Goal: Information Seeking & Learning: Learn about a topic

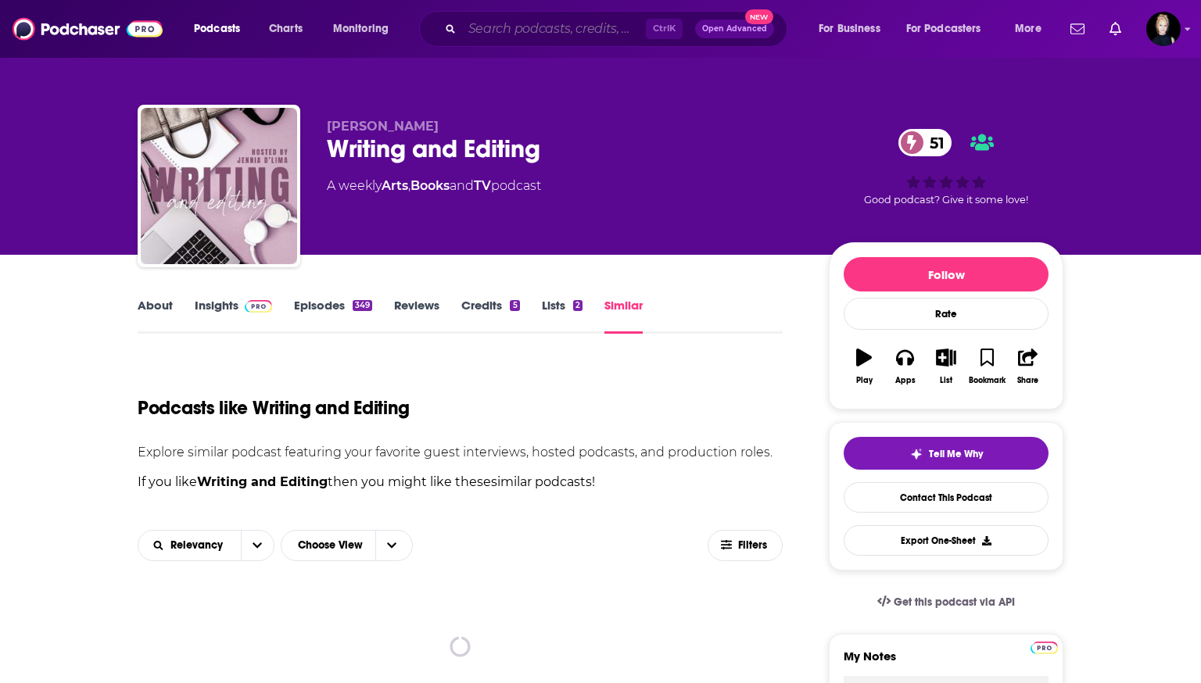
click at [573, 33] on input "Search podcasts, credits, & more..." at bounding box center [554, 28] width 184 height 25
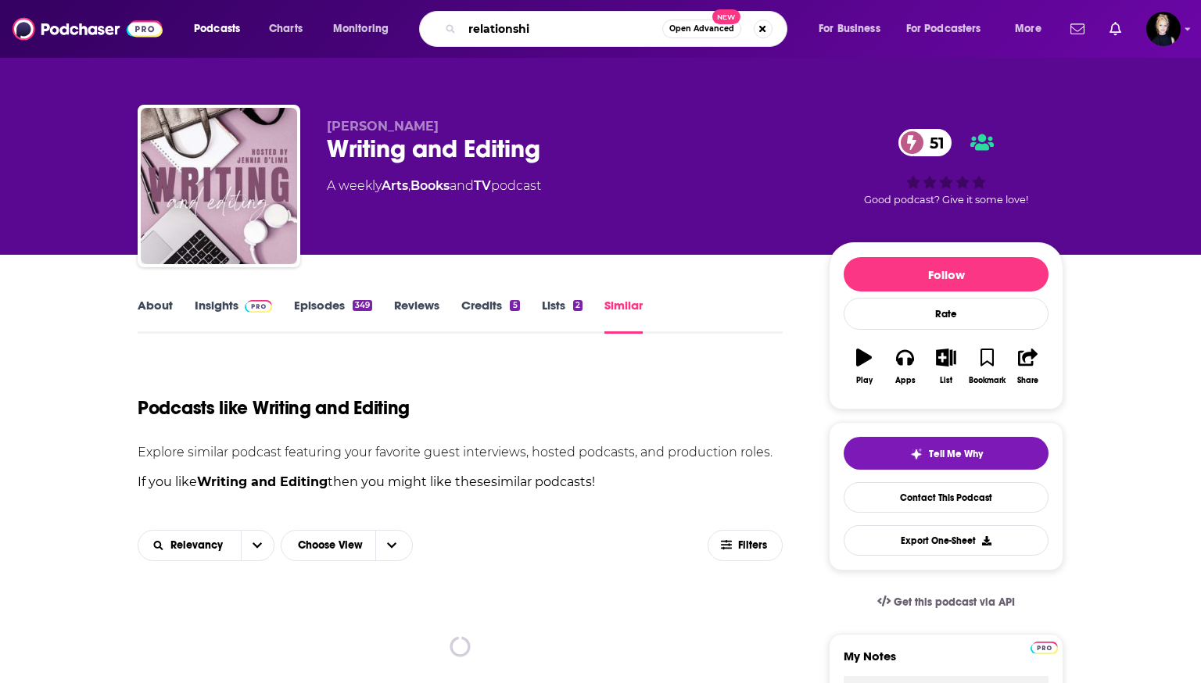
type input "relationship"
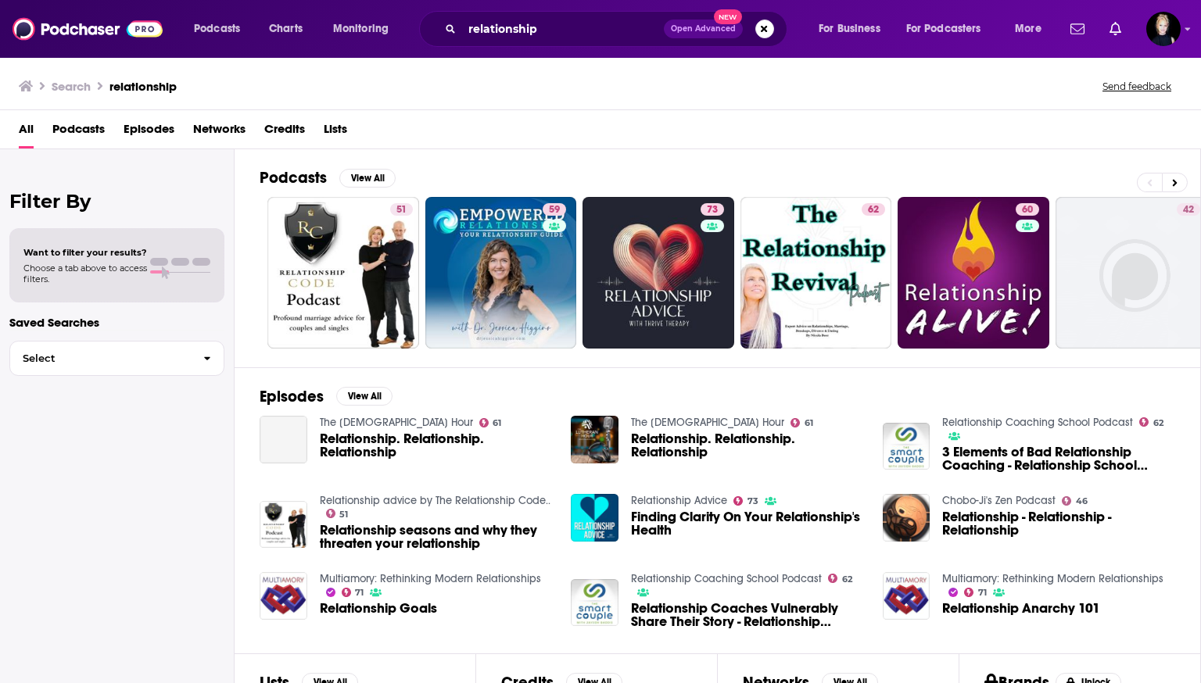
click at [82, 133] on span "Podcasts" at bounding box center [78, 132] width 52 height 32
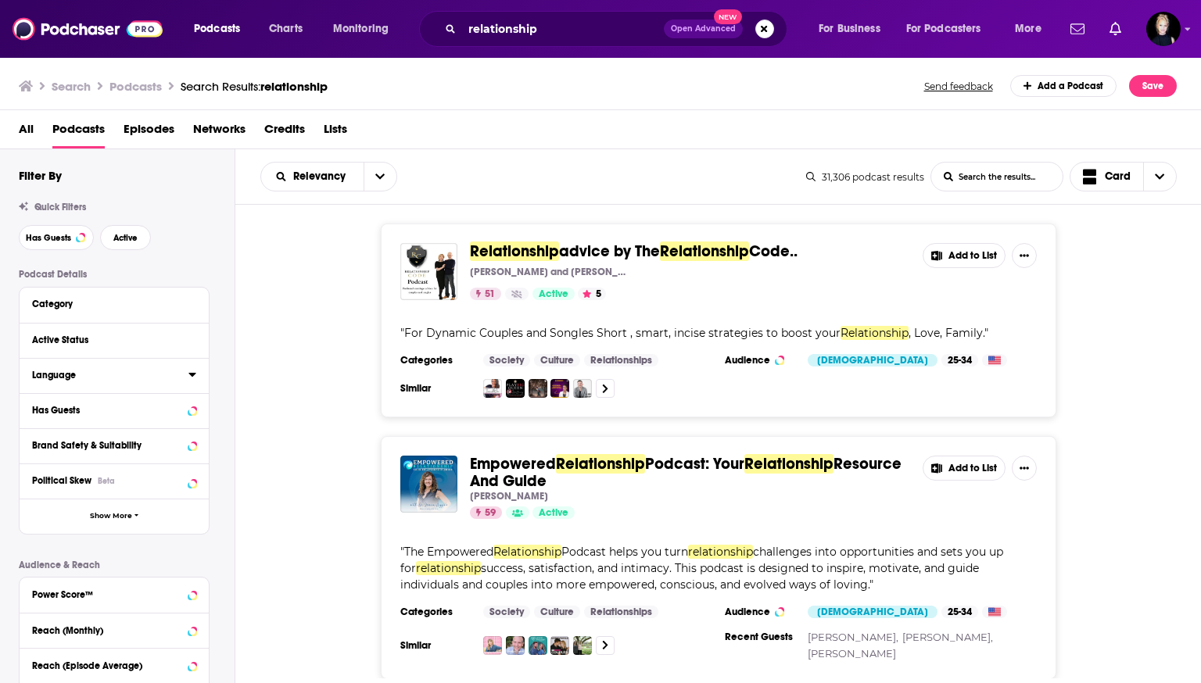
click at [134, 379] on div "Language" at bounding box center [105, 375] width 146 height 11
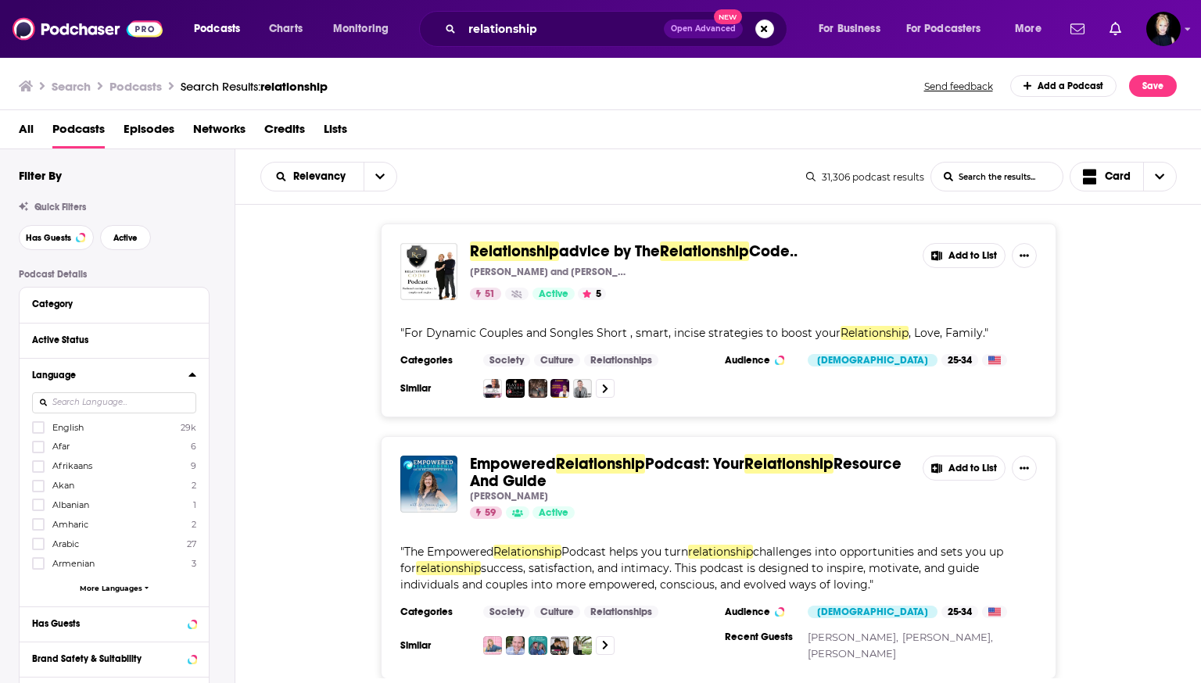
click at [79, 426] on span "English" at bounding box center [67, 427] width 31 height 11
click at [38, 432] on input "multiSelectOption-en-0" at bounding box center [38, 432] width 0 height 0
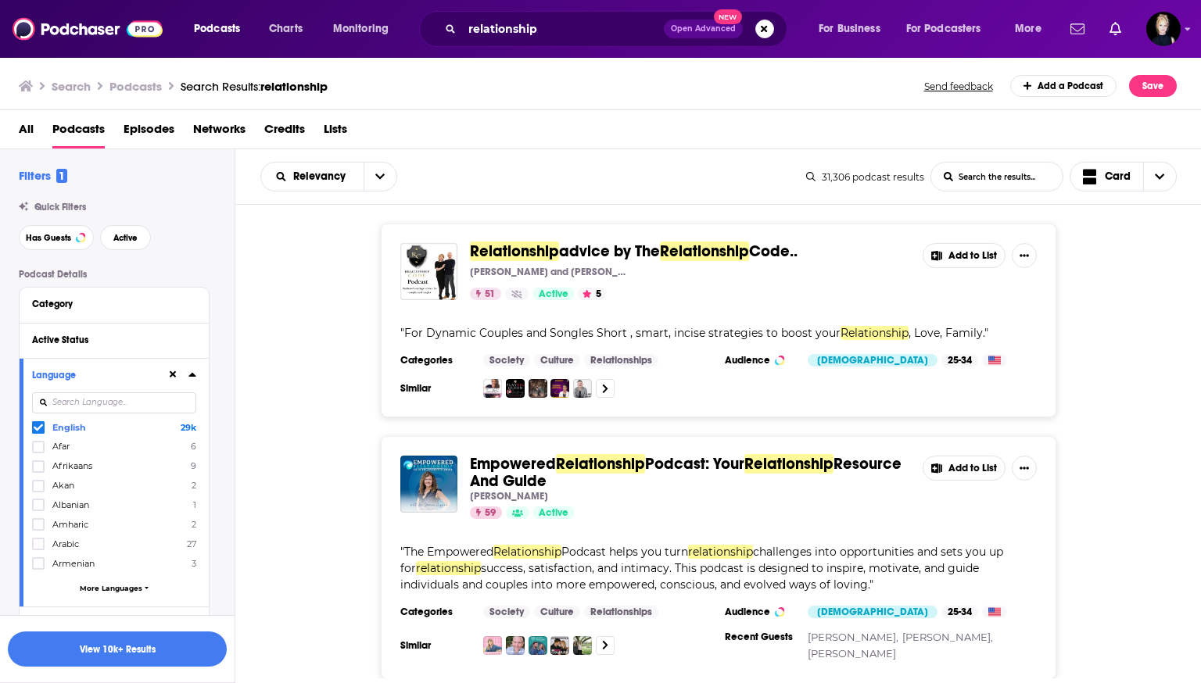
click at [197, 376] on div "Language English 29k Afar 6 Afrikaans 9 Akan 2 Albanian 1 Amharic 2 Arabic 27 A…" at bounding box center [114, 482] width 189 height 249
click at [193, 375] on icon at bounding box center [191, 375] width 7 height 4
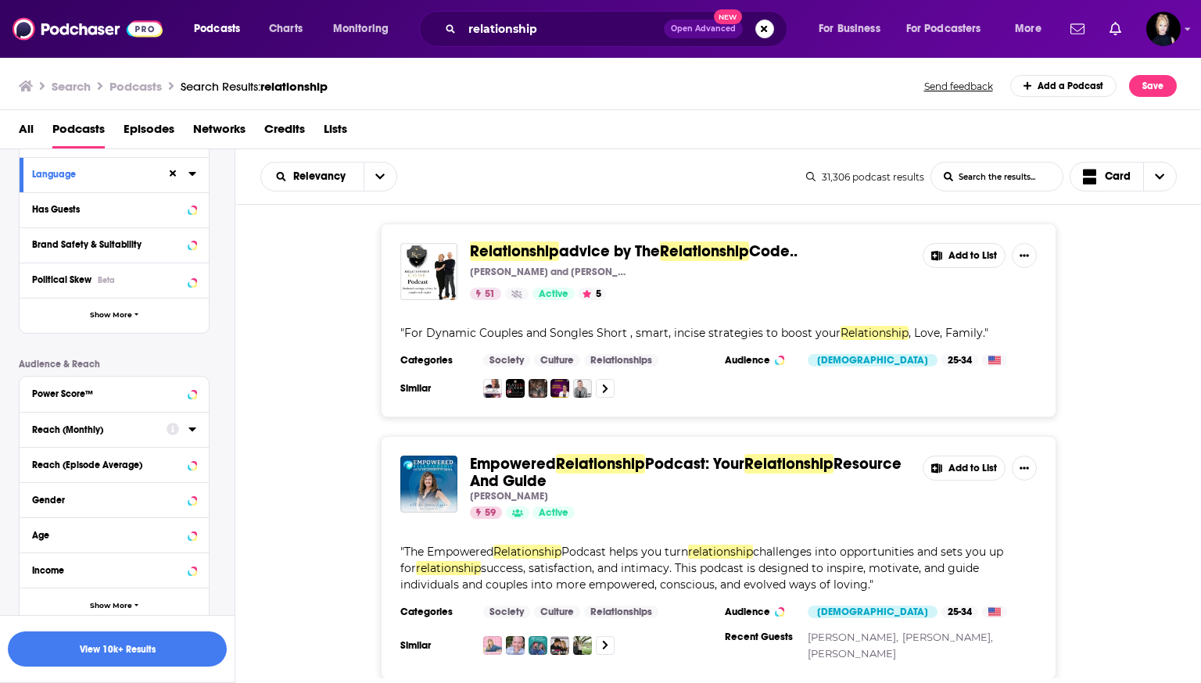
scroll to position [210, 0]
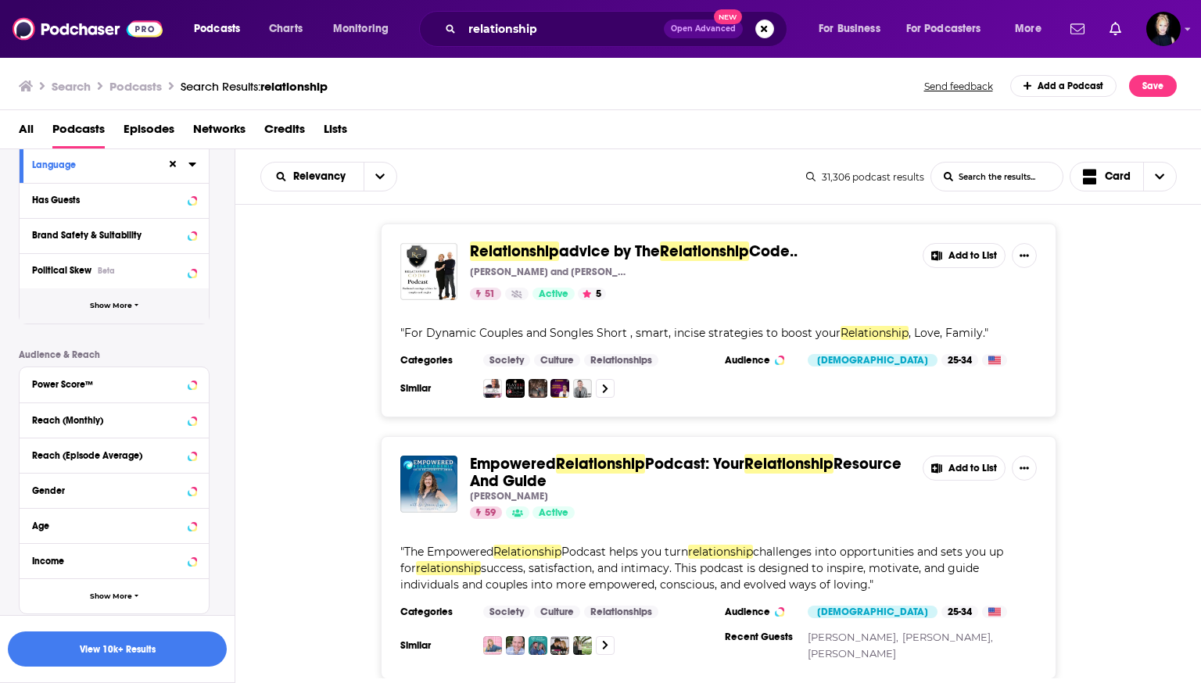
click at [114, 303] on span "Show More" at bounding box center [111, 306] width 42 height 9
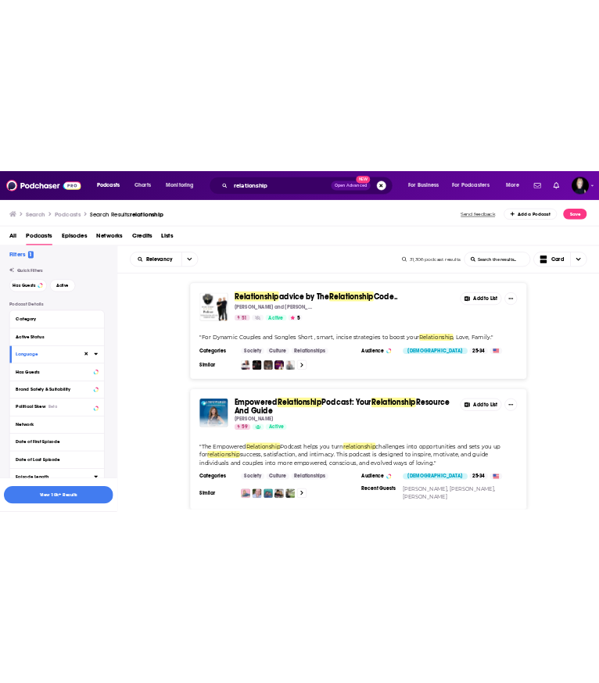
scroll to position [4, 0]
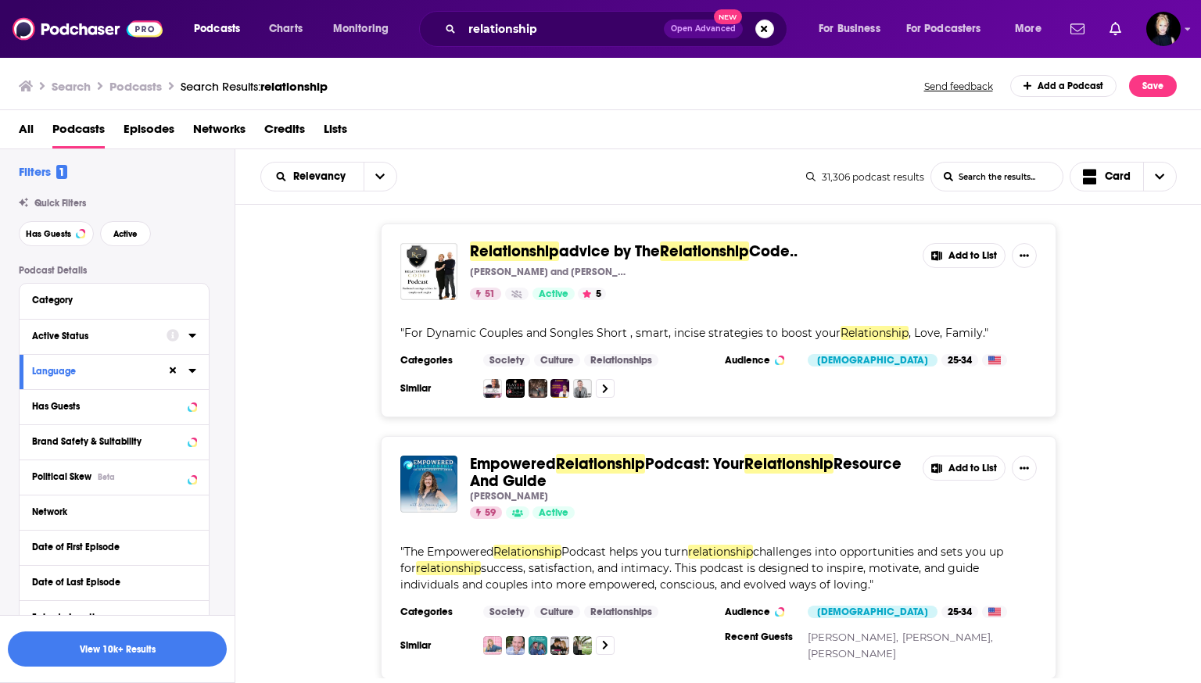
click at [84, 337] on div "Active Status" at bounding box center [94, 336] width 124 height 11
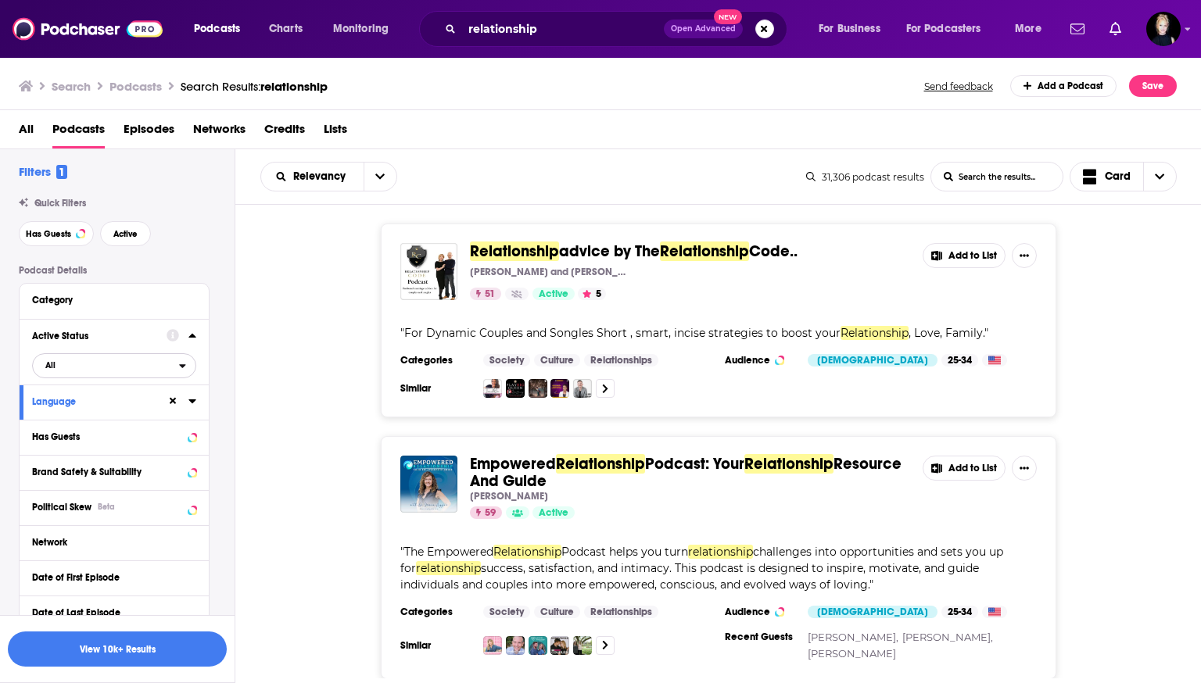
click at [90, 372] on span "All" at bounding box center [106, 365] width 146 height 20
click at [57, 419] on span "Active" at bounding box center [82, 417] width 84 height 9
click at [199, 338] on div "Active Status Active" at bounding box center [114, 352] width 189 height 66
click at [195, 338] on icon at bounding box center [192, 335] width 8 height 13
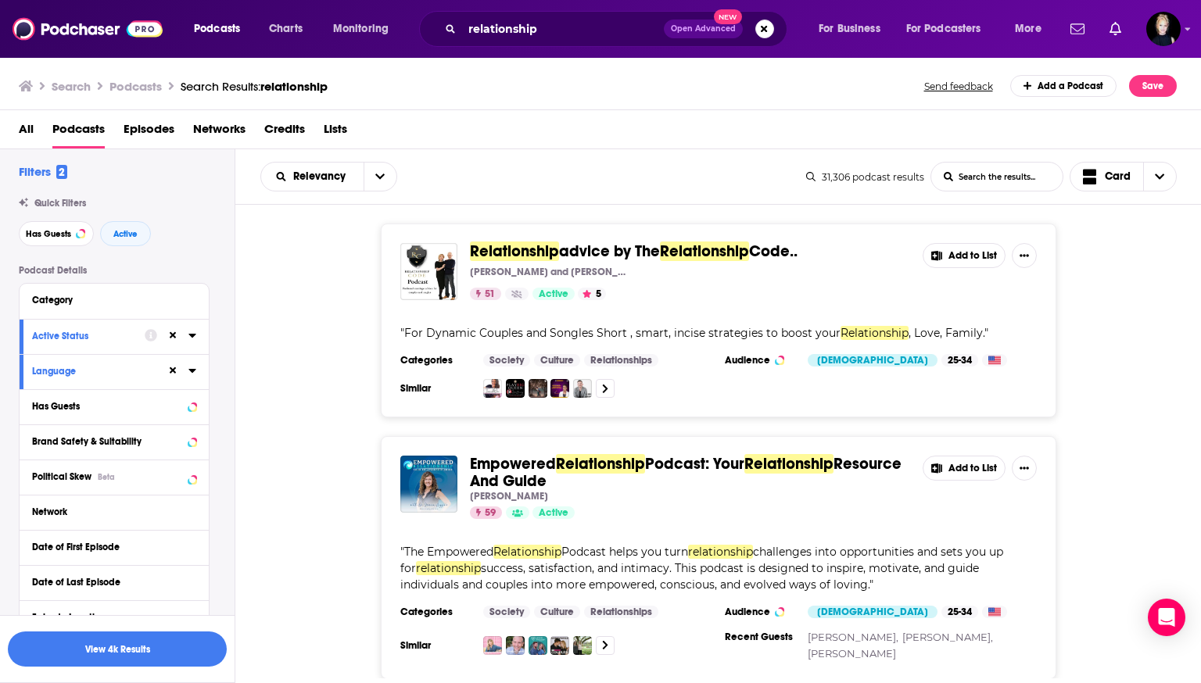
click at [196, 338] on div "Active Status" at bounding box center [114, 336] width 189 height 35
click at [192, 335] on icon at bounding box center [191, 336] width 7 height 4
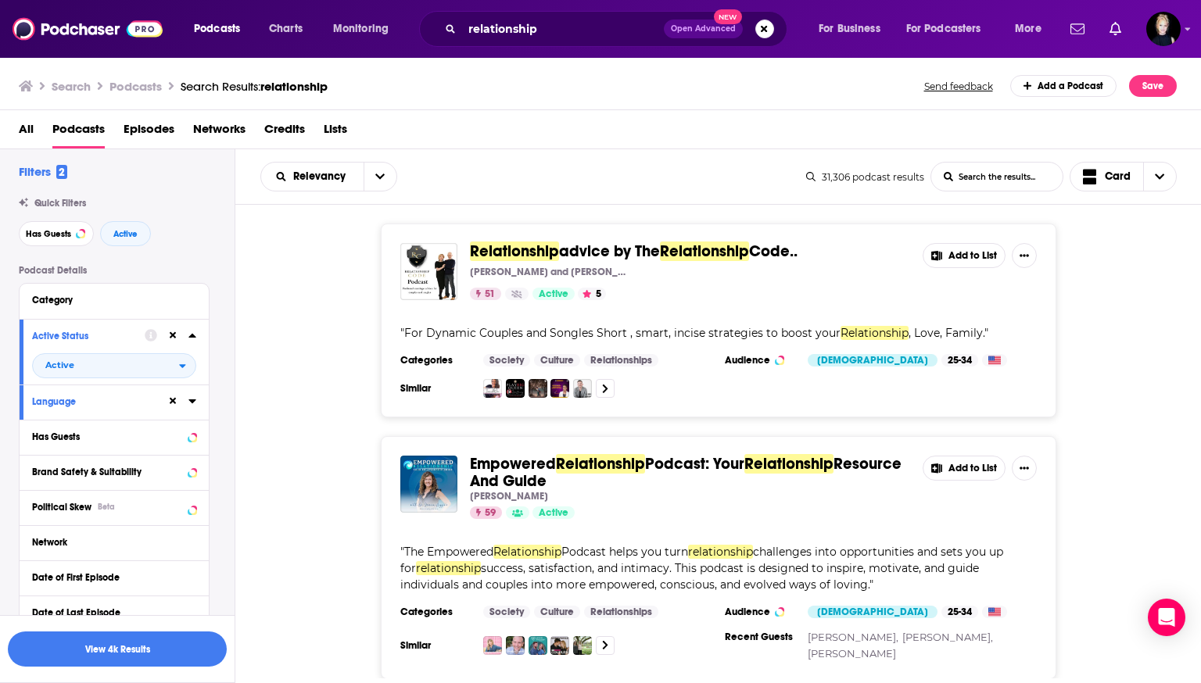
click at [192, 337] on icon at bounding box center [191, 336] width 7 height 4
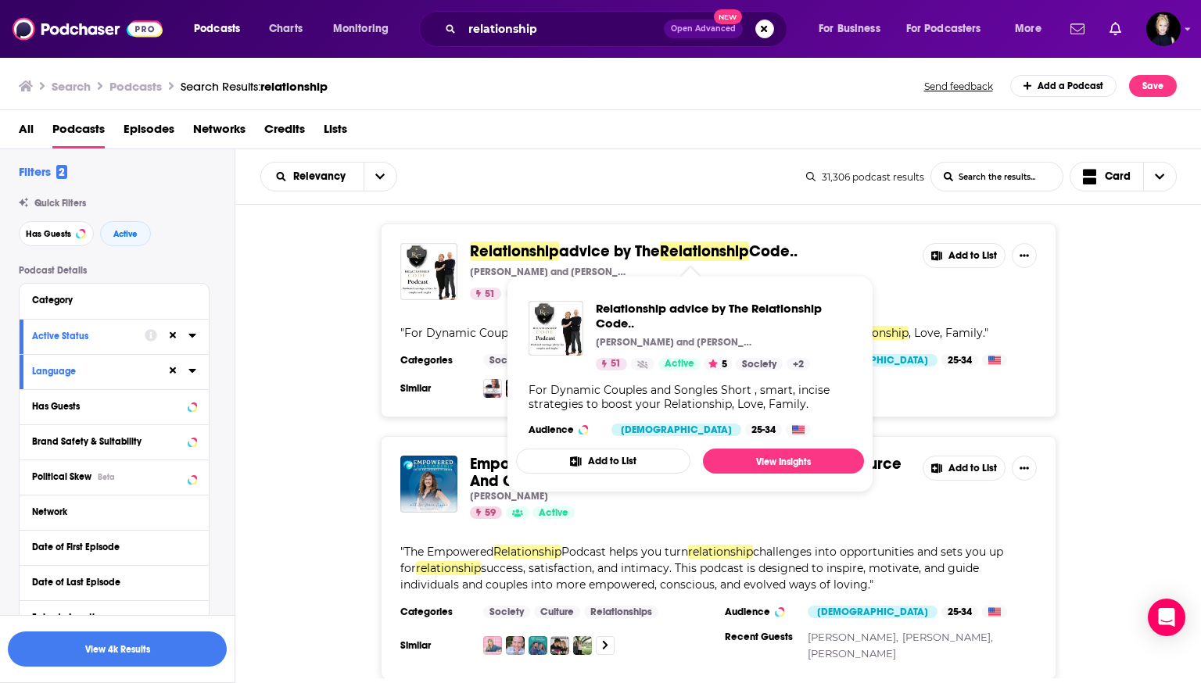
click at [570, 245] on span "advice by The" at bounding box center [609, 252] width 101 height 20
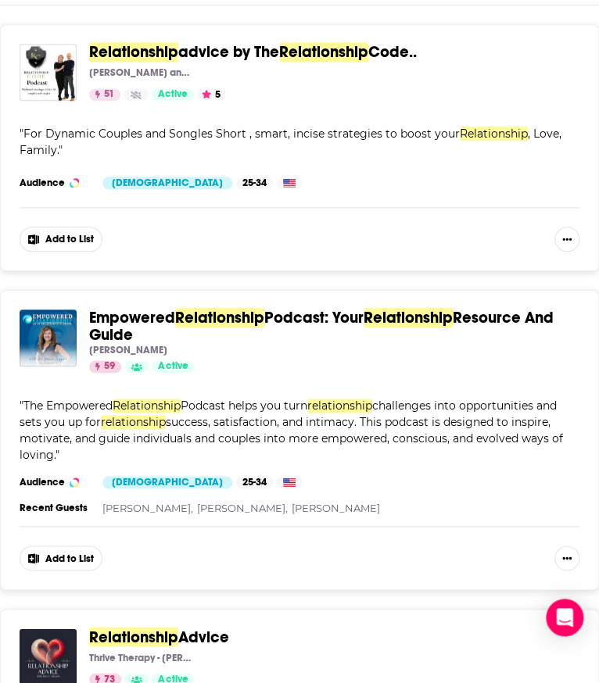
scroll to position [242, 0]
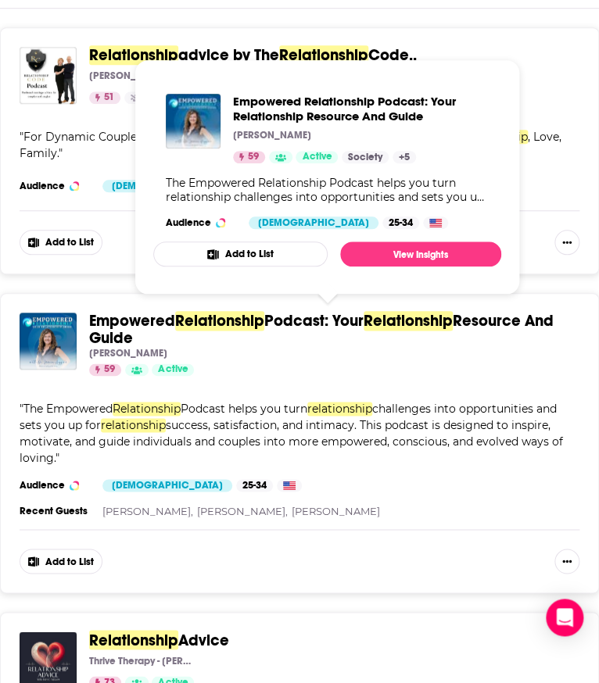
click at [136, 326] on span "Empowered" at bounding box center [132, 321] width 86 height 20
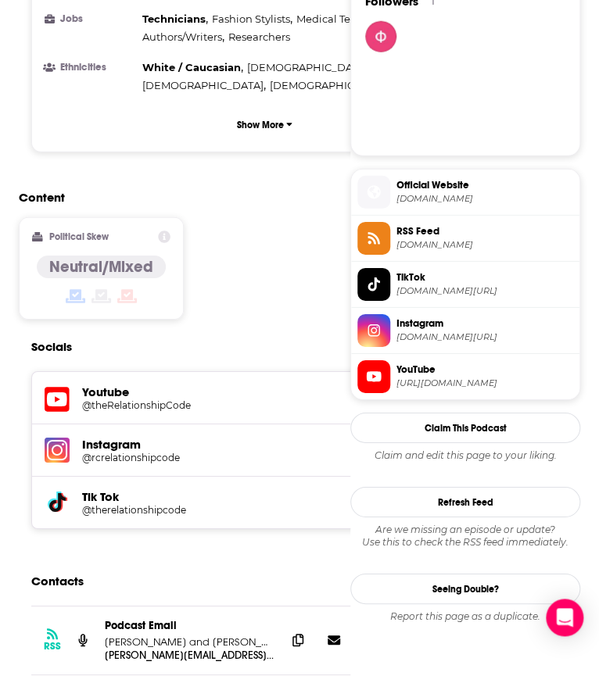
scroll to position [1086, 0]
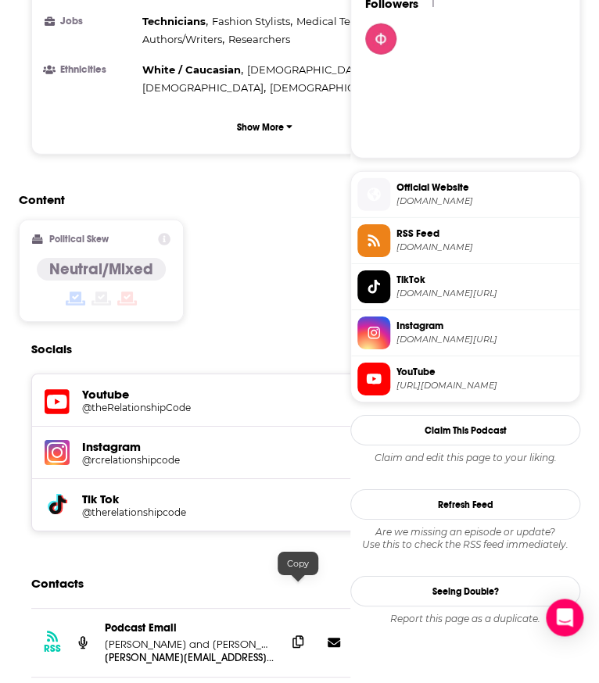
click at [294, 636] on icon at bounding box center [297, 642] width 11 height 13
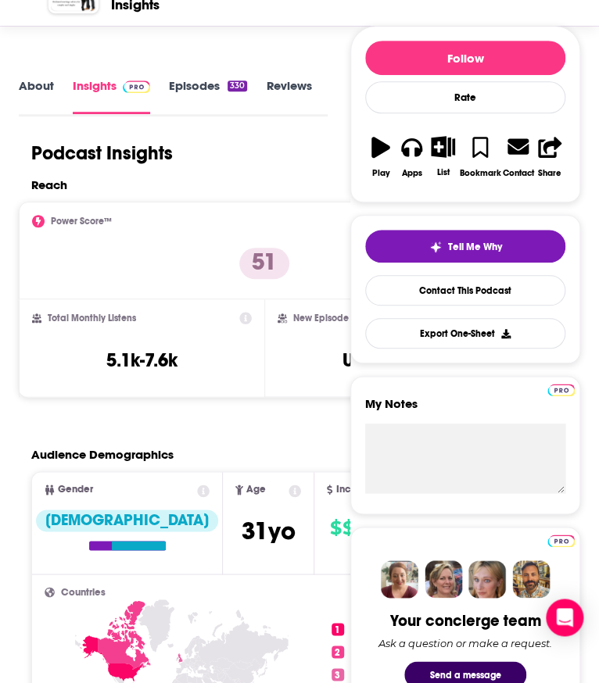
scroll to position [0, 0]
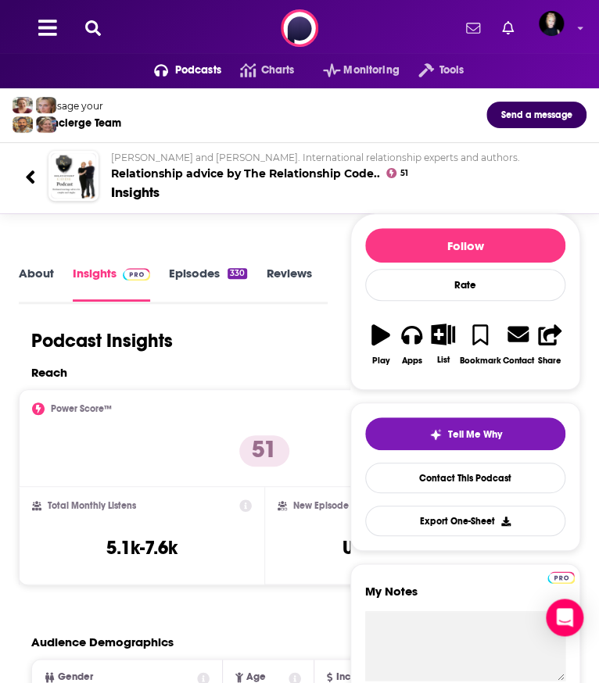
click at [303, 175] on h2 "Brett and Marie Jones. International relationship experts and authors. Relation…" at bounding box center [342, 166] width 463 height 29
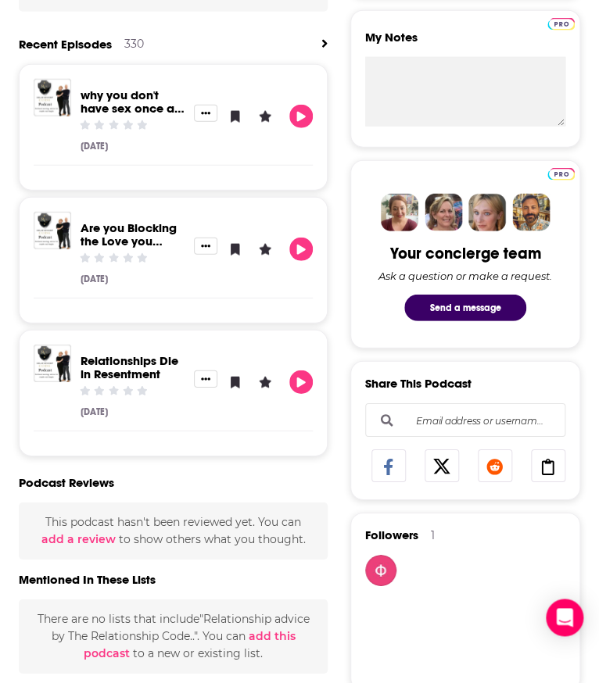
scroll to position [933, 0]
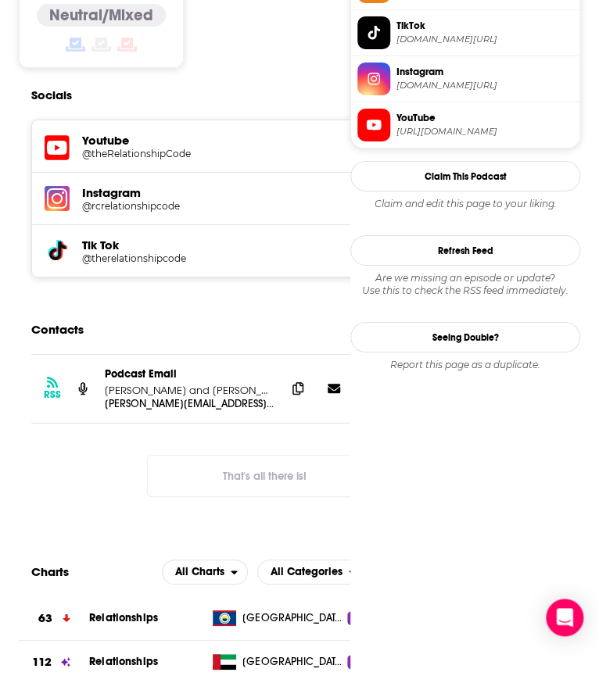
scroll to position [1339, 0]
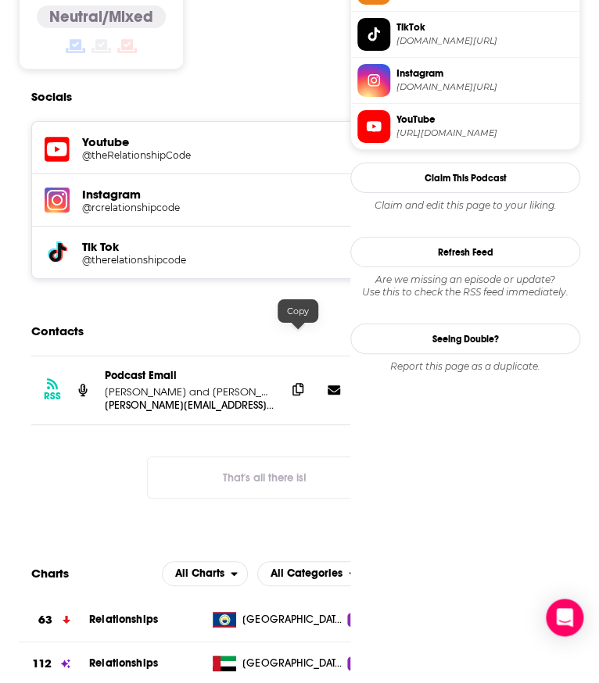
click at [304, 378] on span at bounding box center [297, 389] width 23 height 23
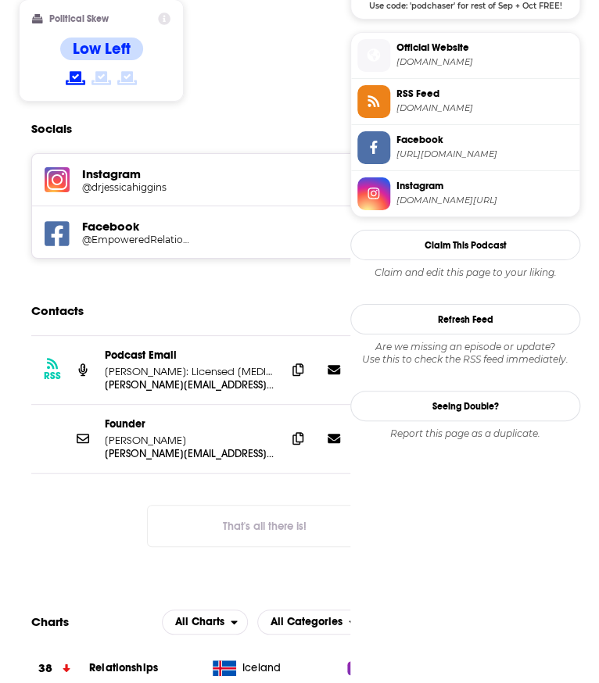
scroll to position [1342, 0]
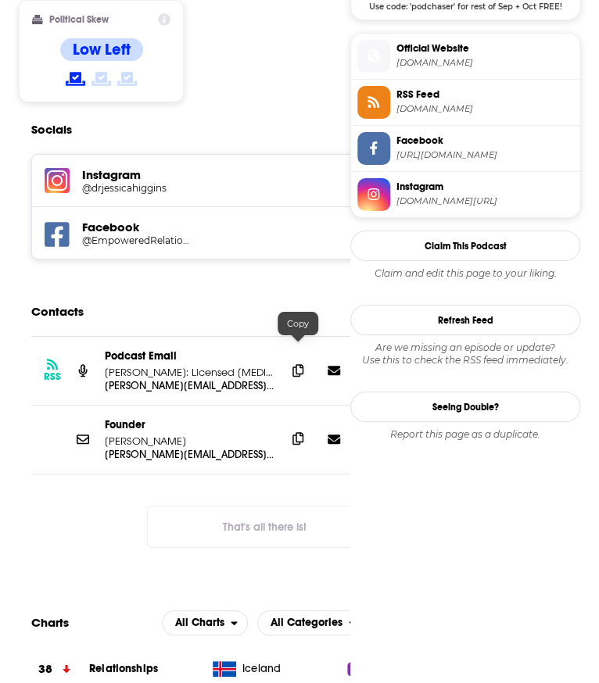
click at [296, 432] on icon at bounding box center [297, 438] width 11 height 13
click at [296, 364] on icon at bounding box center [297, 370] width 11 height 13
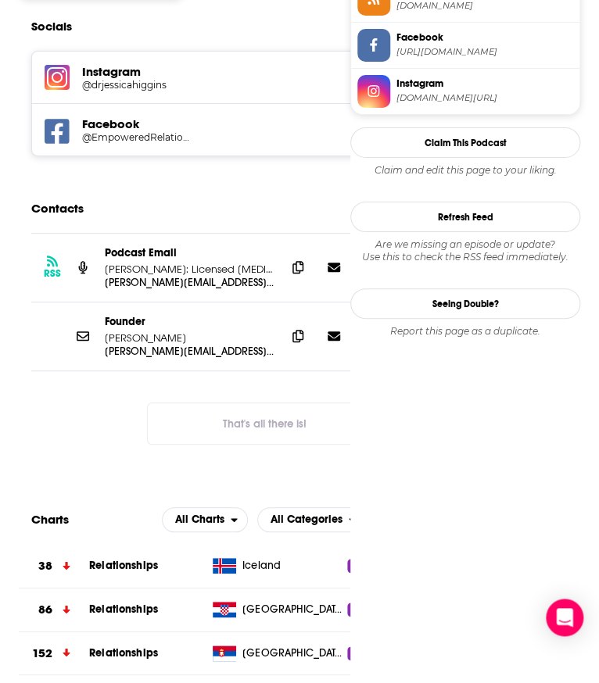
scroll to position [1446, 0]
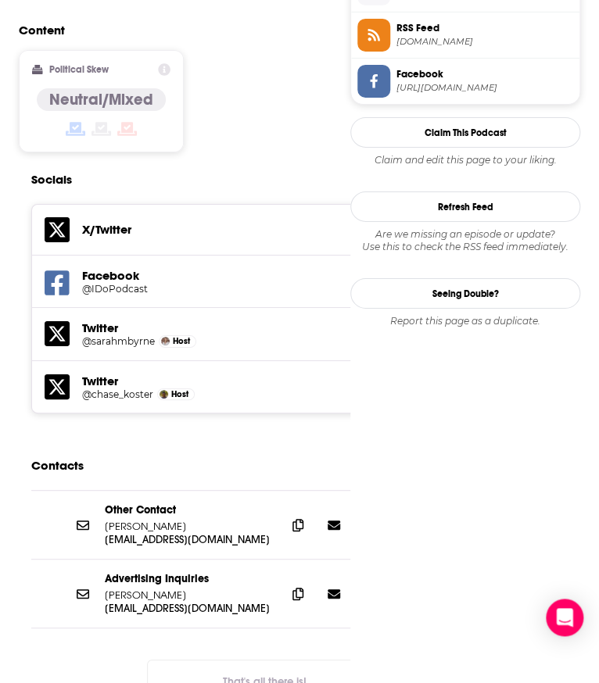
scroll to position [1289, 0]
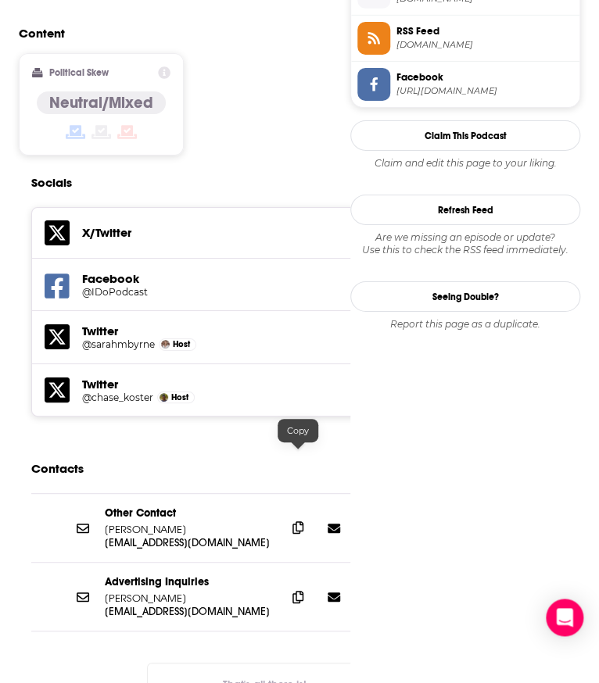
click at [306, 516] on span at bounding box center [297, 527] width 23 height 23
click at [20, 53] on div "Political Skew Neutral/Mixed" at bounding box center [101, 104] width 165 height 102
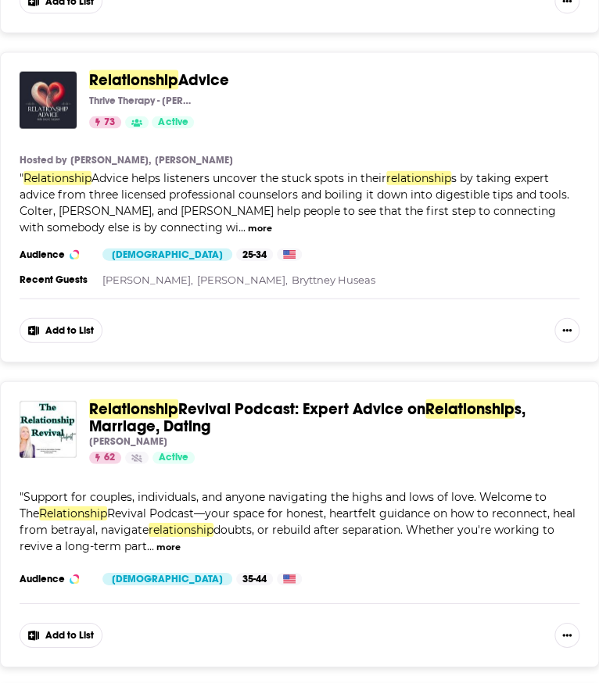
scroll to position [818, 0]
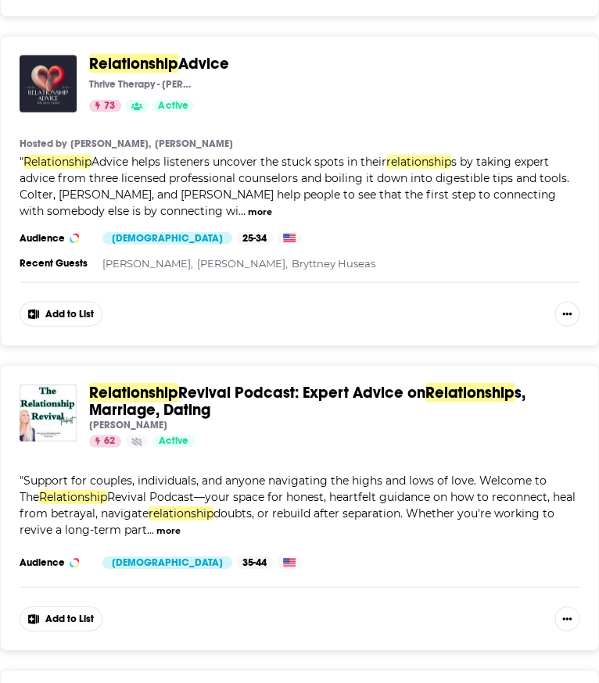
click at [317, 290] on div "Add to List" at bounding box center [300, 304] width 560 height 45
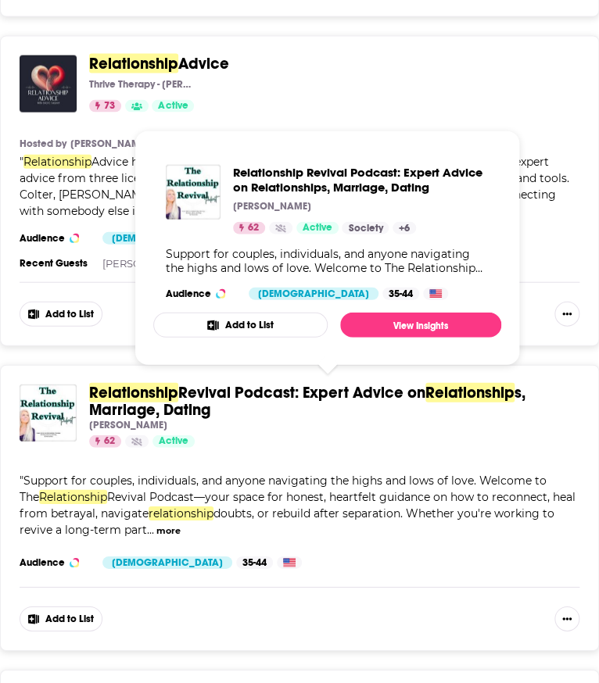
click at [167, 407] on span "s, Marriage, Dating" at bounding box center [307, 401] width 436 height 37
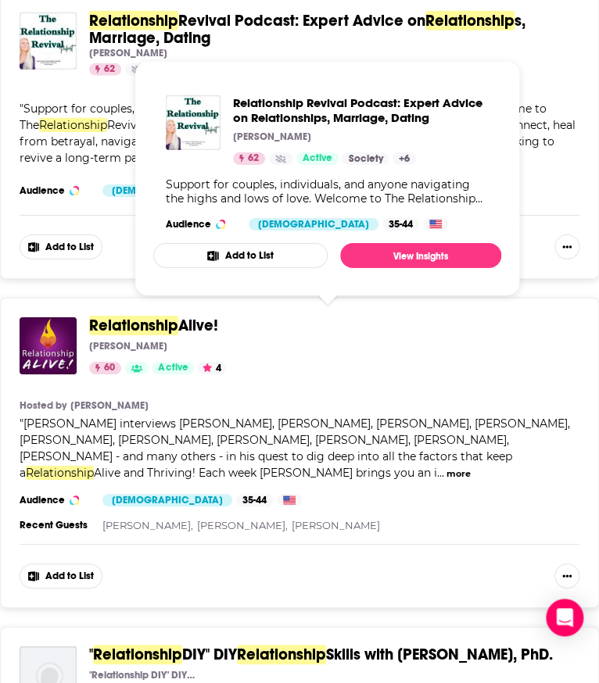
scroll to position [1194, 0]
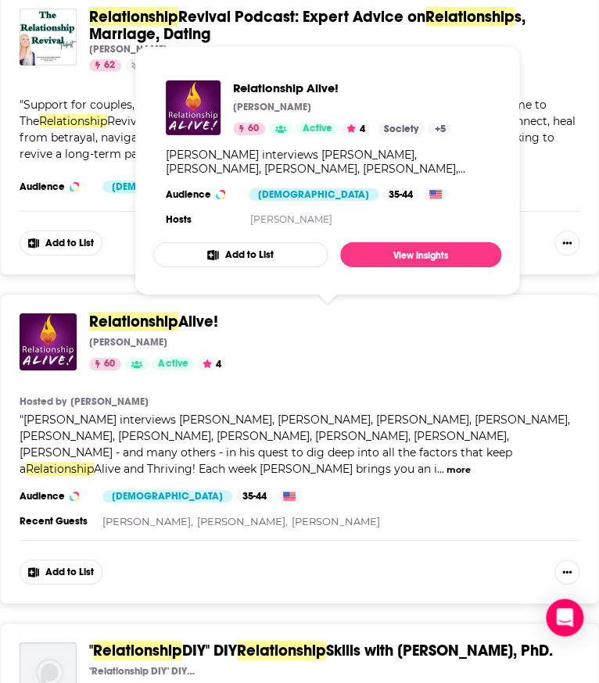
click at [144, 323] on span "Relationship" at bounding box center [133, 322] width 89 height 20
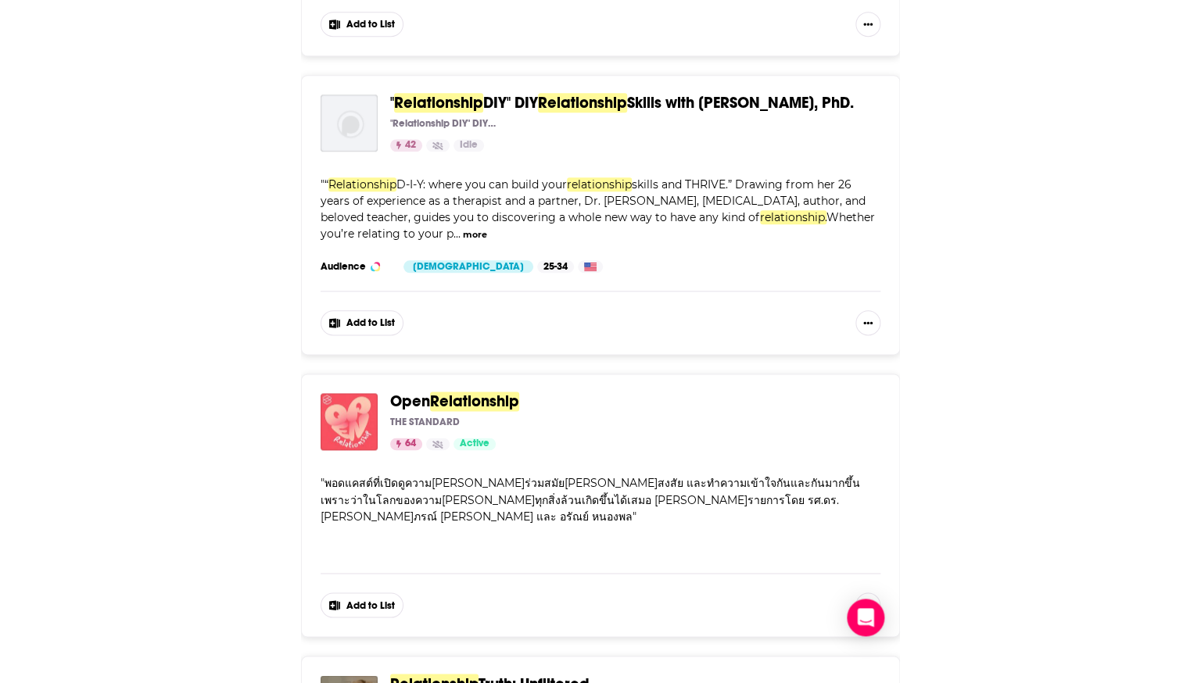
scroll to position [0, 0]
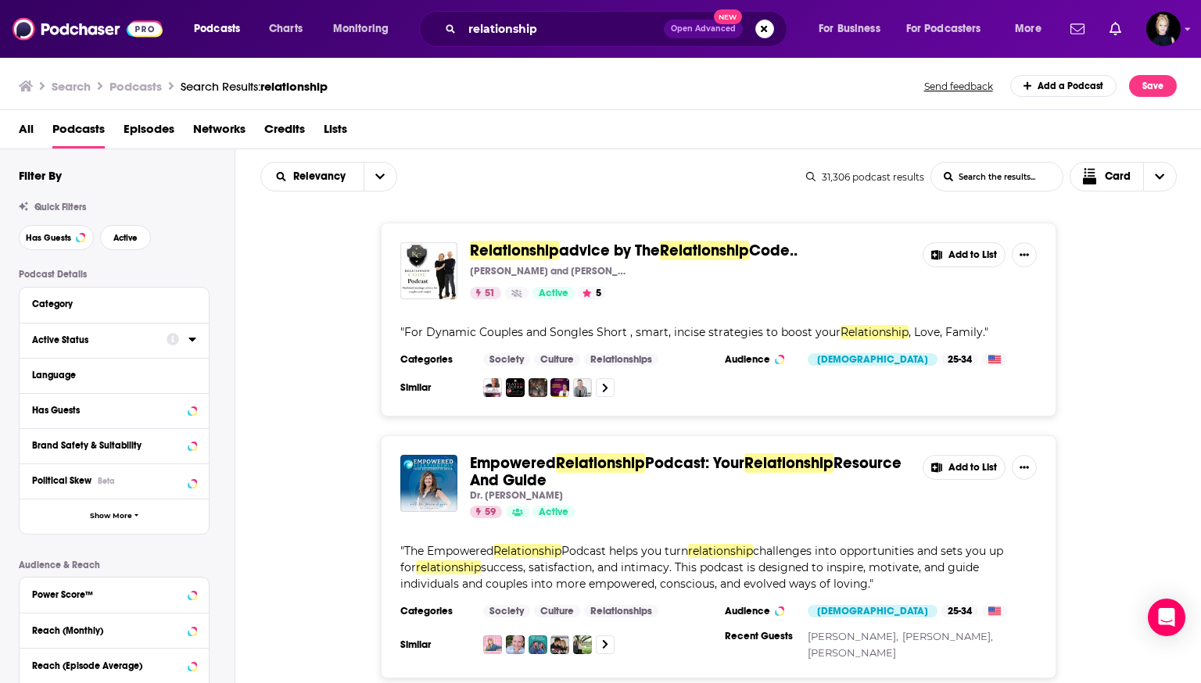
click at [191, 342] on icon at bounding box center [192, 339] width 8 height 13
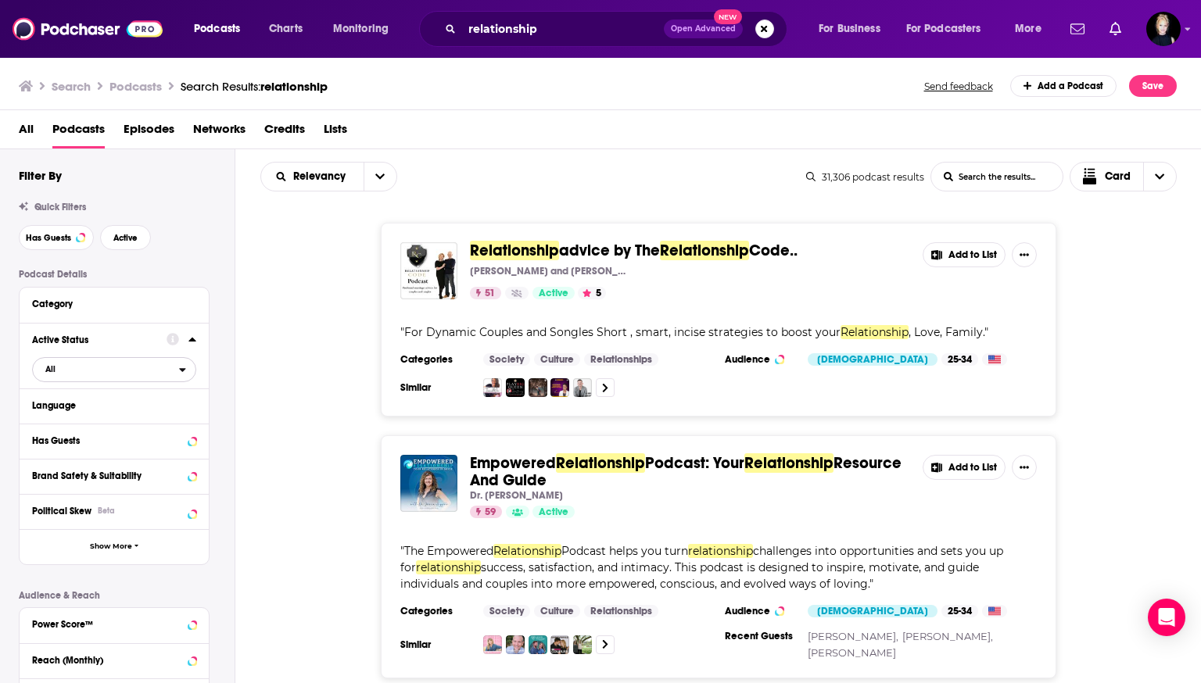
click at [130, 372] on span "All" at bounding box center [106, 369] width 146 height 20
click at [97, 420] on span "Active" at bounding box center [82, 421] width 84 height 9
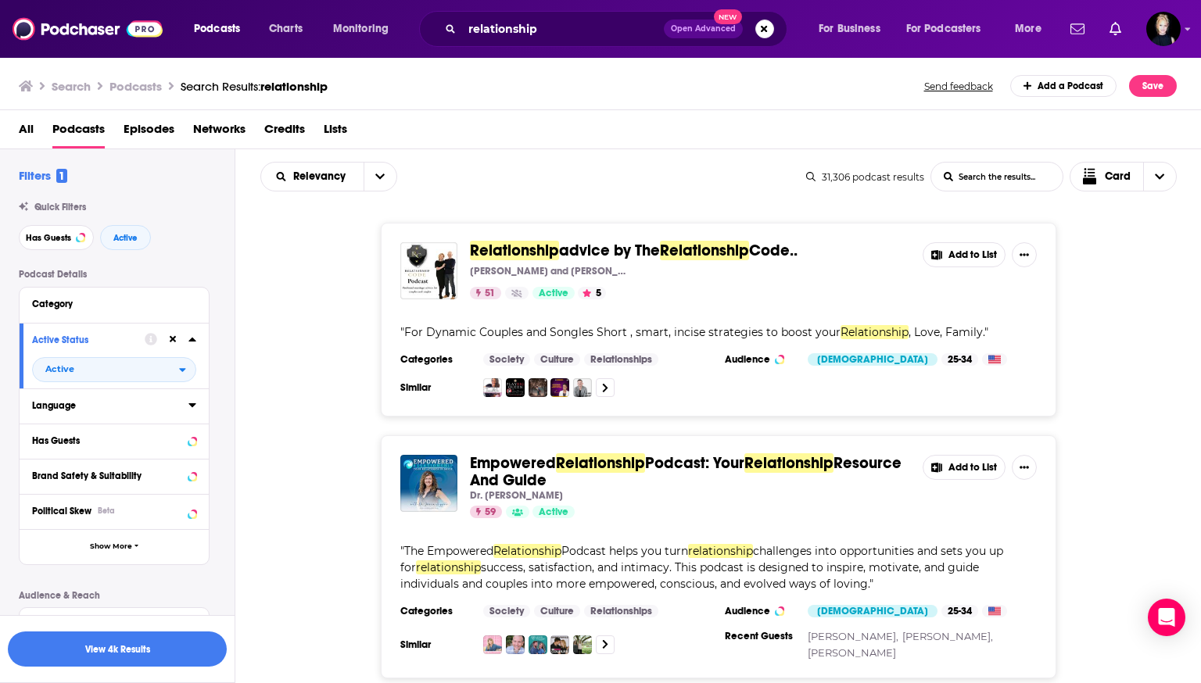
click at [194, 410] on icon at bounding box center [192, 405] width 8 height 13
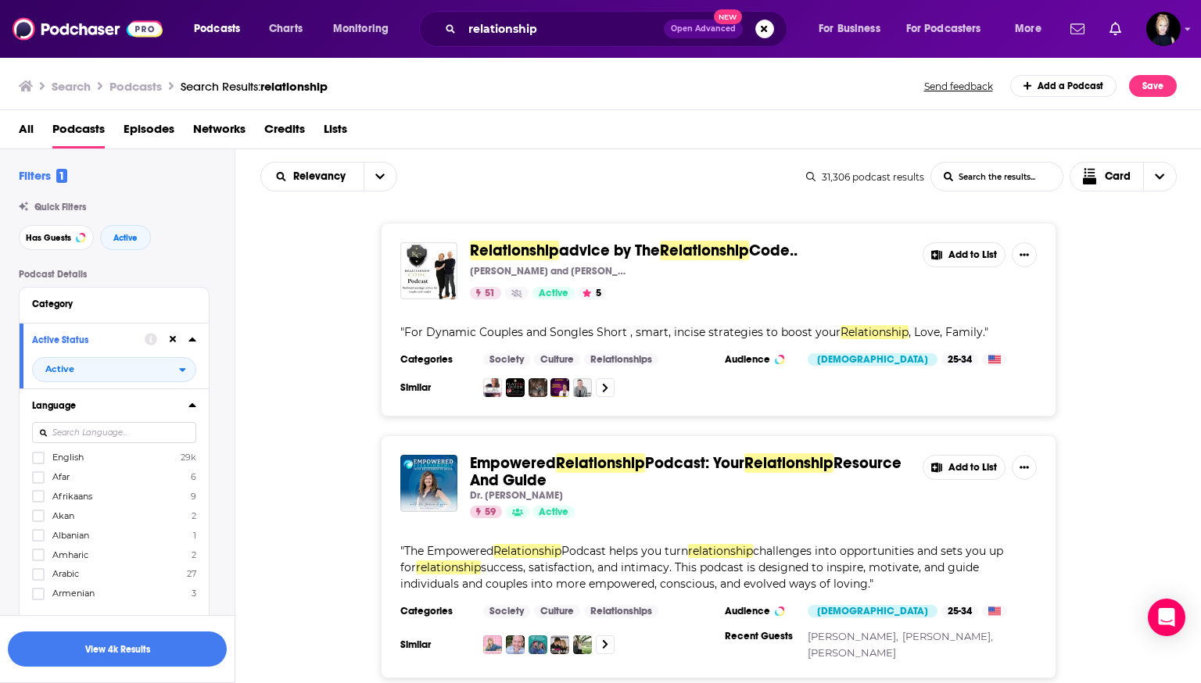
click at [122, 450] on div at bounding box center [114, 433] width 164 height 36
click at [41, 461] on icon at bounding box center [38, 457] width 9 height 9
click at [130, 646] on button "View 4k Results" at bounding box center [117, 649] width 219 height 35
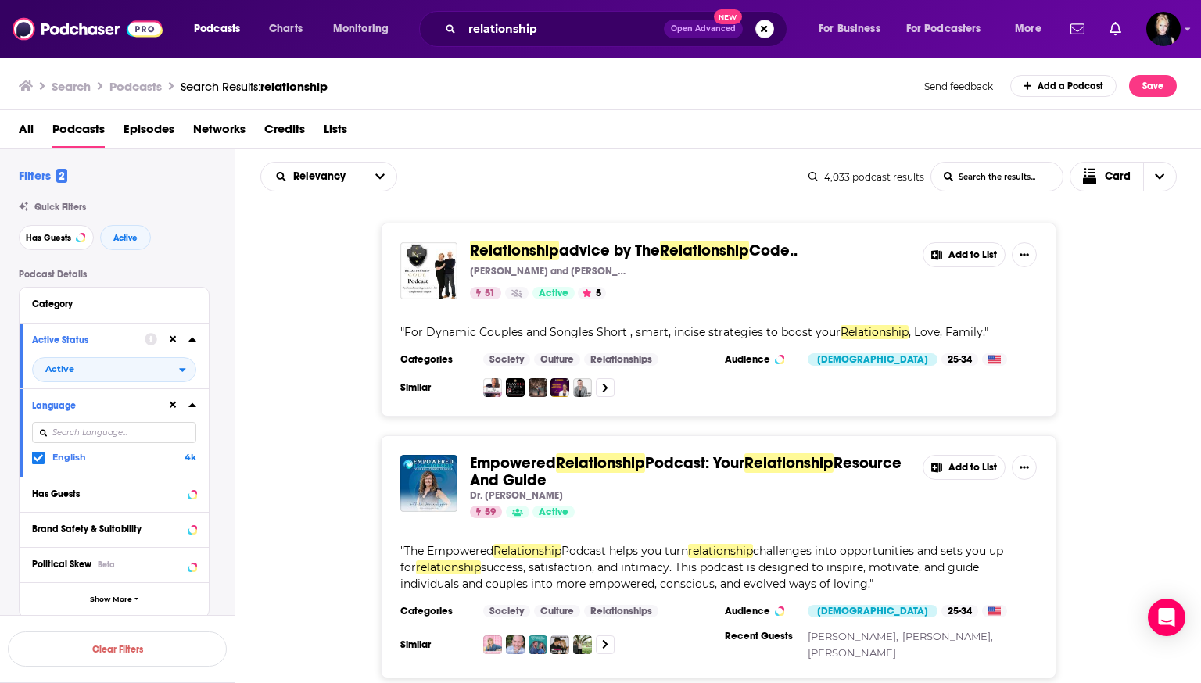
click at [190, 342] on icon at bounding box center [192, 339] width 8 height 13
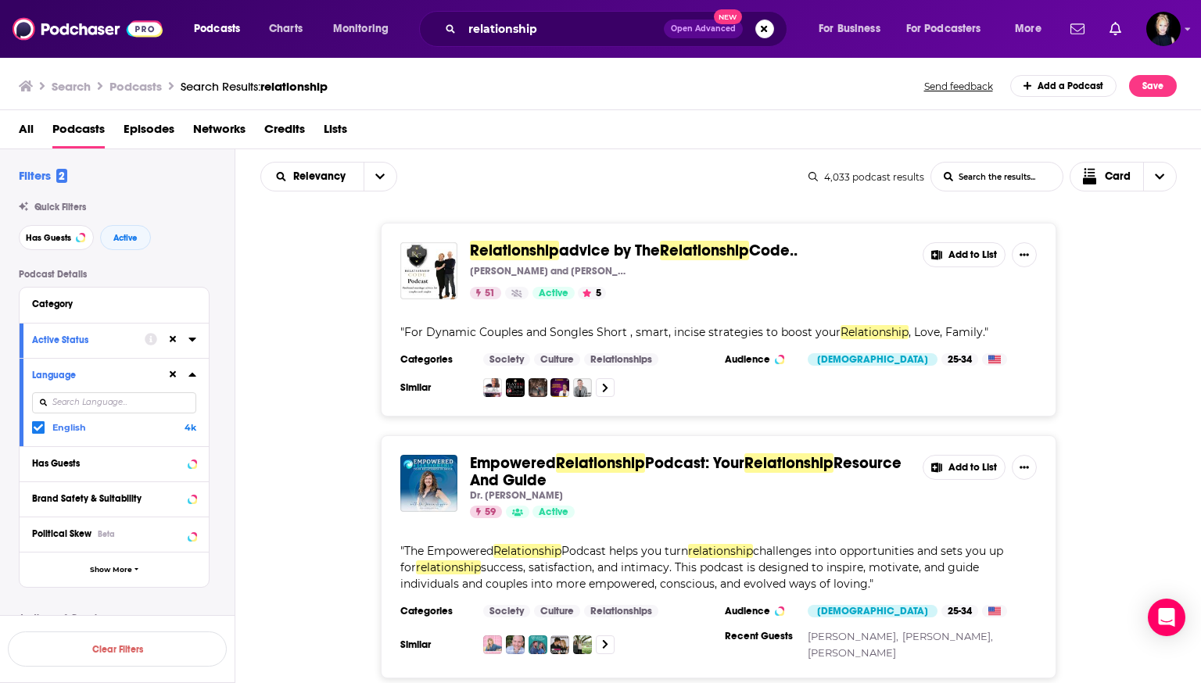
click at [190, 377] on icon at bounding box center [191, 375] width 7 height 4
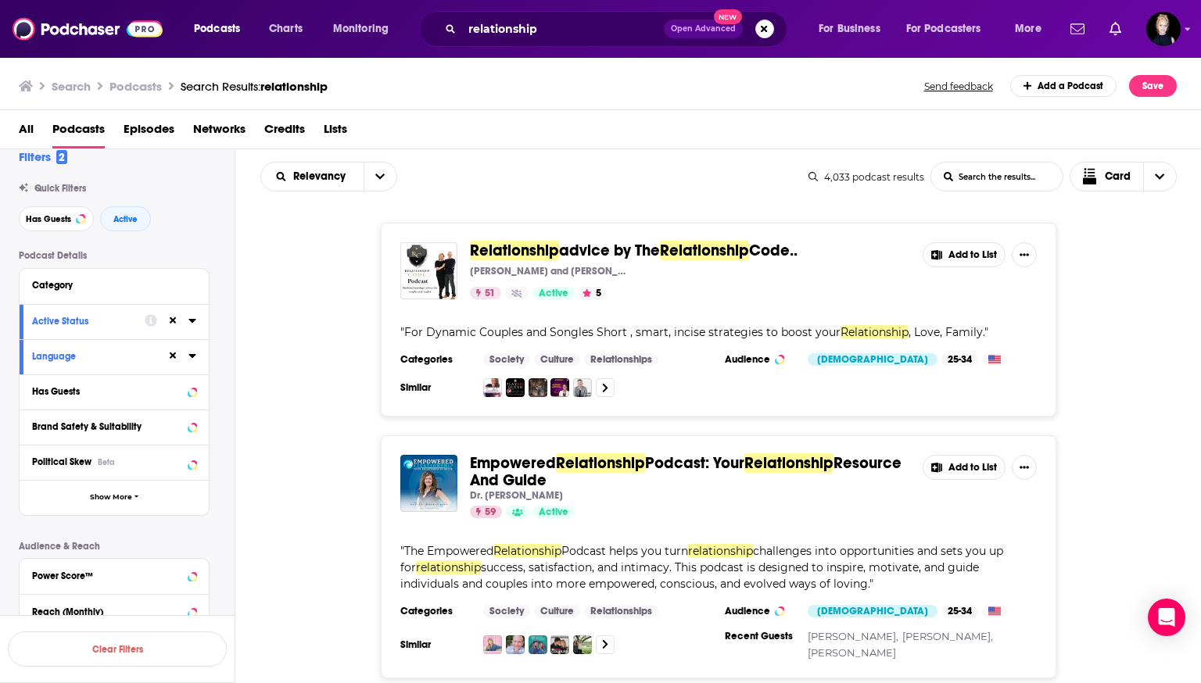
scroll to position [38, 0]
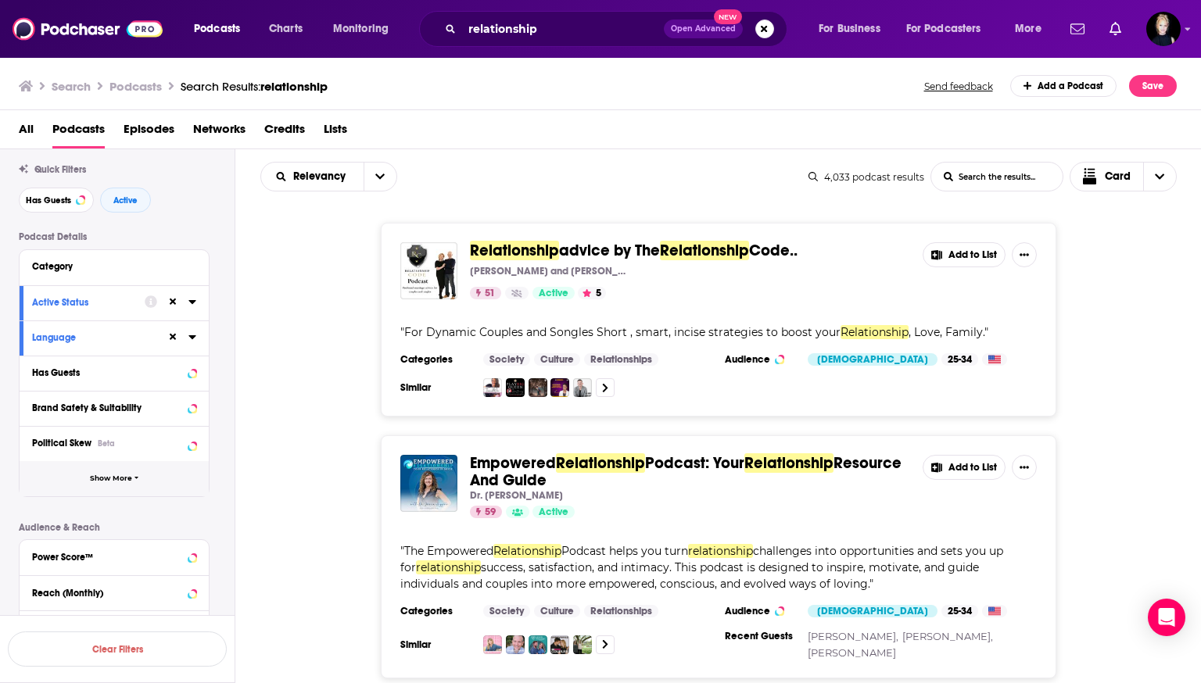
click at [134, 475] on icon "button" at bounding box center [136, 478] width 5 height 7
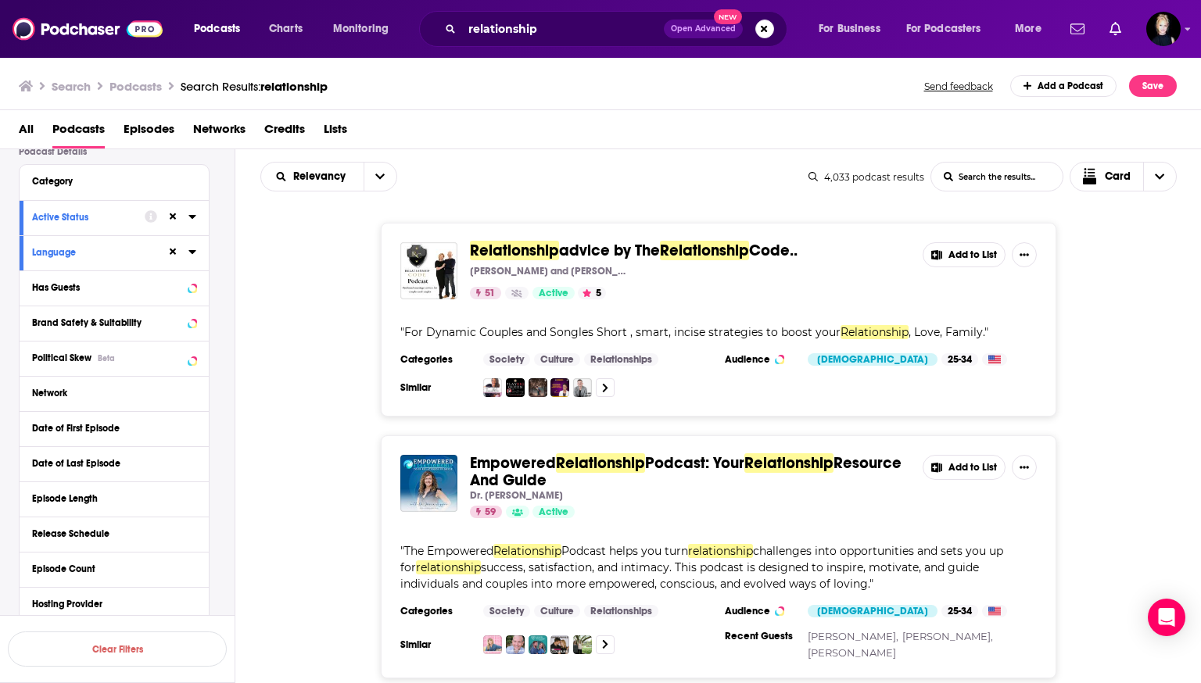
scroll to position [142, 0]
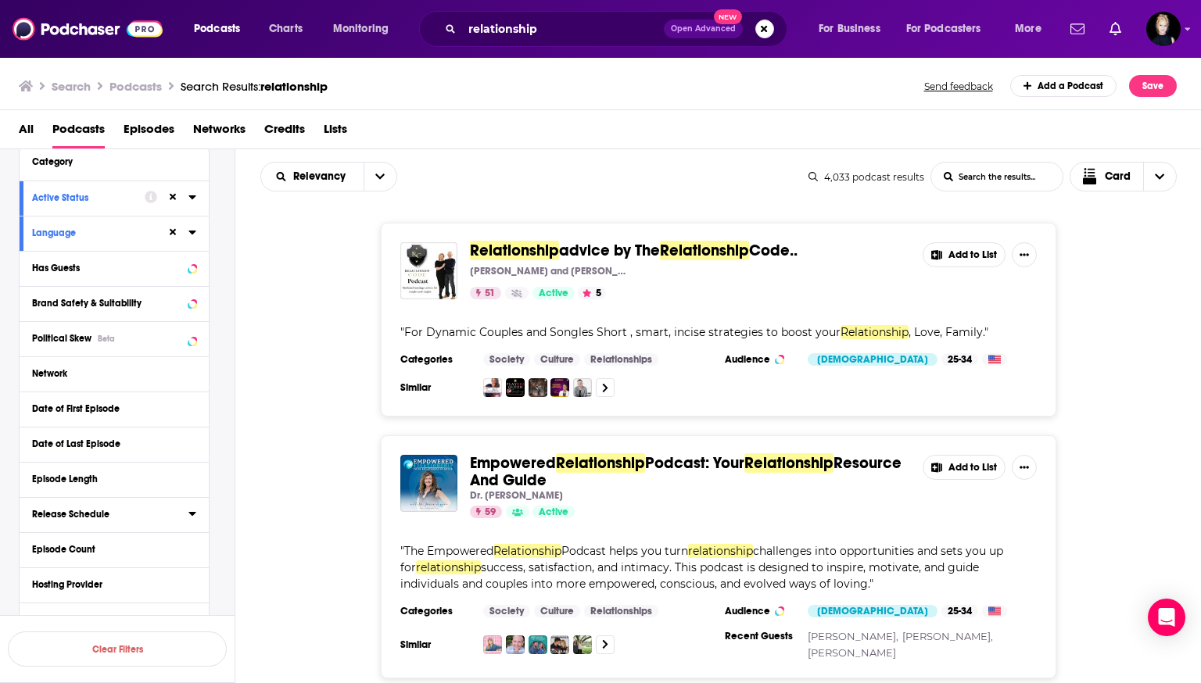
click at [192, 515] on icon at bounding box center [191, 514] width 7 height 4
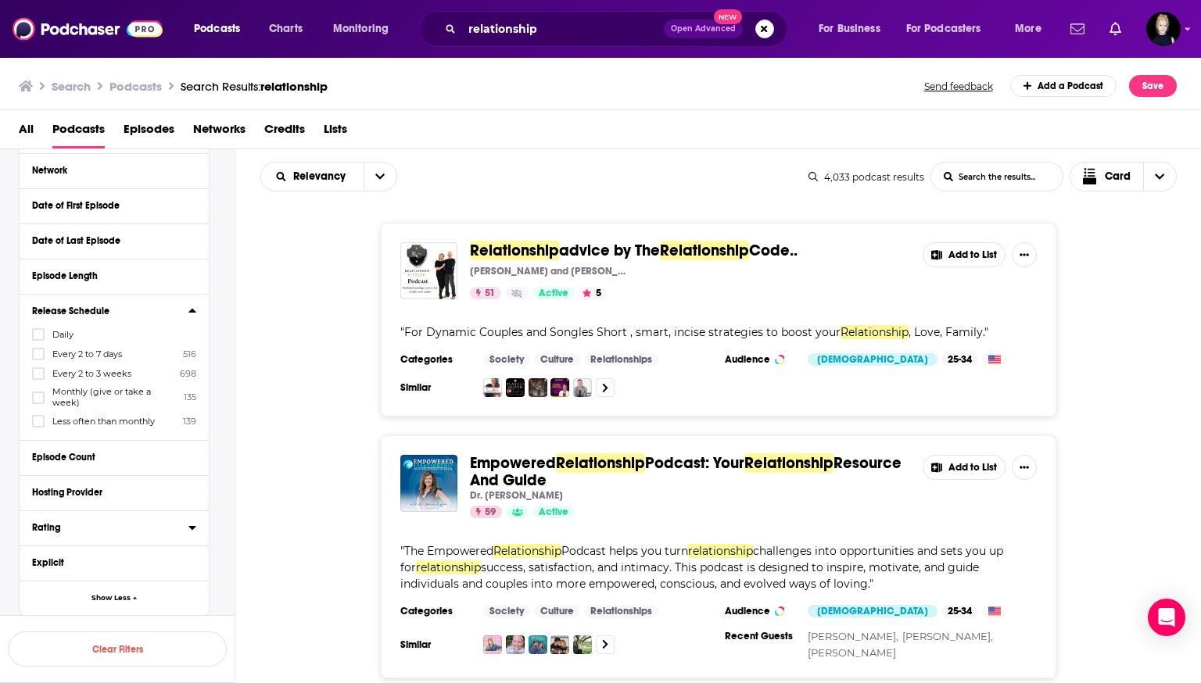
scroll to position [384, 0]
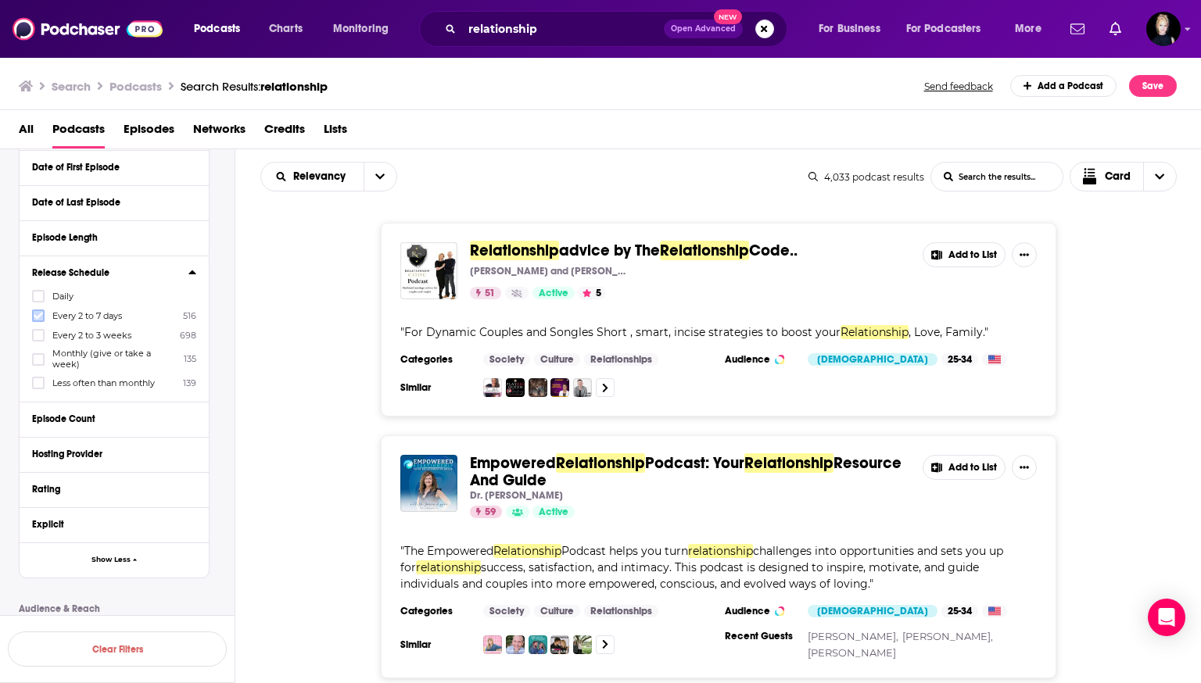
click at [40, 316] on icon at bounding box center [38, 316] width 9 height 7
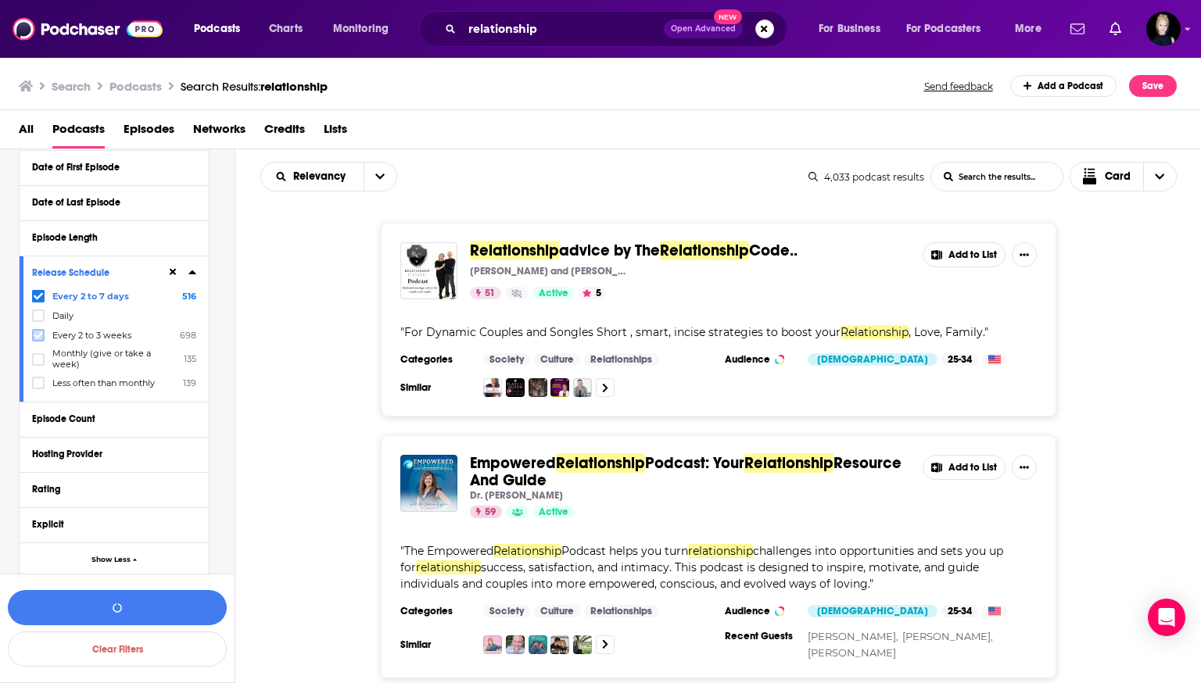
click at [40, 336] on icon at bounding box center [38, 335] width 9 height 9
click at [82, 608] on button "View 3k Results" at bounding box center [117, 607] width 219 height 35
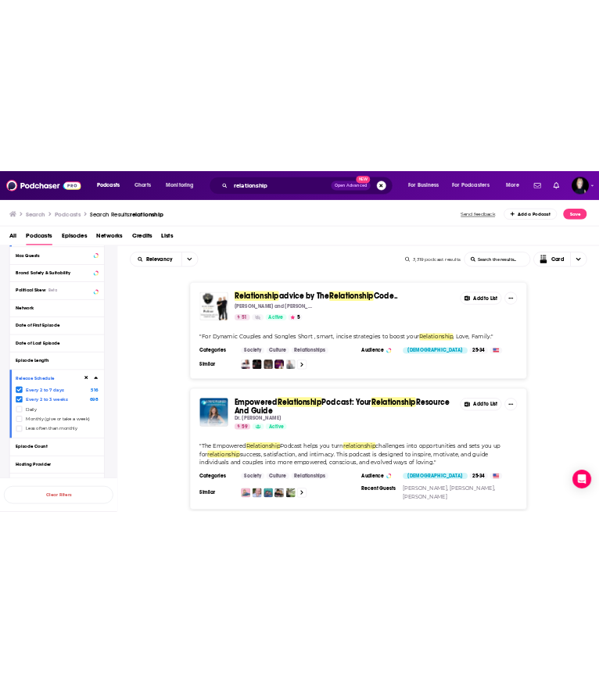
scroll to position [239, 0]
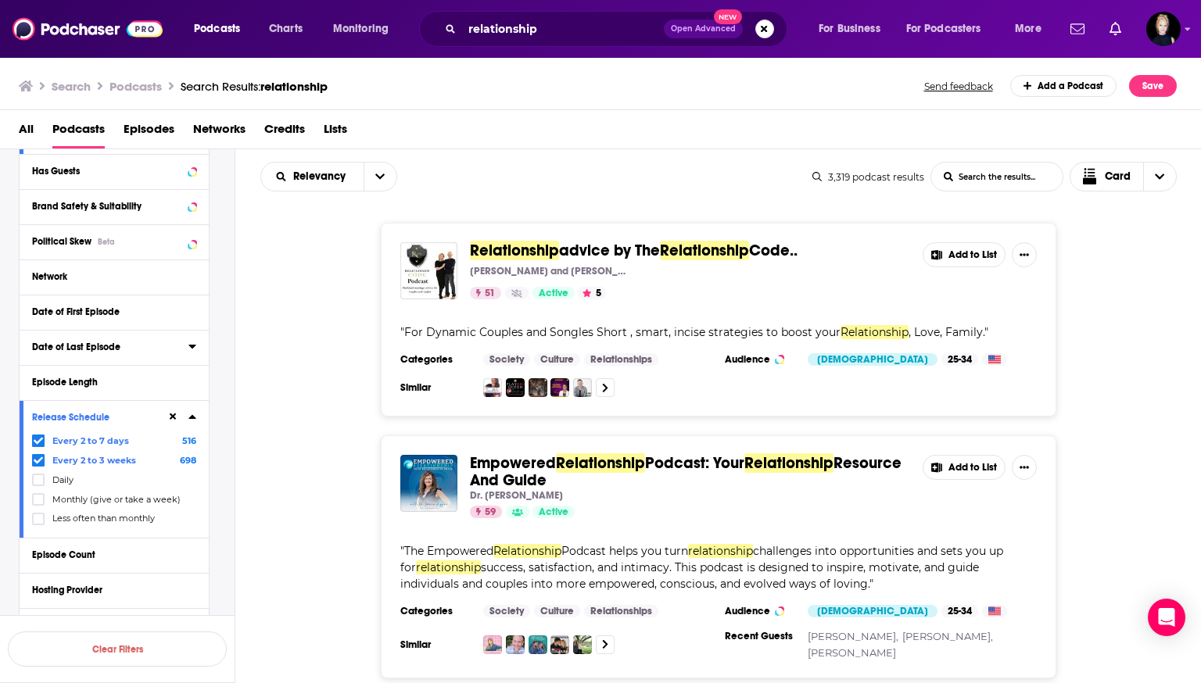
click at [106, 355] on button "Date of Last Episode" at bounding box center [110, 347] width 156 height 20
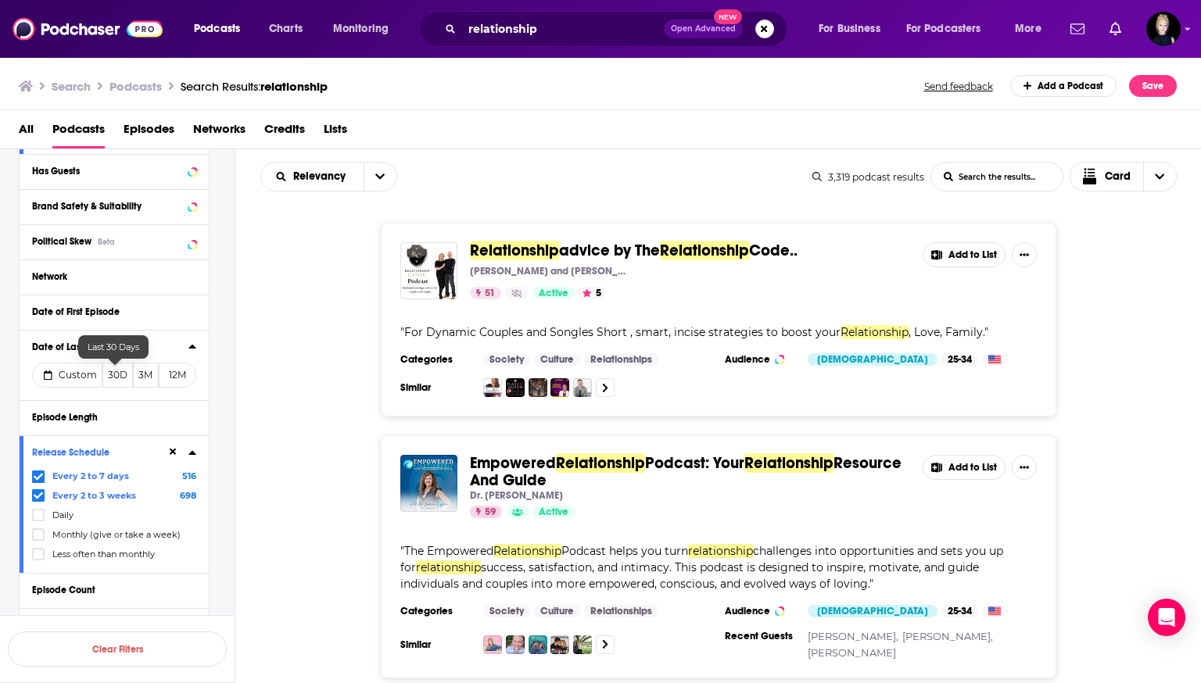
click at [111, 377] on button "30D" at bounding box center [117, 375] width 30 height 25
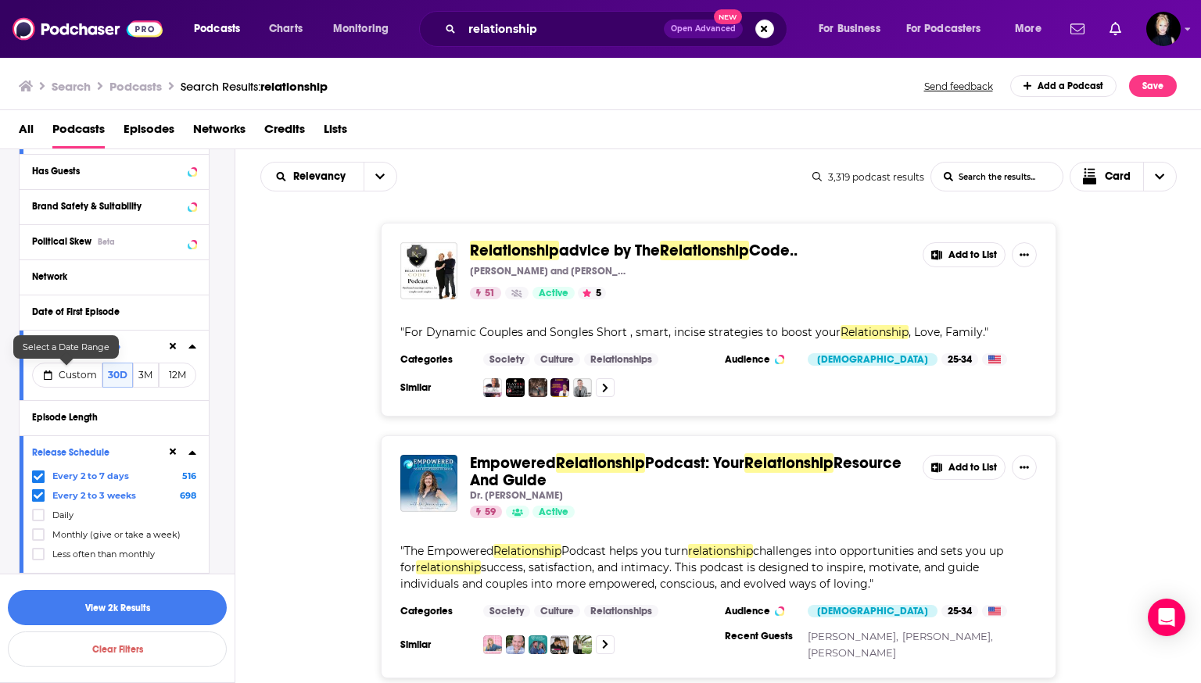
click at [73, 377] on span "Custom" at bounding box center [78, 375] width 38 height 12
select select "7"
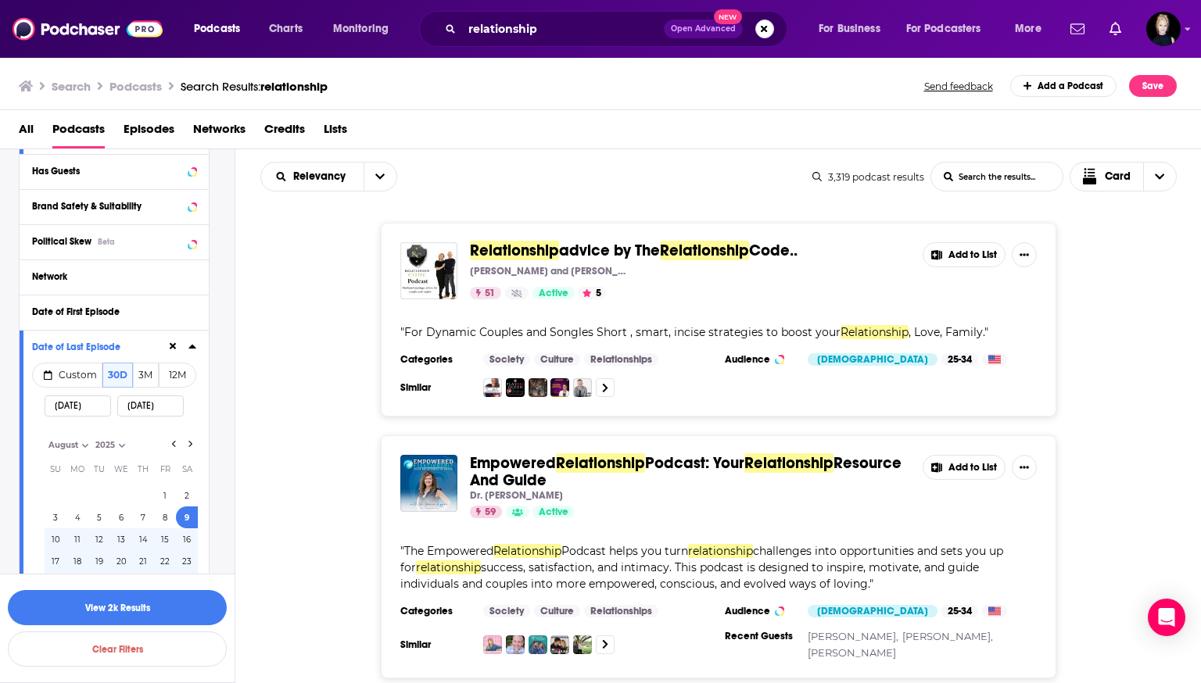
click at [73, 406] on input "08/09/2025" at bounding box center [78, 406] width 66 height 21
type input "08/08/2025"
click at [160, 604] on button "View 2k Results" at bounding box center [117, 607] width 219 height 35
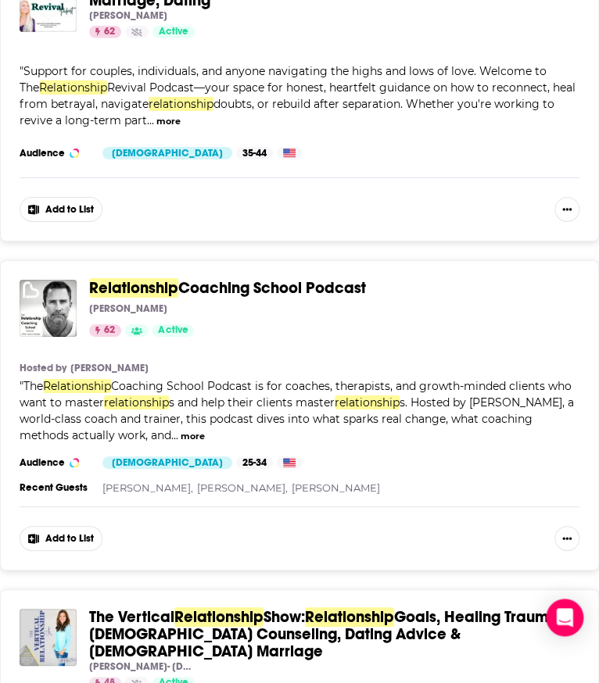
scroll to position [1228, 0]
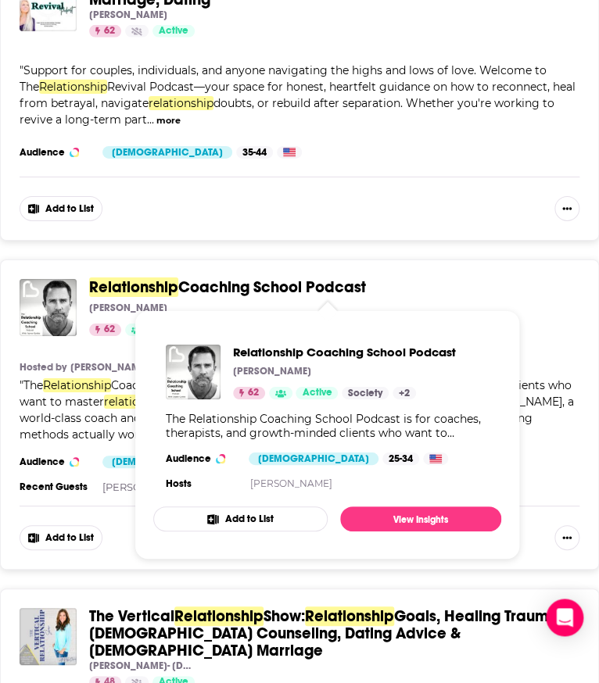
click at [245, 281] on span "Coaching School Podcast" at bounding box center [272, 288] width 188 height 20
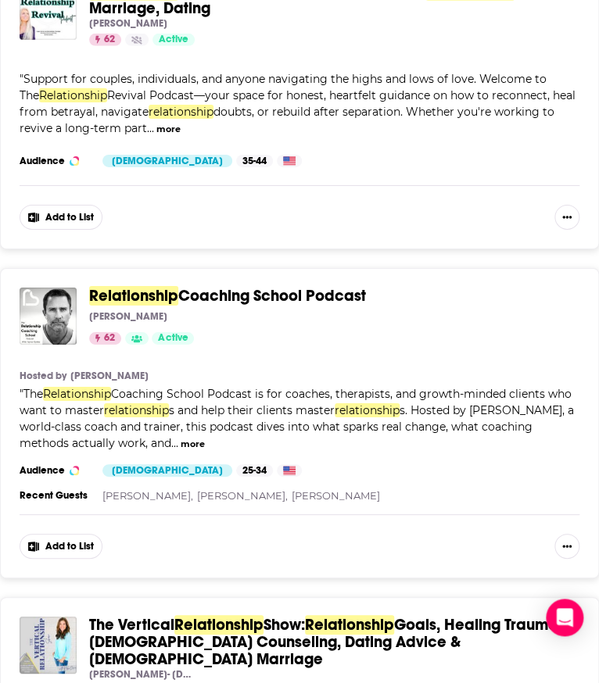
scroll to position [1213, 0]
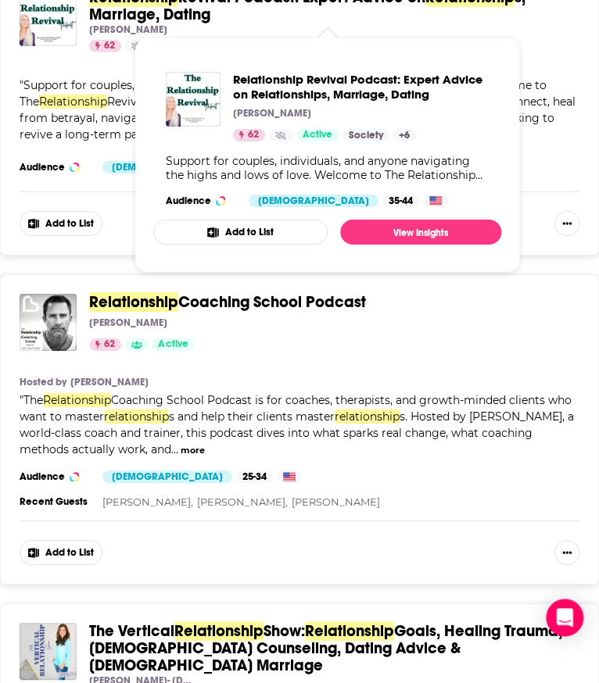
click at [170, 13] on span "s, Marriage, Dating" at bounding box center [307, 5] width 436 height 37
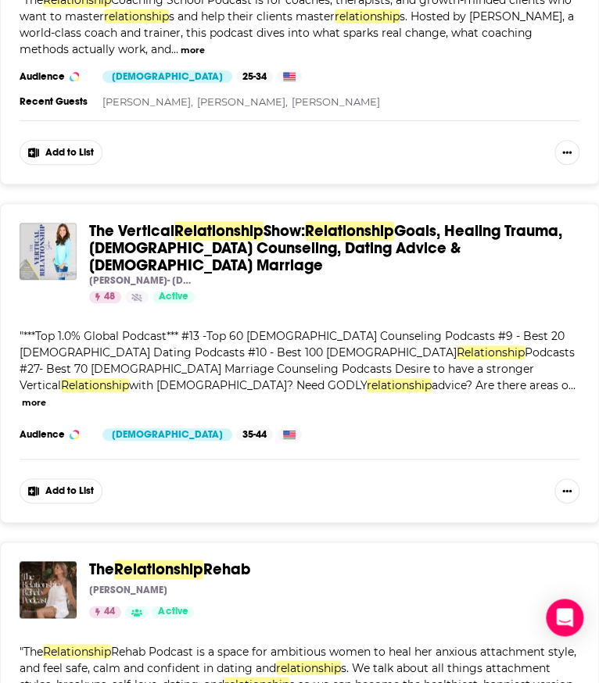
scroll to position [1615, 0]
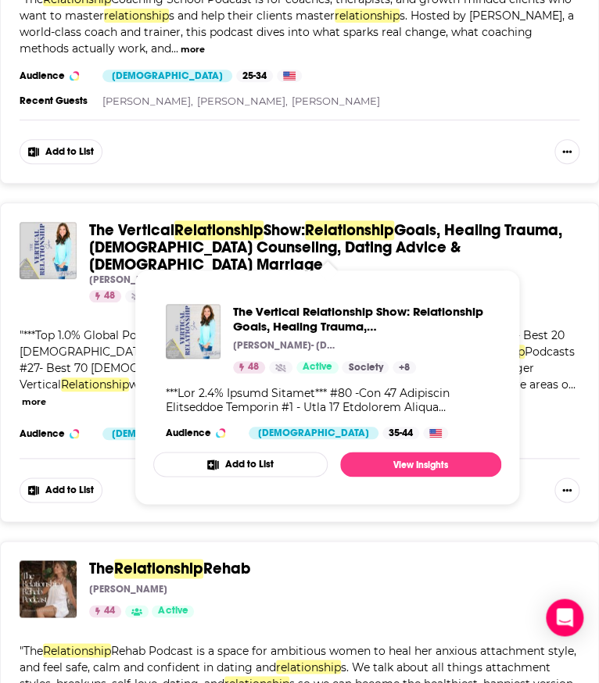
click at [362, 245] on span "Goals, Healing Trauma, Biblical Counseling, Dating Advice & Christian Marriage" at bounding box center [325, 247] width 473 height 54
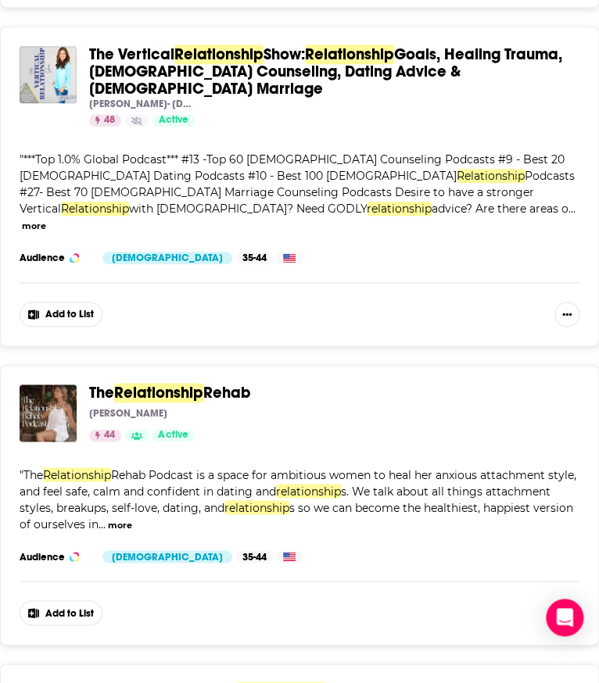
scroll to position [1790, 0]
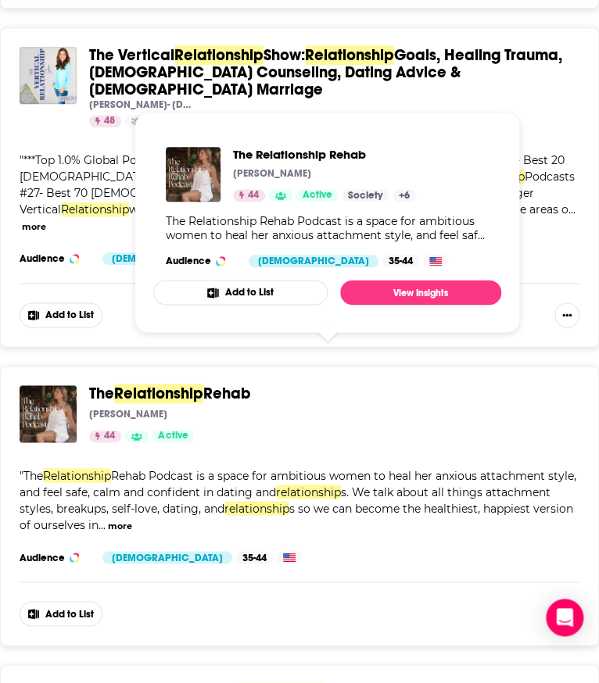
click at [299, 385] on div "The Relationship Rehab Samantha Reed Cleaver 44 Active Categories Society + 6" at bounding box center [328, 413] width 478 height 57
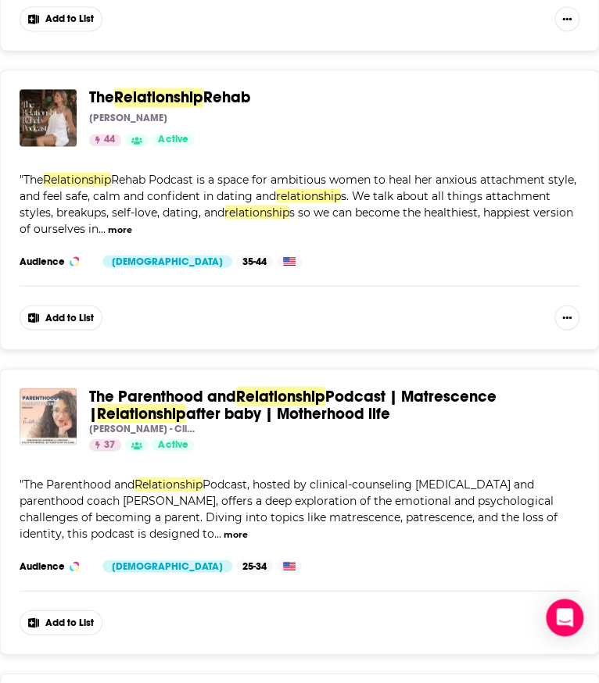
scroll to position [2088, 0]
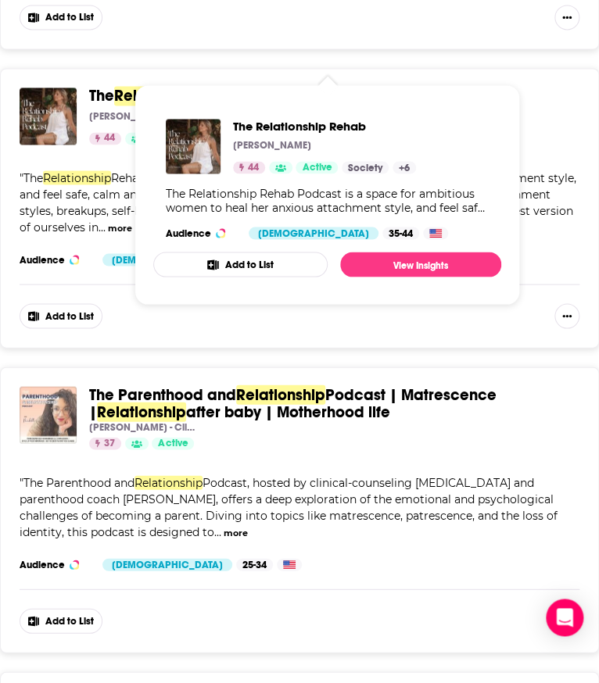
click at [211, 86] on span "Rehab" at bounding box center [226, 96] width 47 height 20
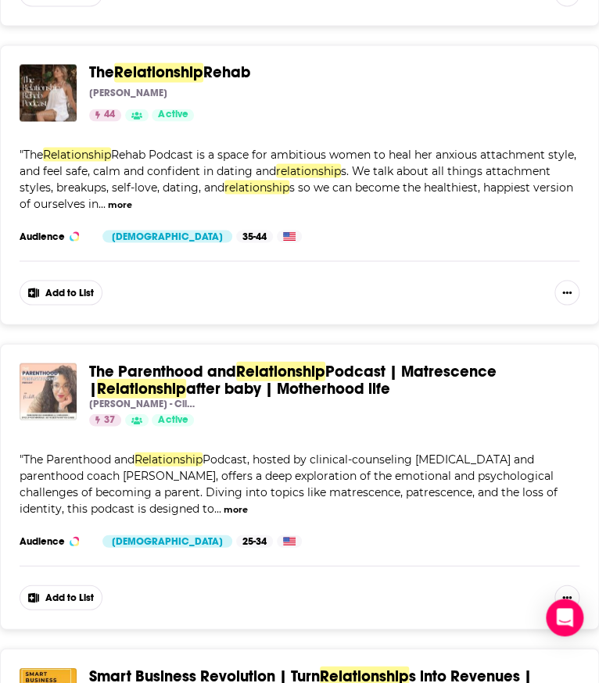
scroll to position [2132, 0]
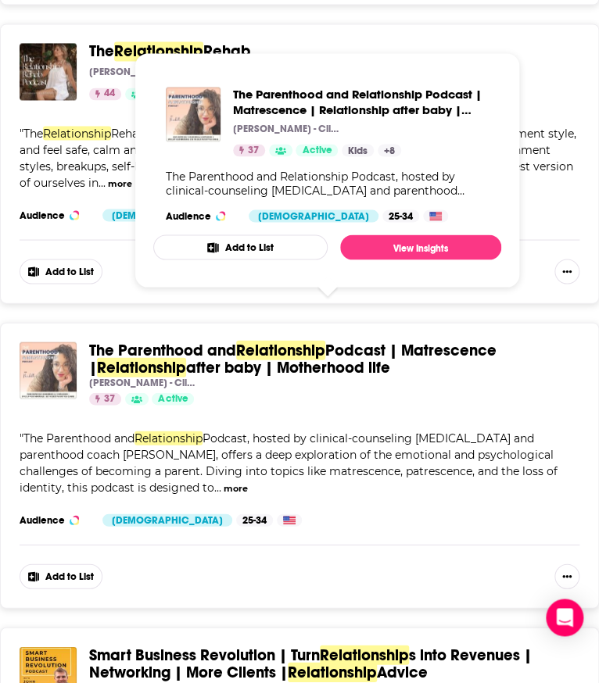
click at [188, 357] on span "after baby | Motherhood life" at bounding box center [288, 367] width 204 height 20
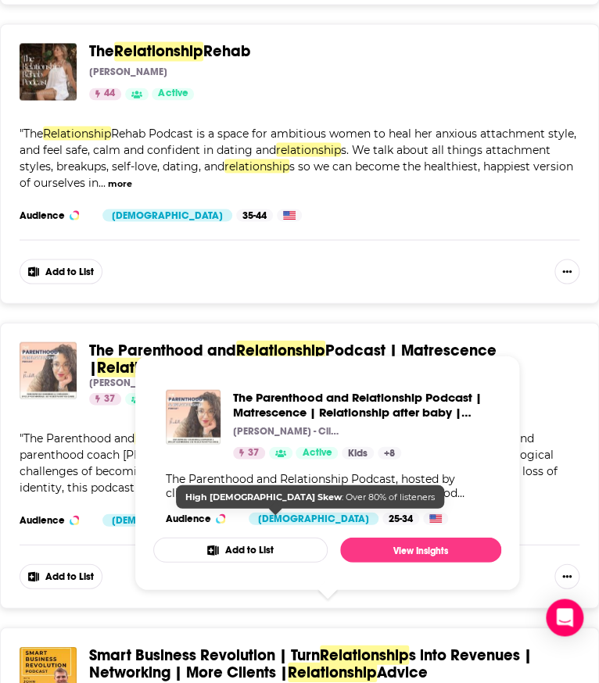
scroll to position [2327, 0]
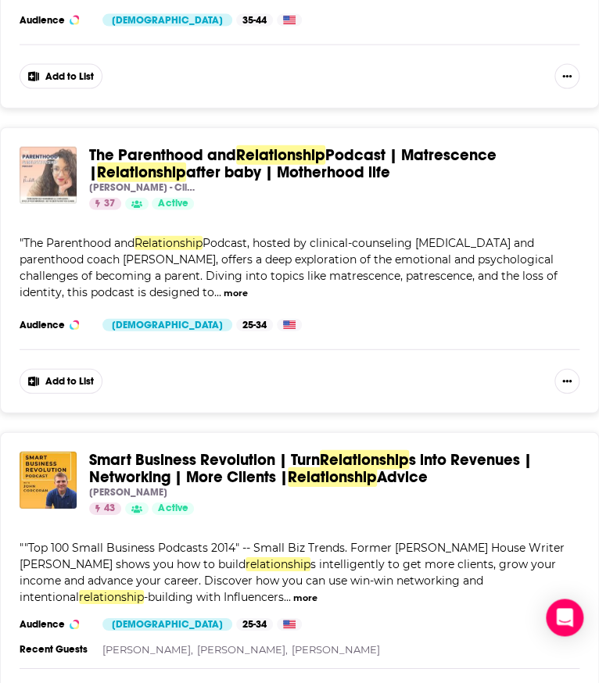
click at [147, 450] on span "s into Revenues | Networking | More Clients |" at bounding box center [310, 468] width 443 height 37
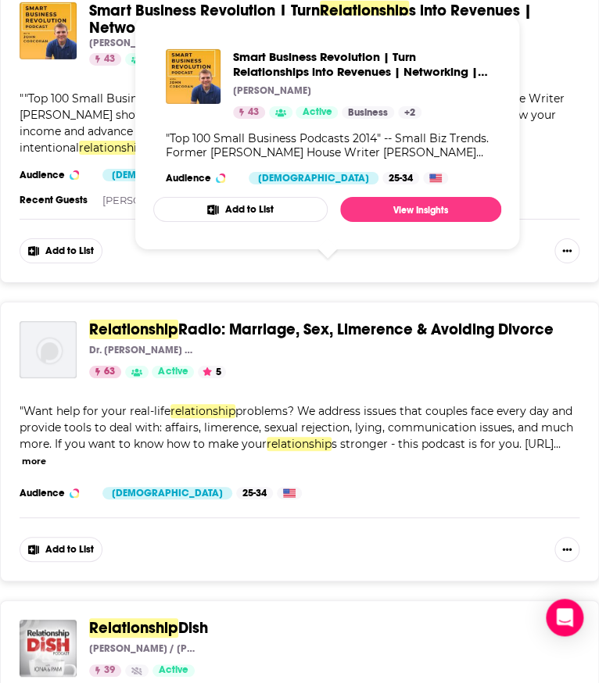
scroll to position [2776, 0]
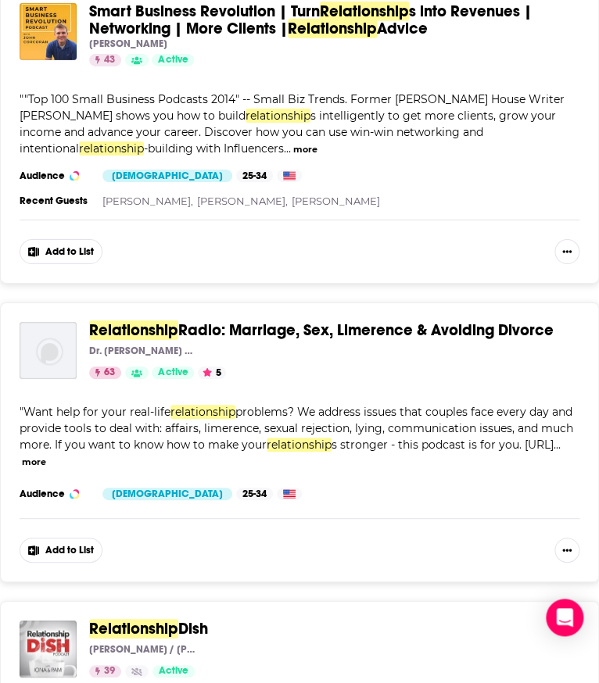
click at [186, 321] on span "Radio: Marriage, Sex, Limerence & Avoiding Divorce" at bounding box center [365, 331] width 375 height 20
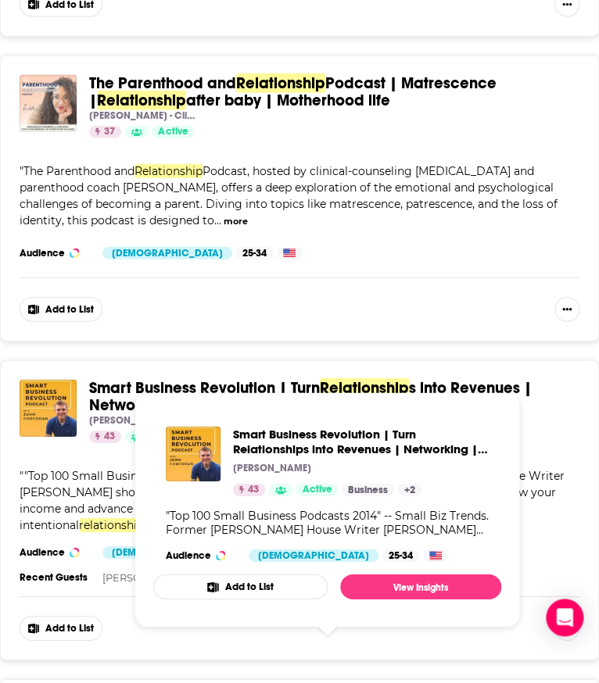
scroll to position [2582, 0]
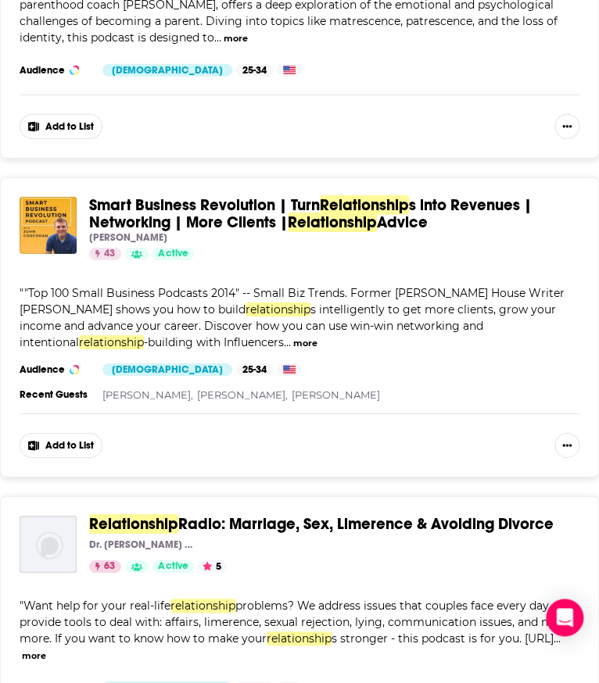
click at [543, 455] on div "Relationship advice by The Relationship Code.. Brett and Marie Jones. Internati…" at bounding box center [299, 589] width 599 height 5805
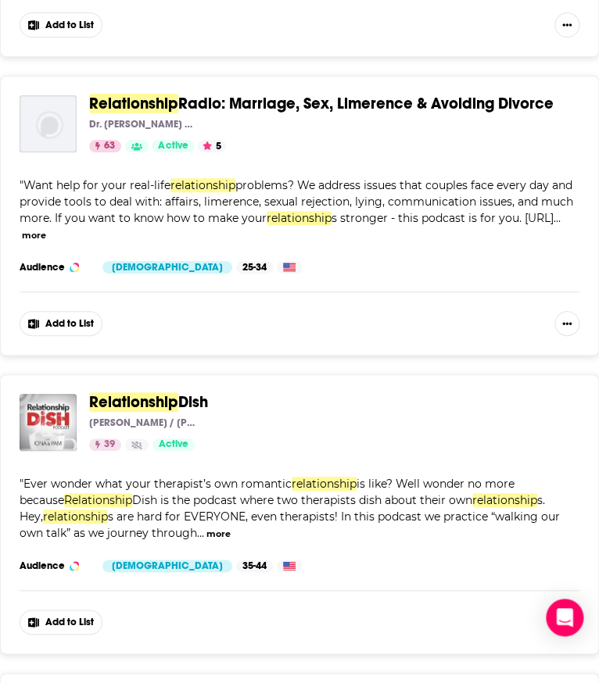
scroll to position [3037, 0]
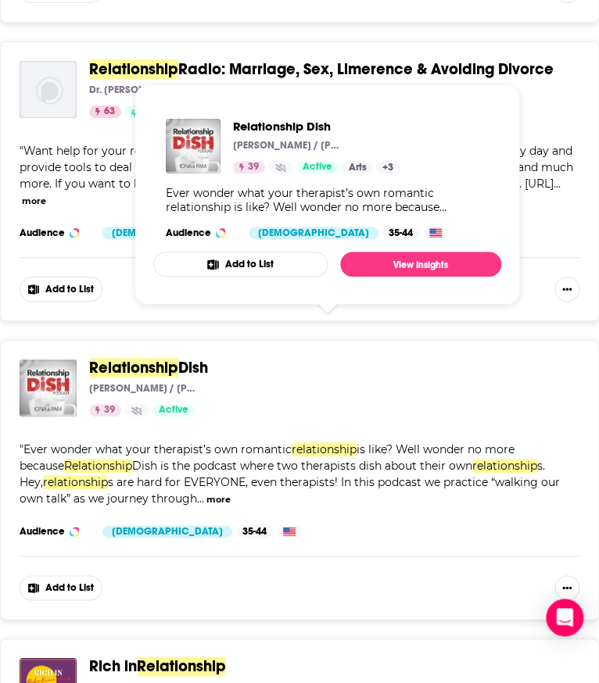
click at [185, 358] on span "Dish" at bounding box center [193, 368] width 30 height 20
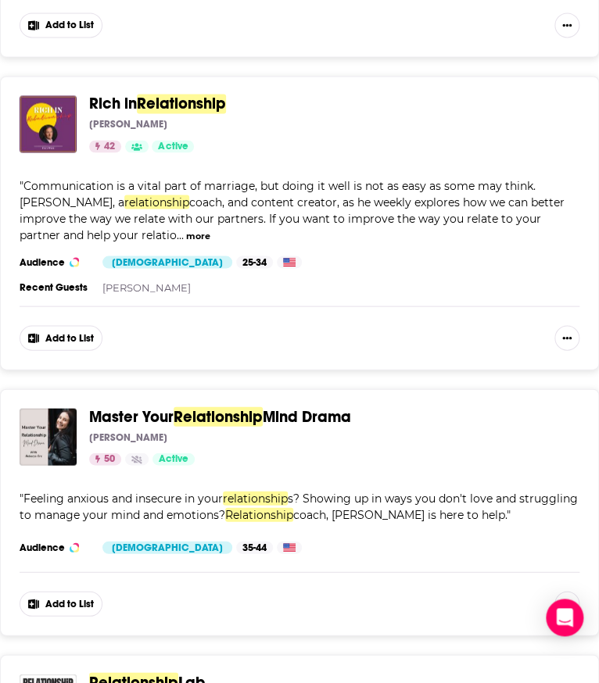
scroll to position [3603, 0]
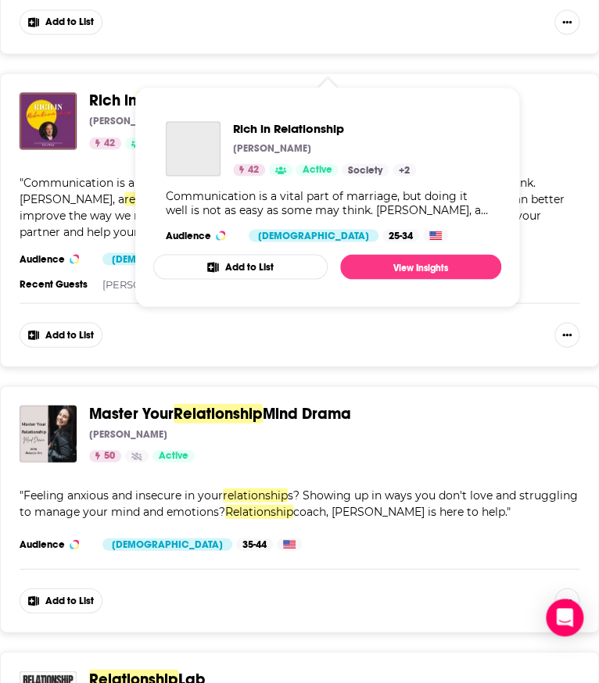
click at [102, 91] on span "Rich in" at bounding box center [113, 101] width 48 height 20
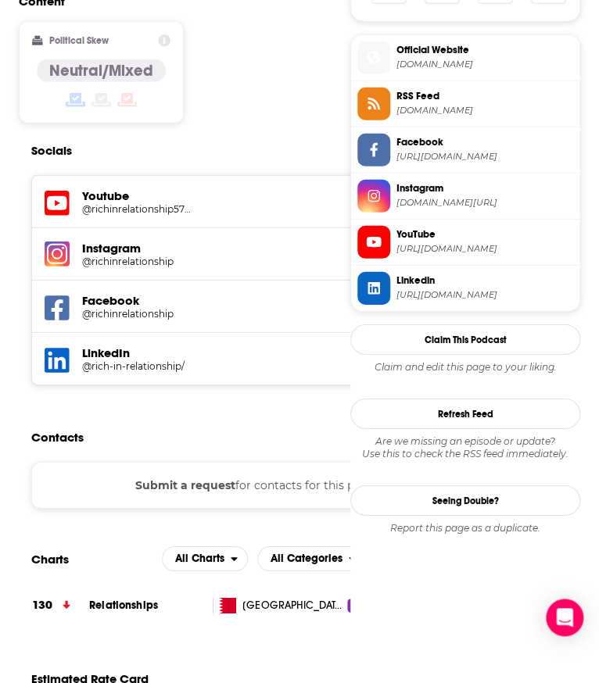
scroll to position [1127, 0]
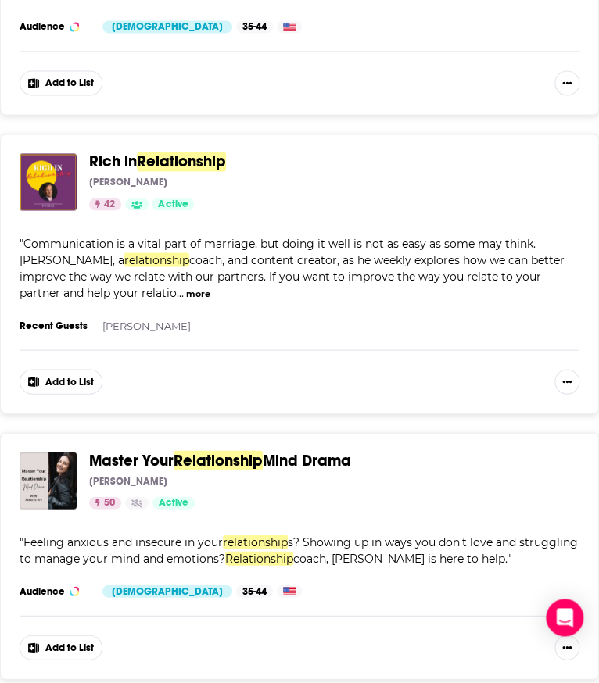
scroll to position [3546, 0]
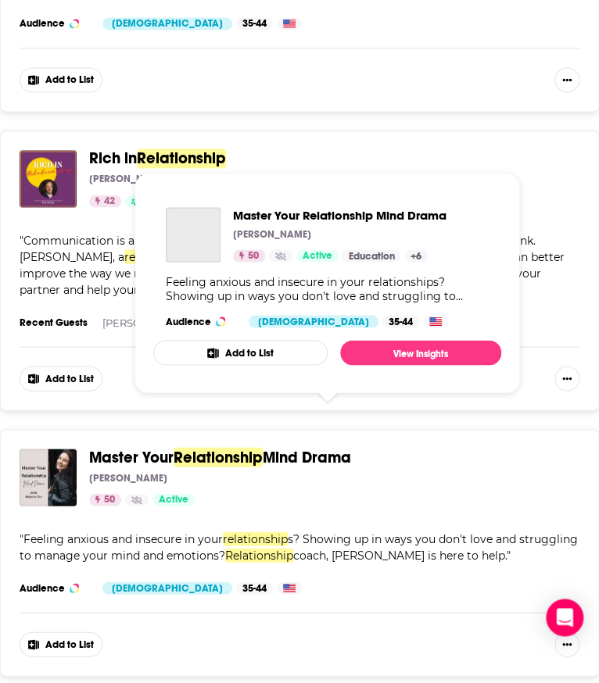
click at [214, 447] on span "Relationship" at bounding box center [218, 457] width 89 height 20
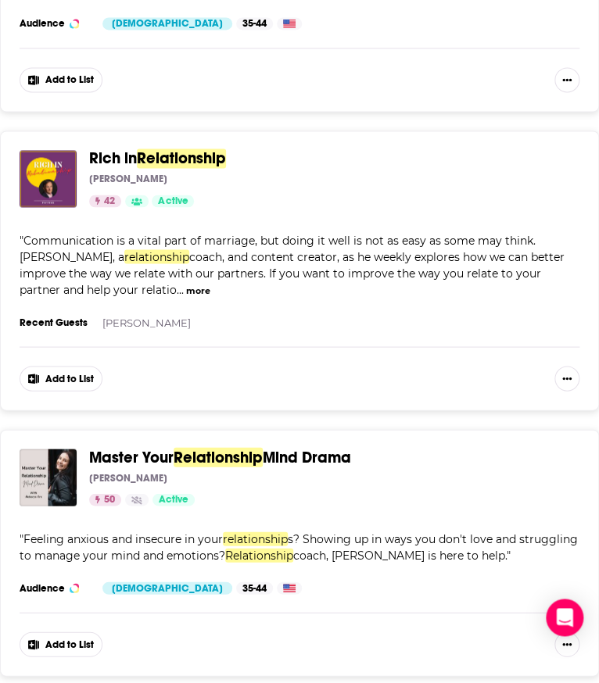
scroll to position [3873, 0]
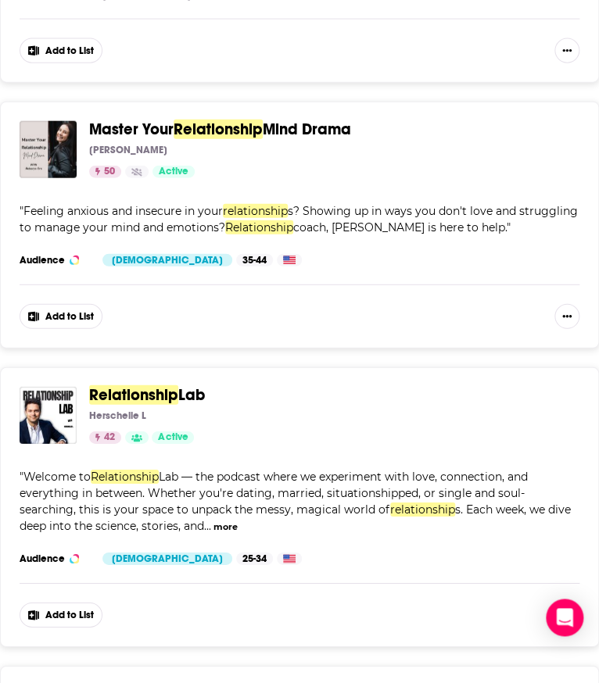
click at [145, 385] on span "Relationship" at bounding box center [133, 395] width 89 height 20
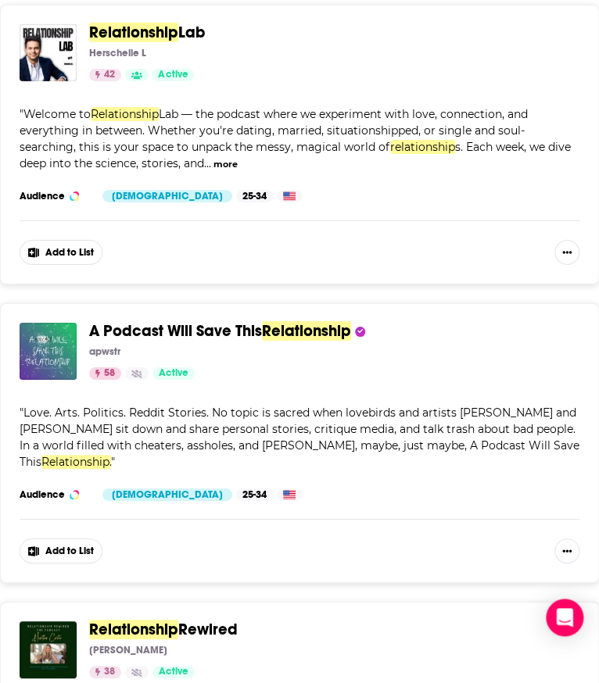
scroll to position [4237, 0]
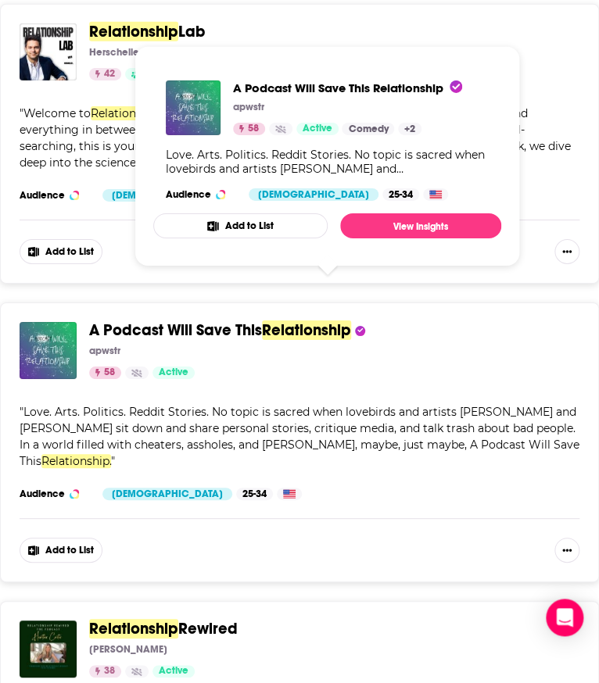
click at [235, 321] on span "A Podcast Will Save This" at bounding box center [175, 331] width 173 height 20
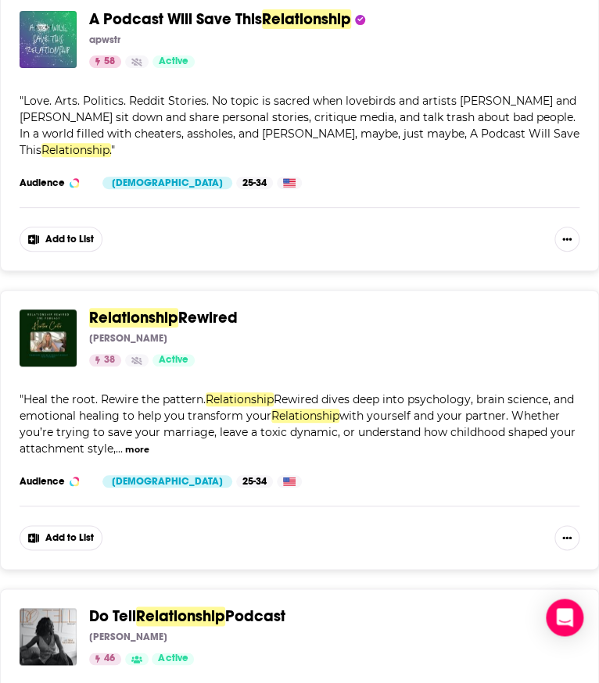
scroll to position [4547, 0]
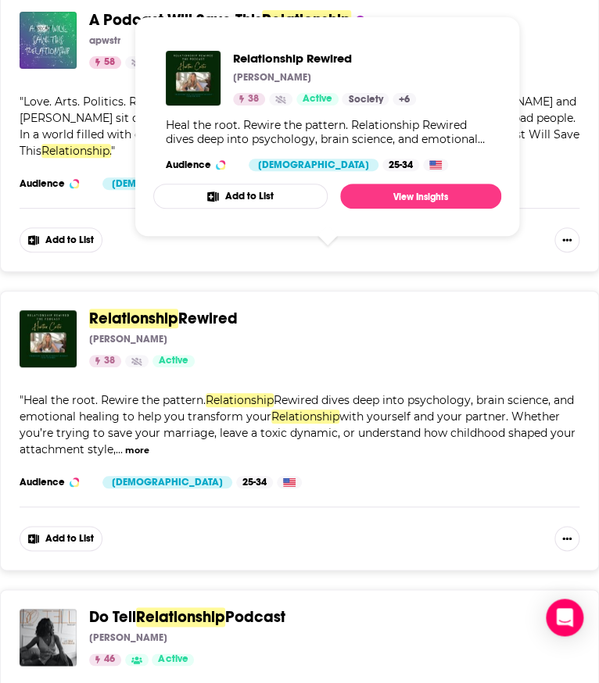
click at [178, 309] on span "Rewired" at bounding box center [207, 319] width 59 height 20
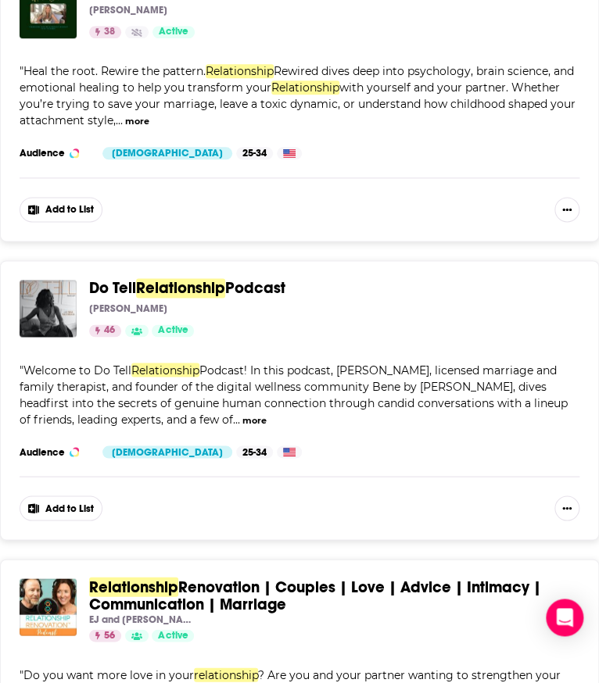
scroll to position [4877, 0]
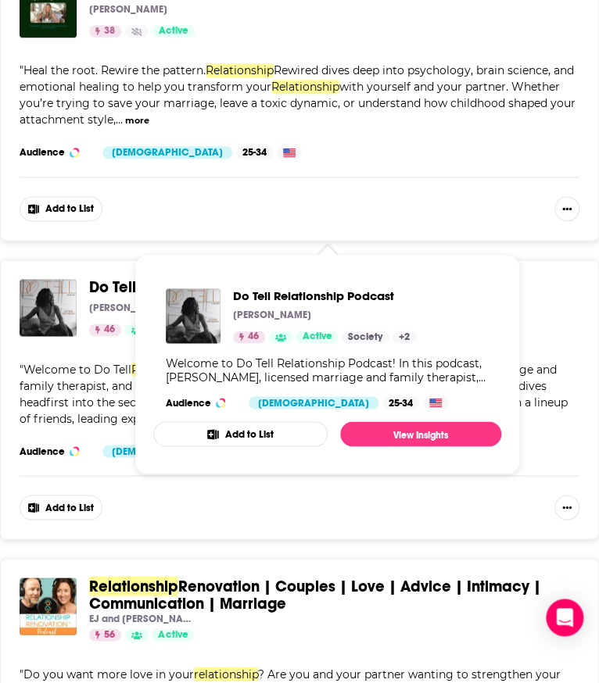
click at [241, 278] on span "Podcast" at bounding box center [255, 288] width 60 height 20
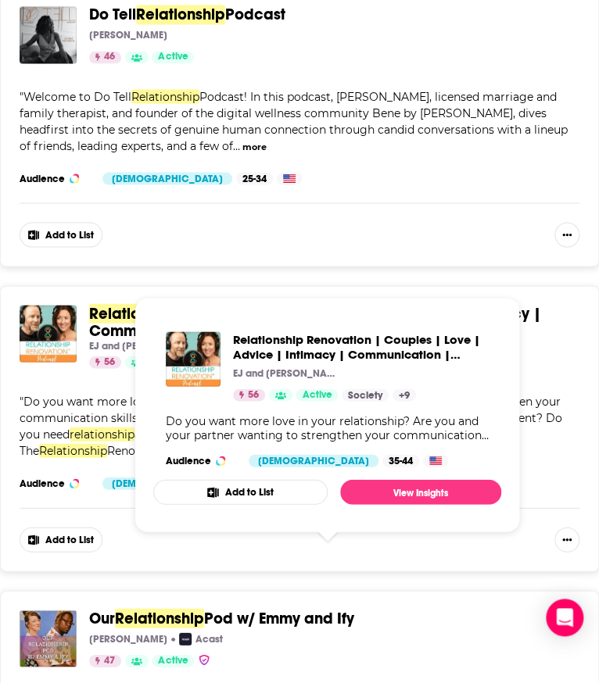
scroll to position [5151, 0]
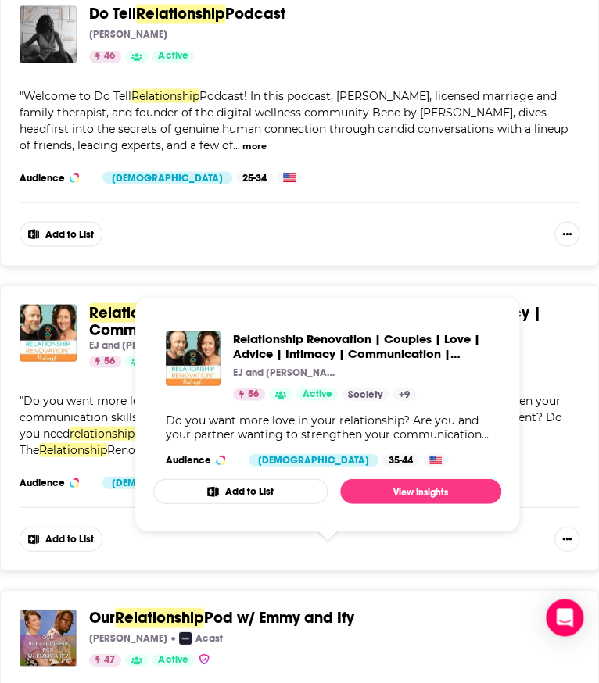
click at [213, 303] on span "Renovation | Couples | Love | Advice | Intimacy | Communication | Marriage" at bounding box center [315, 321] width 452 height 37
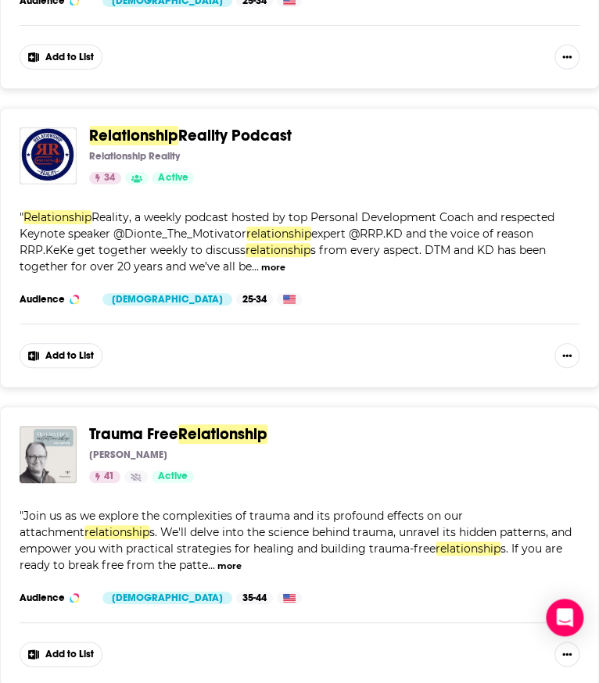
scroll to position [5920, 0]
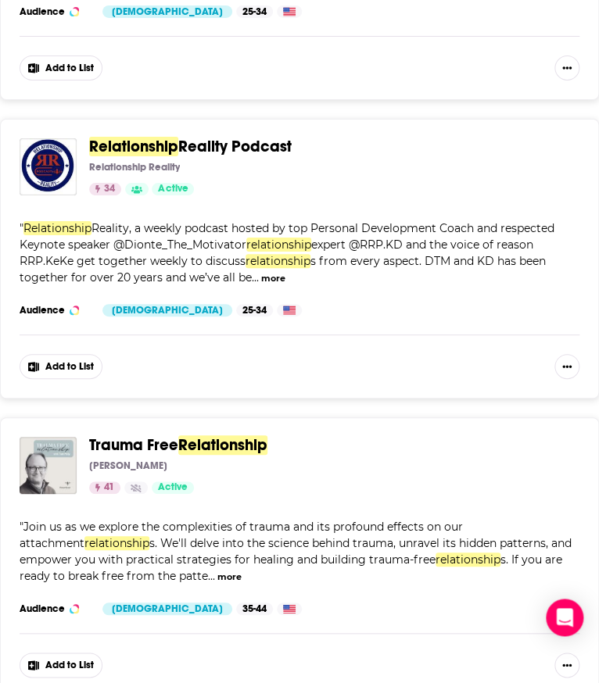
click at [235, 137] on span "Reality Podcast" at bounding box center [234, 147] width 113 height 20
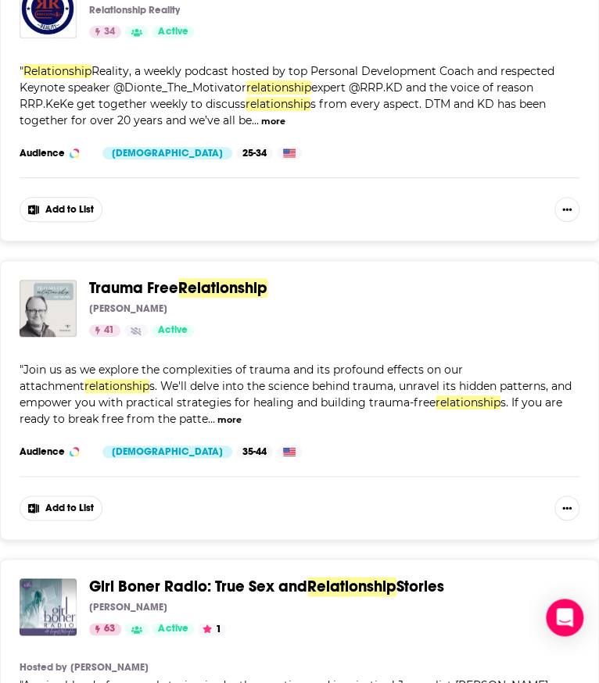
scroll to position [6086, 0]
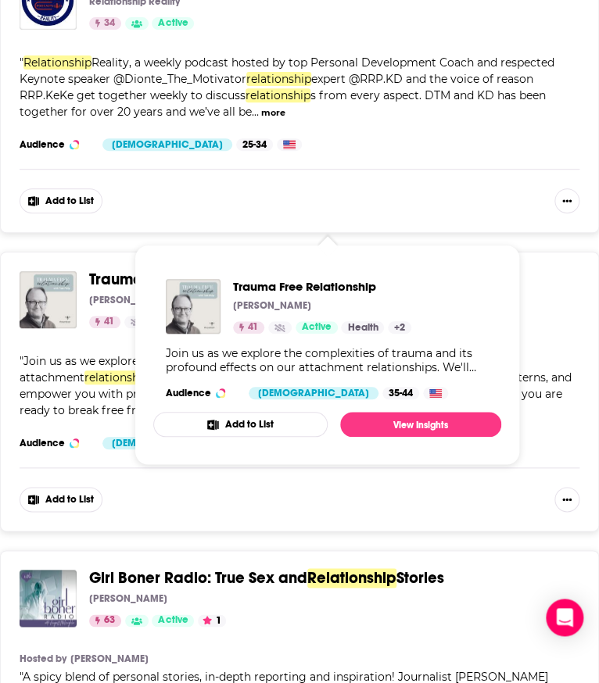
click at [196, 270] on span "Relationship" at bounding box center [222, 280] width 89 height 20
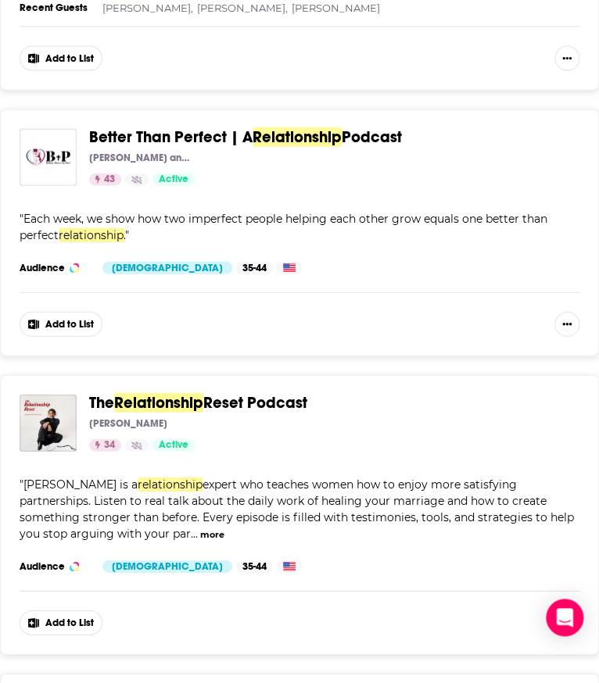
scroll to position [6860, 0]
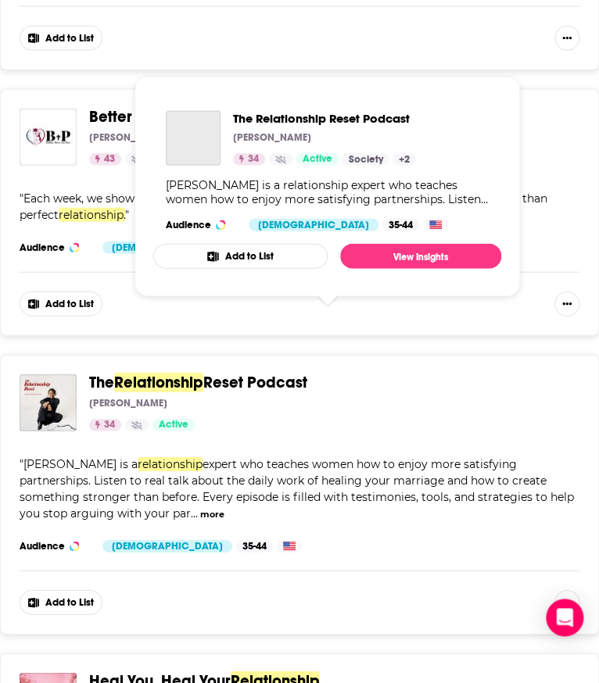
click at [226, 373] on span "Reset Podcast" at bounding box center [255, 383] width 104 height 20
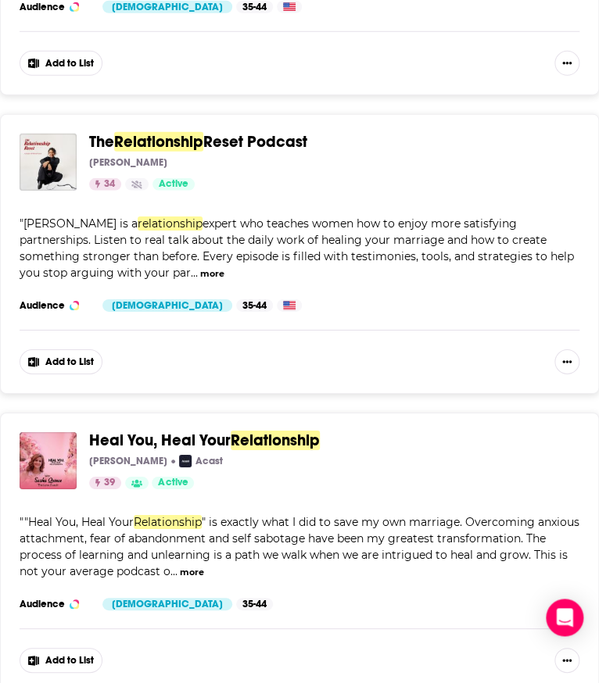
scroll to position [7171, 0]
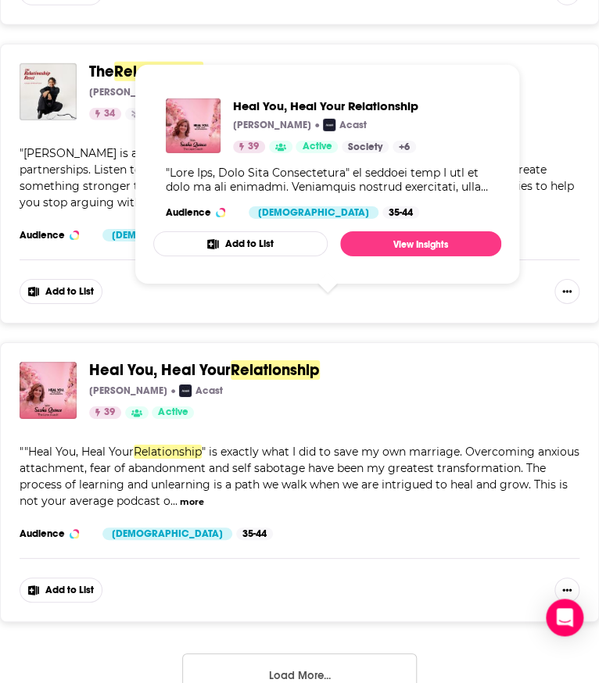
click at [247, 360] on span "Relationship" at bounding box center [275, 370] width 89 height 20
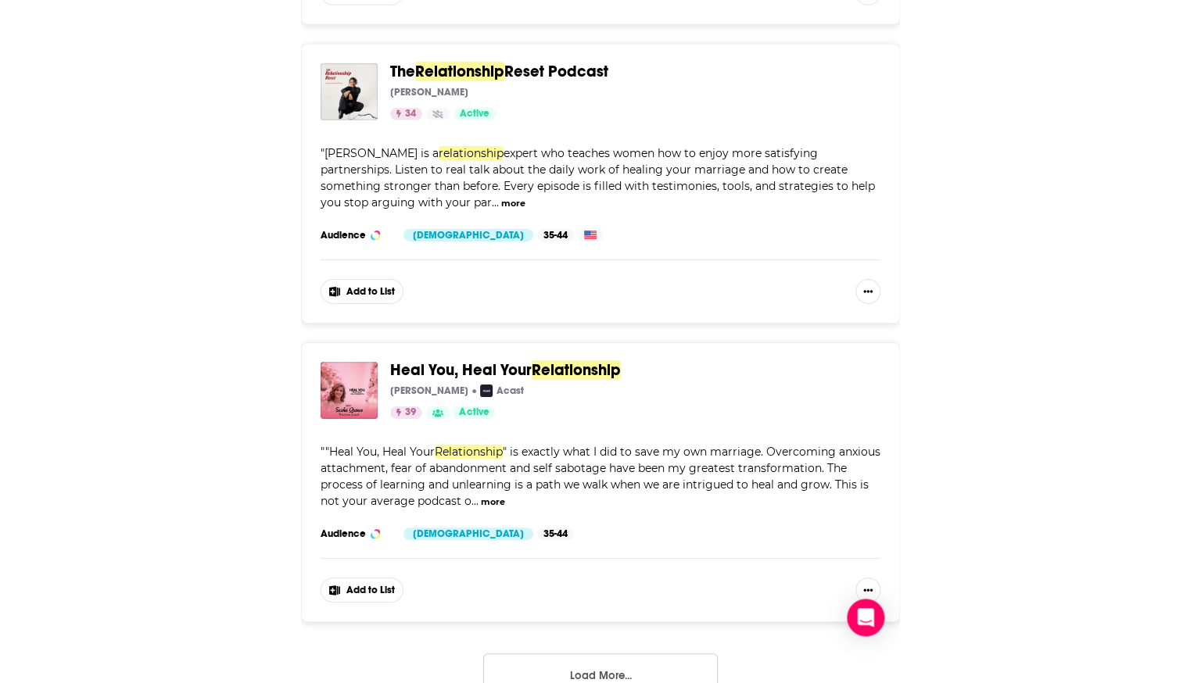
scroll to position [0, 0]
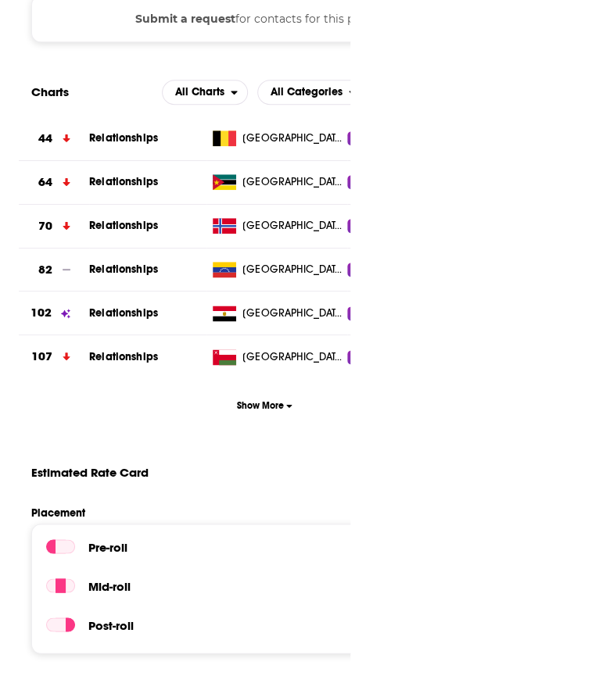
scroll to position [1810, 0]
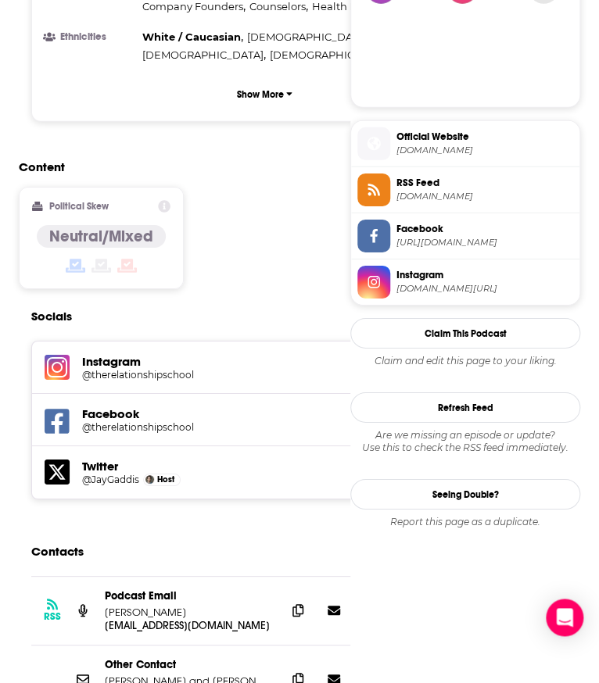
scroll to position [1430, 0]
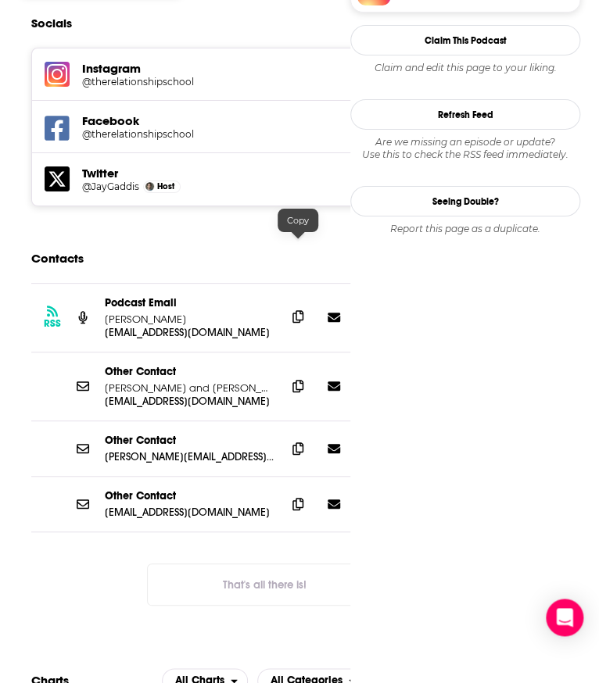
click at [299, 305] on span at bounding box center [297, 316] width 23 height 23
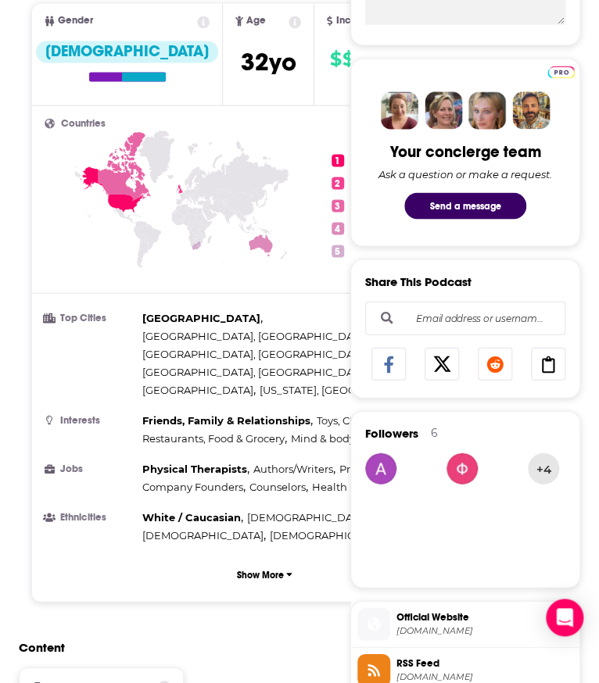
scroll to position [656, 0]
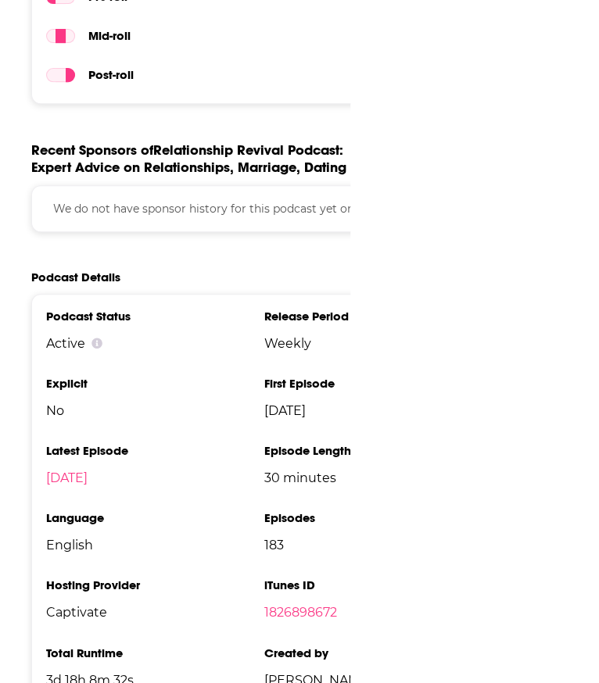
scroll to position [1608, 0]
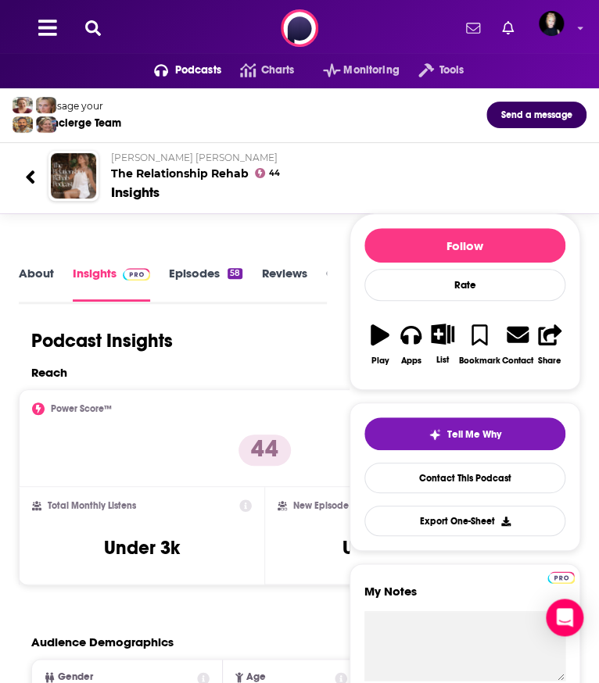
click at [419, 174] on div "Samantha Reed Cleaver The Relationship Rehab 44" at bounding box center [342, 166] width 463 height 29
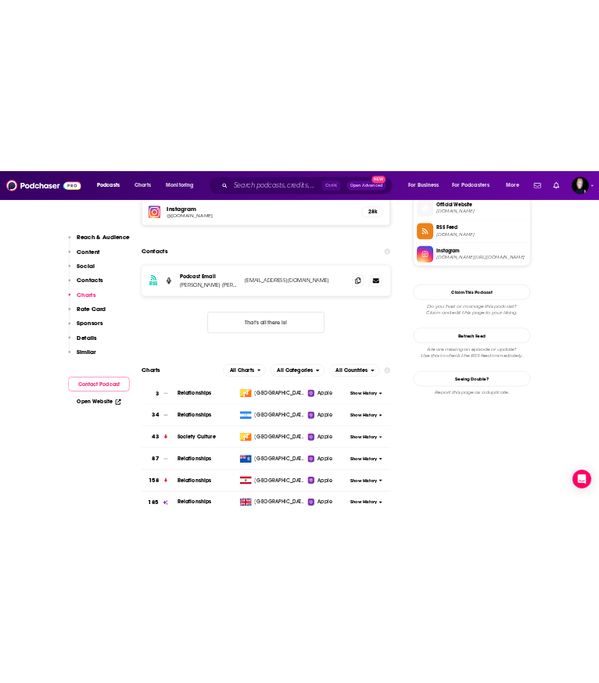
scroll to position [1151, 0]
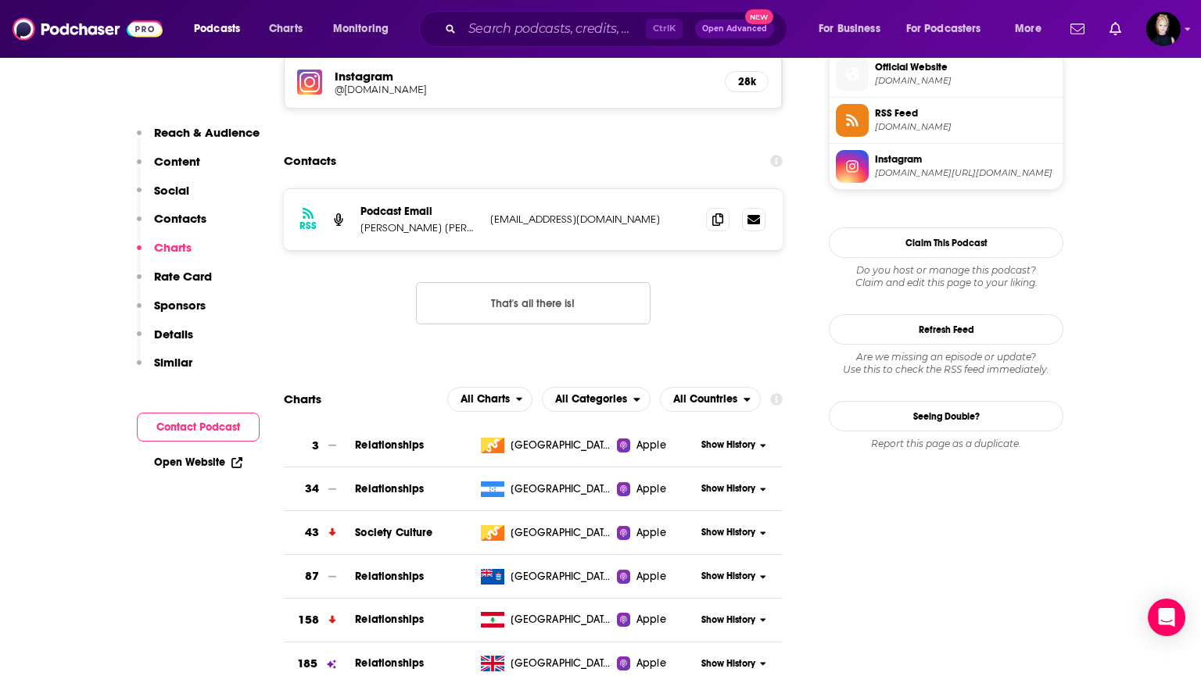
click at [598, 224] on div "RSS Podcast Email Samantha Reed Cleaver samreedcleaver@gmail.com samreedcleaver…" at bounding box center [533, 219] width 499 height 61
click at [598, 224] on span at bounding box center [717, 218] width 23 height 23
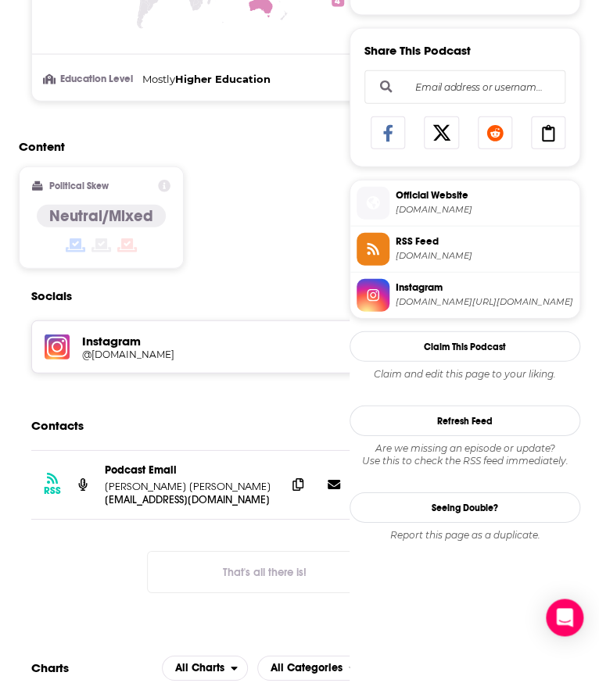
scroll to position [0, 0]
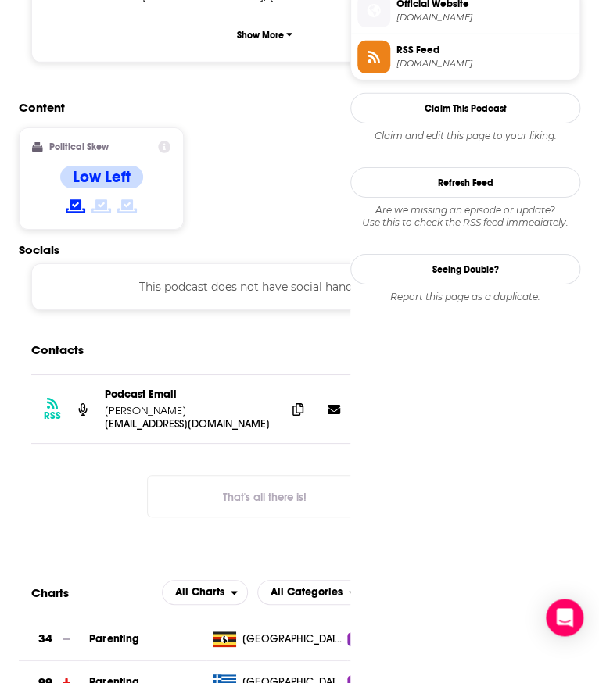
scroll to position [1242, 0]
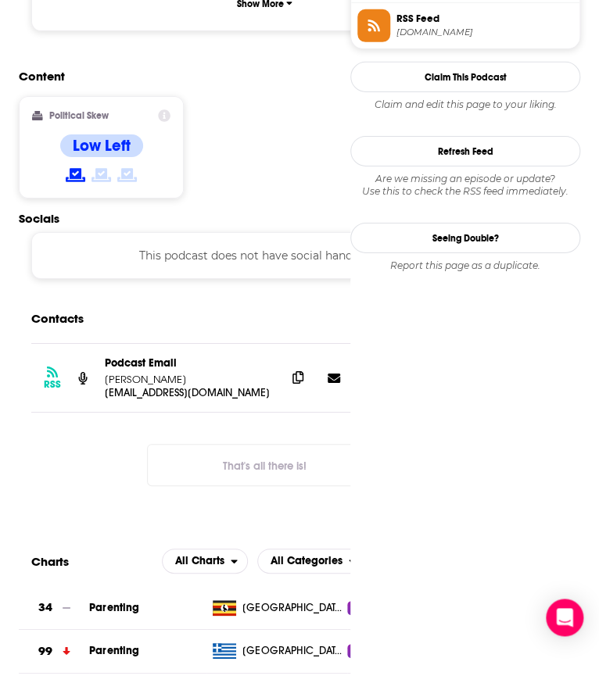
click at [307, 366] on span at bounding box center [297, 377] width 23 height 23
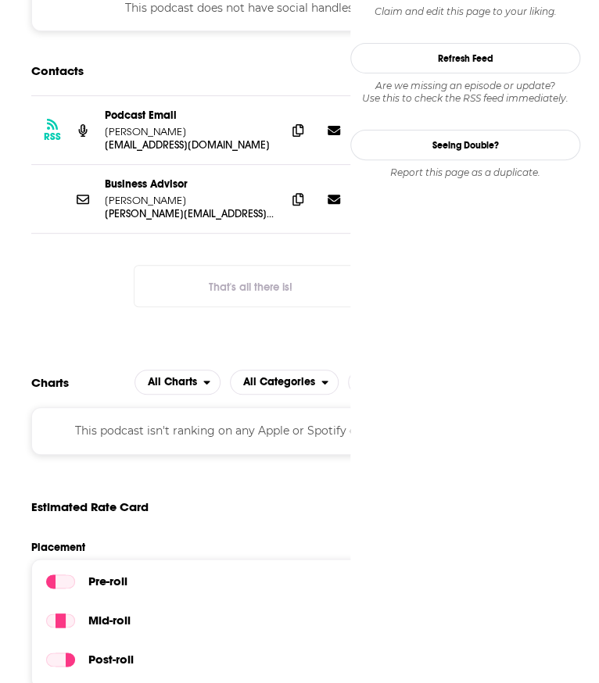
scroll to position [1525, 0]
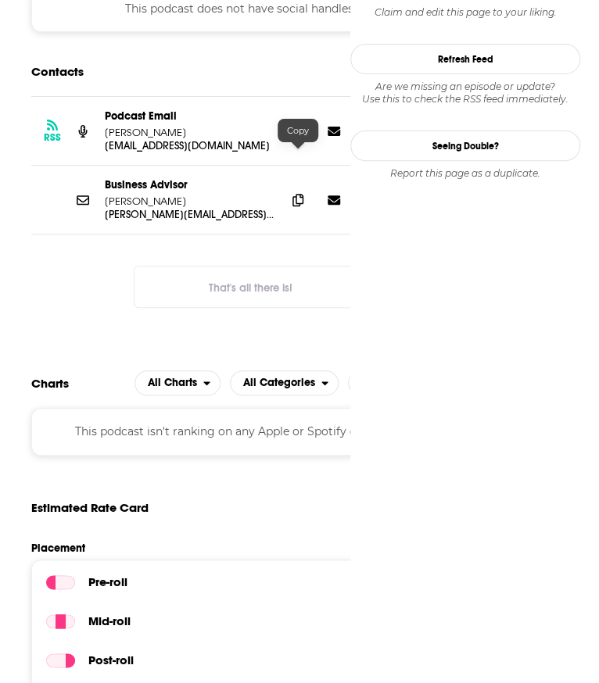
click at [294, 137] on icon at bounding box center [297, 130] width 11 height 13
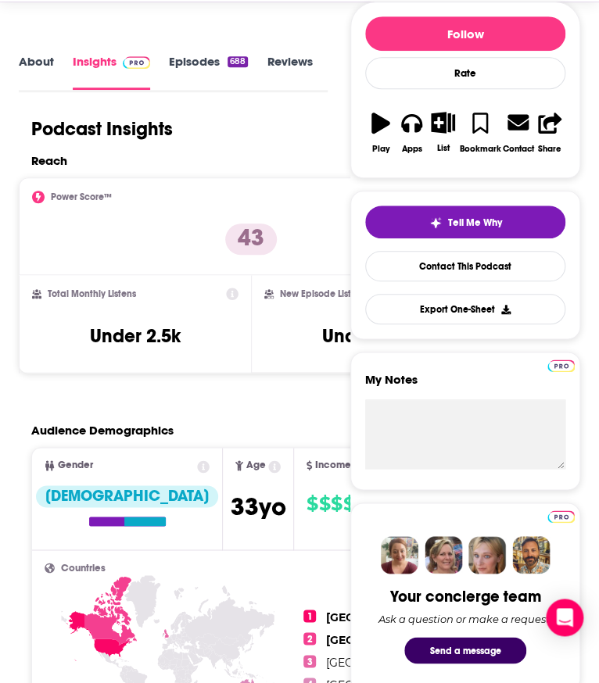
scroll to position [0, 0]
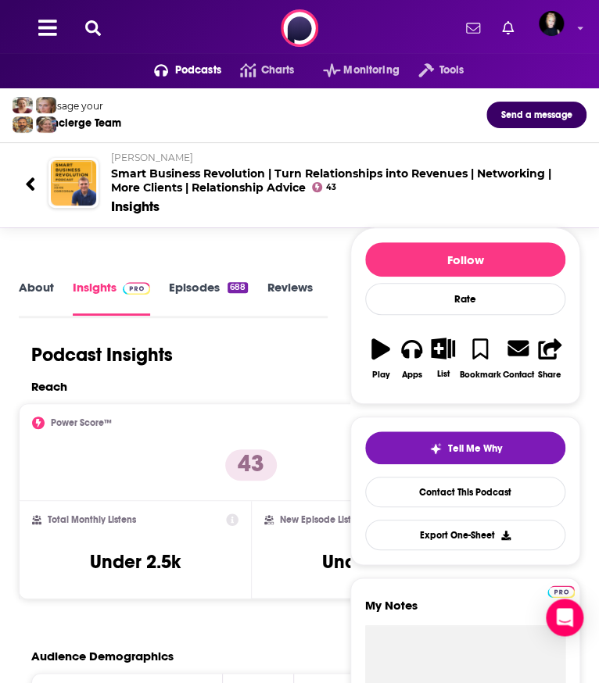
click at [147, 237] on div "Message your Concierge Team Send a message [PERSON_NAME] Smart Business Revolut…" at bounding box center [299, 164] width 599 height 152
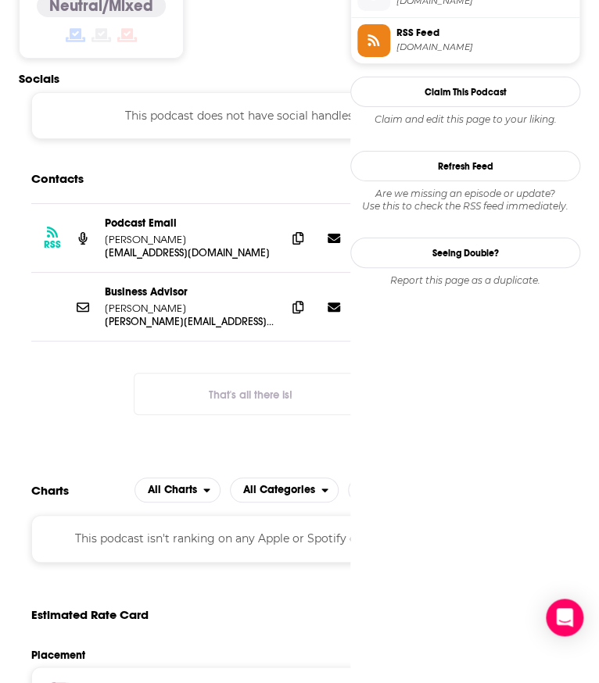
scroll to position [1398, 0]
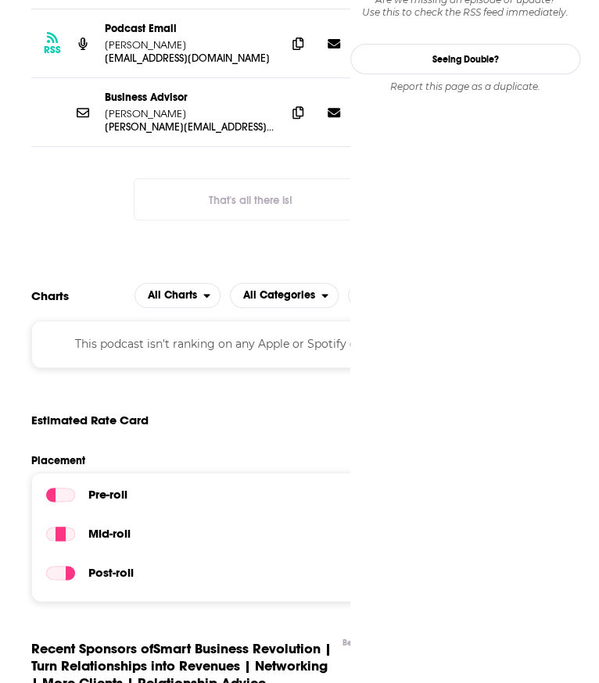
scroll to position [1625, 0]
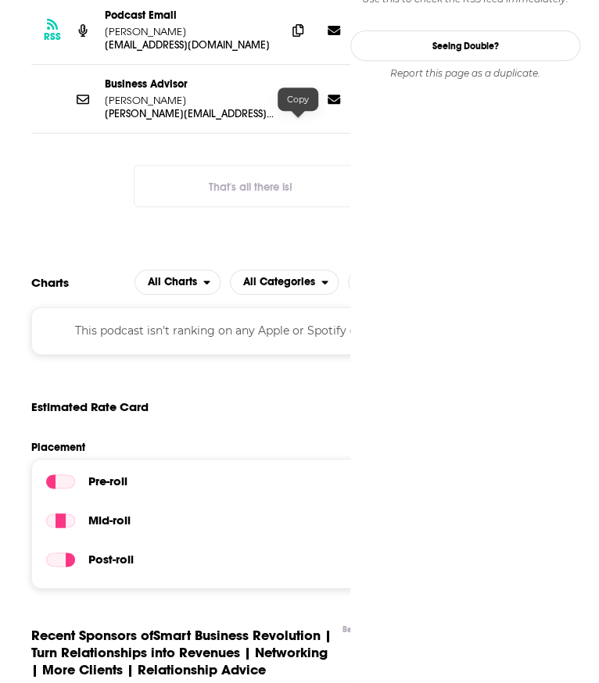
click at [296, 105] on icon at bounding box center [297, 98] width 11 height 13
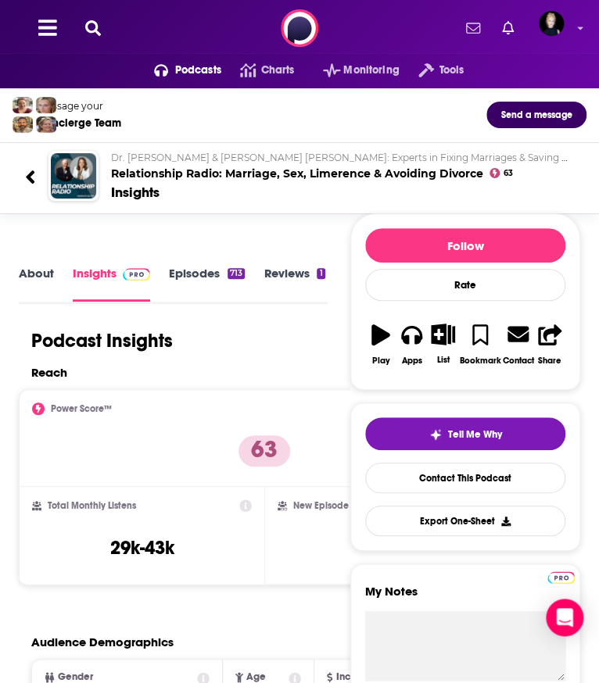
scroll to position [1170, 0]
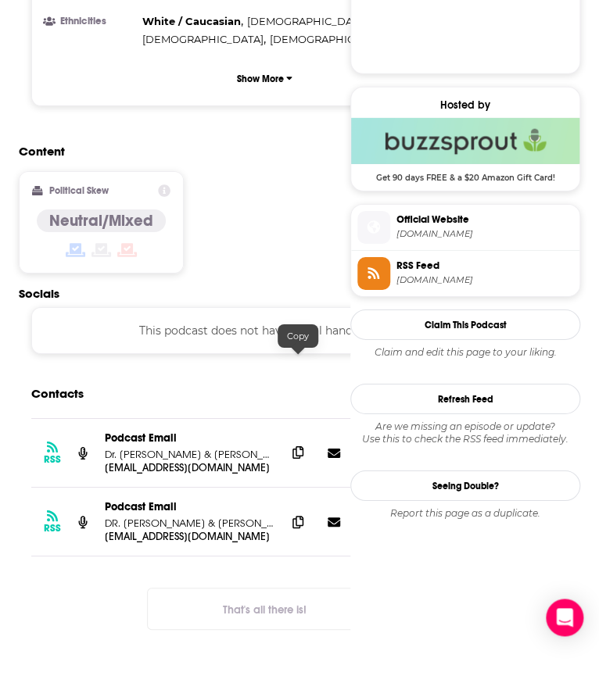
click at [309, 441] on span at bounding box center [297, 452] width 23 height 23
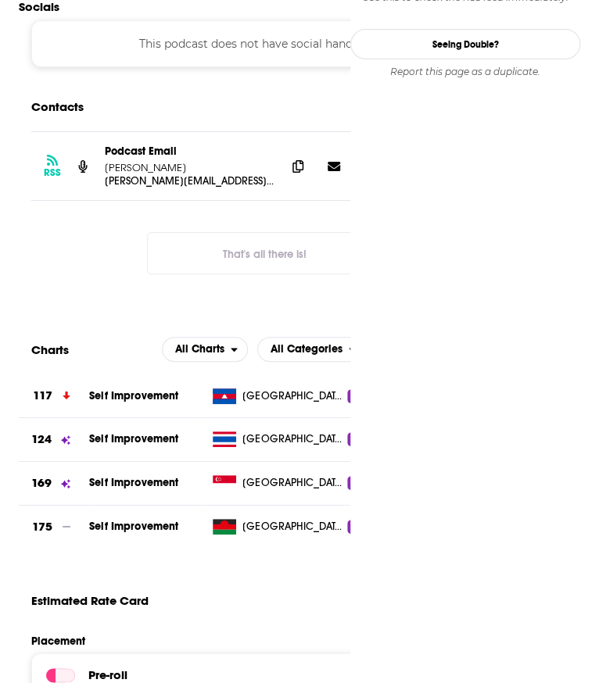
scroll to position [1436, 0]
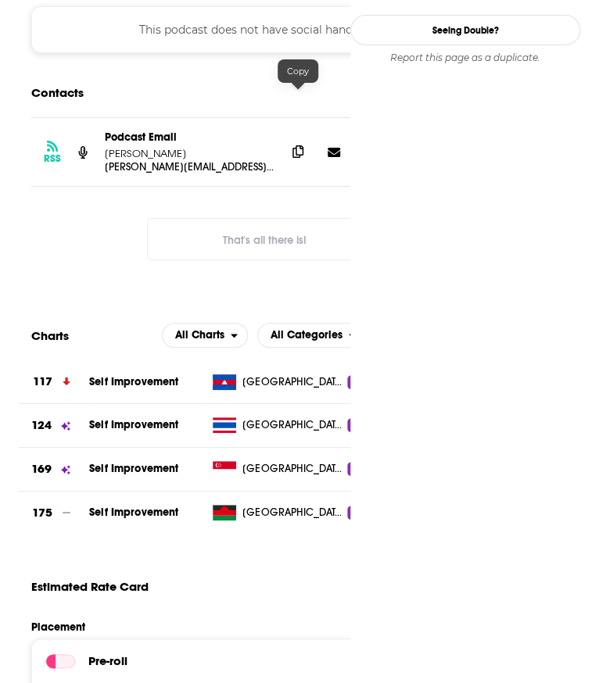
click at [299, 145] on icon at bounding box center [297, 151] width 11 height 13
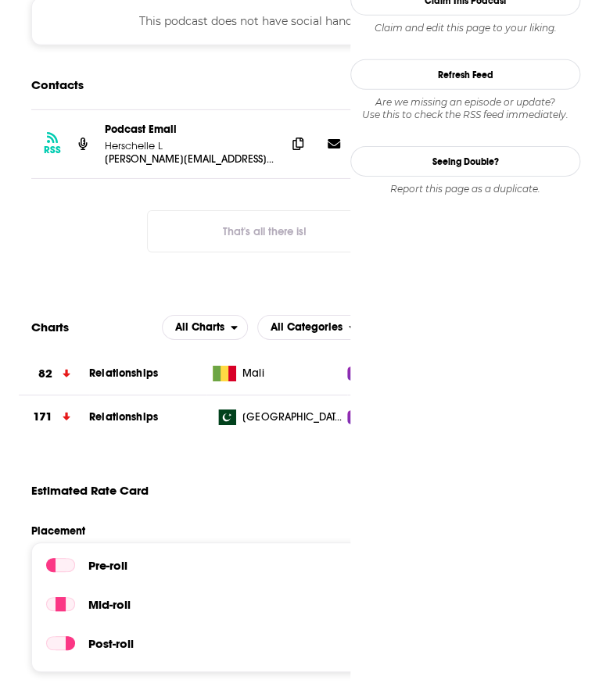
scroll to position [1190, 0]
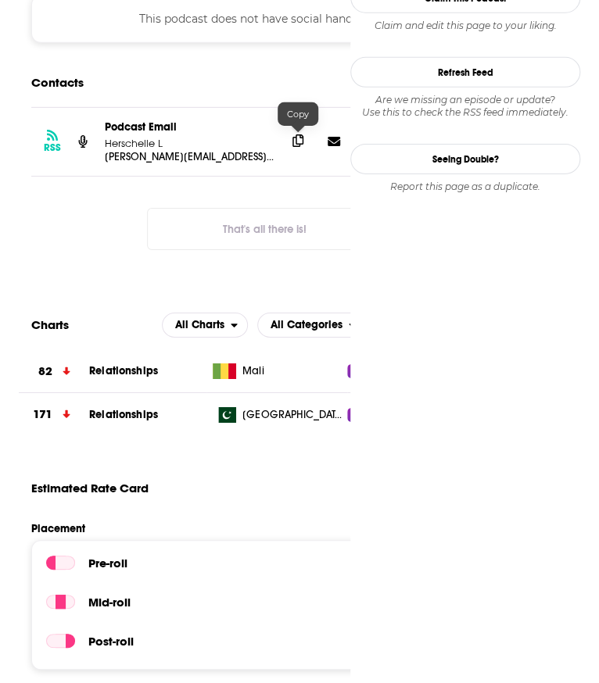
click at [295, 143] on icon at bounding box center [297, 140] width 11 height 13
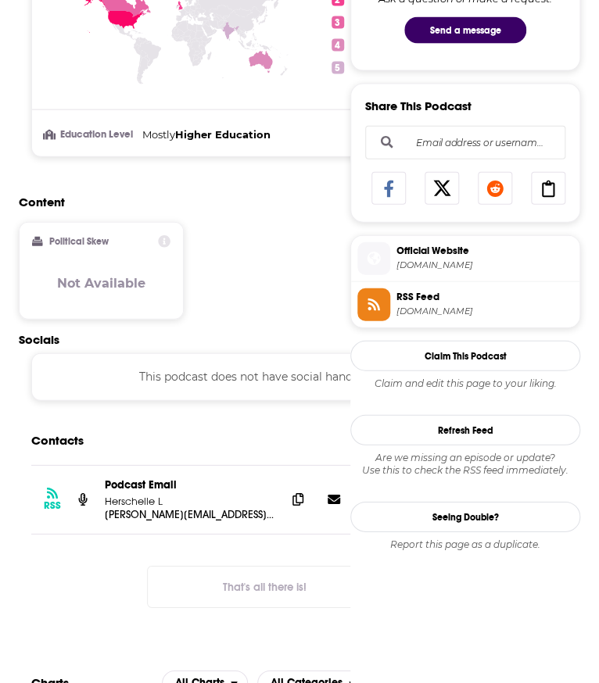
scroll to position [845, 0]
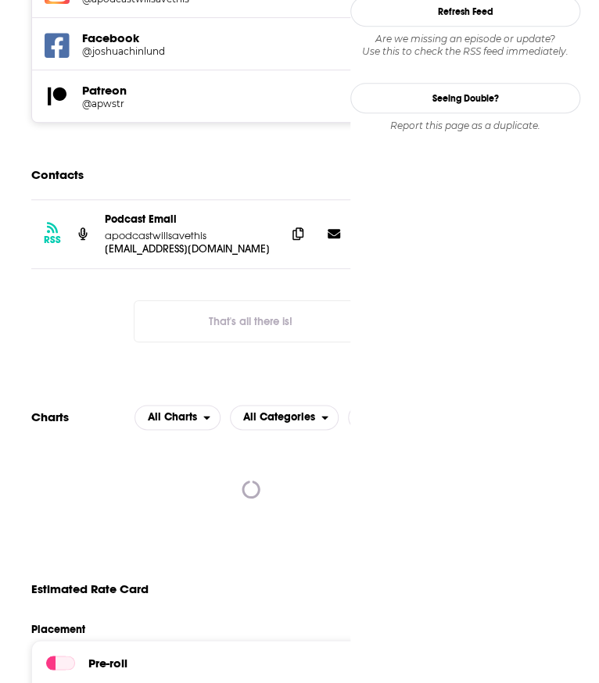
scroll to position [1703, 0]
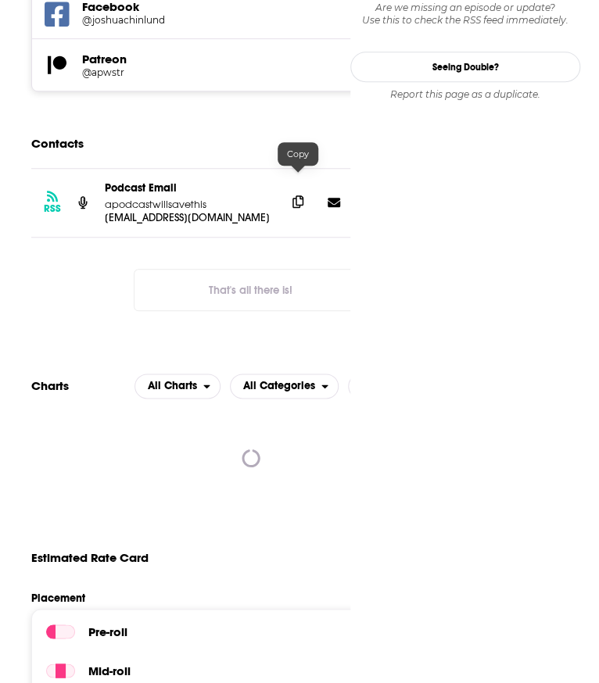
click at [301, 190] on span at bounding box center [297, 201] width 23 height 23
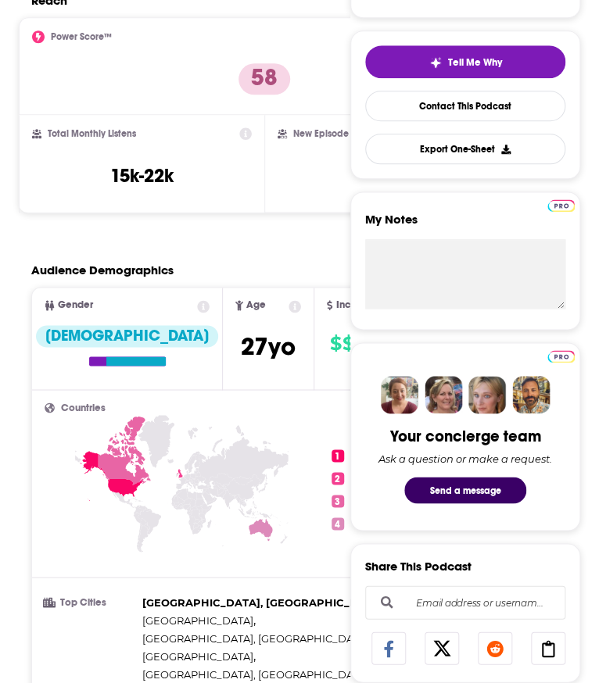
scroll to position [369, 0]
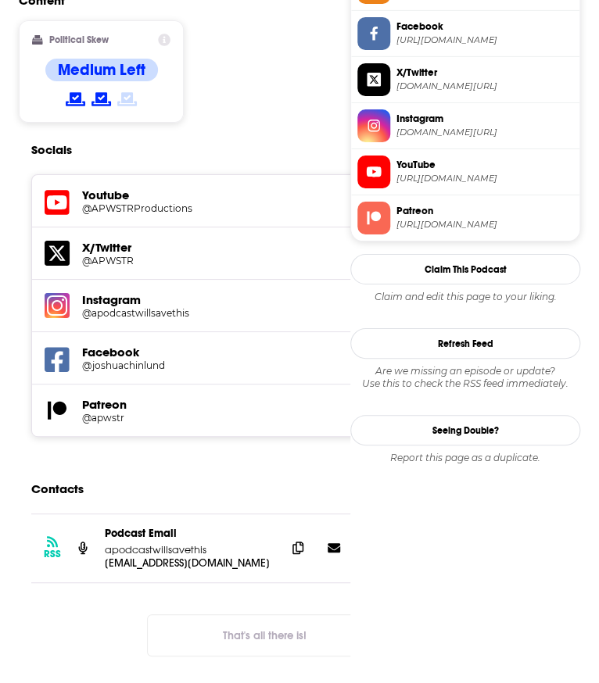
scroll to position [1339, 0]
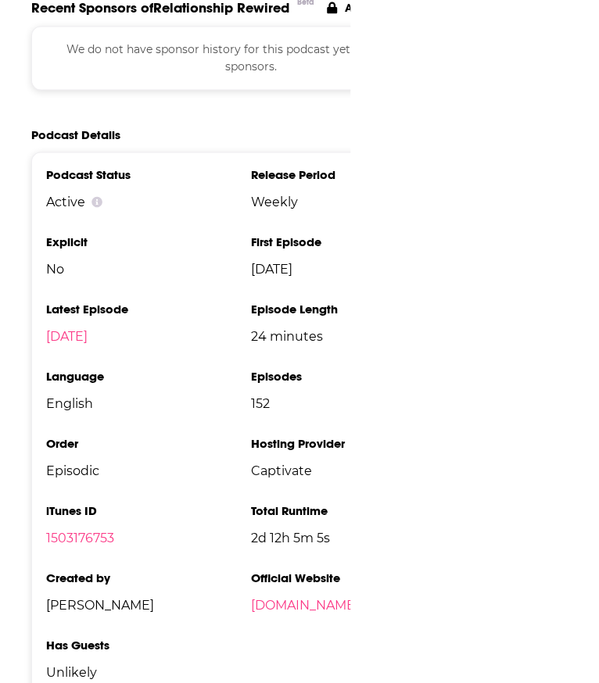
scroll to position [2105, 0]
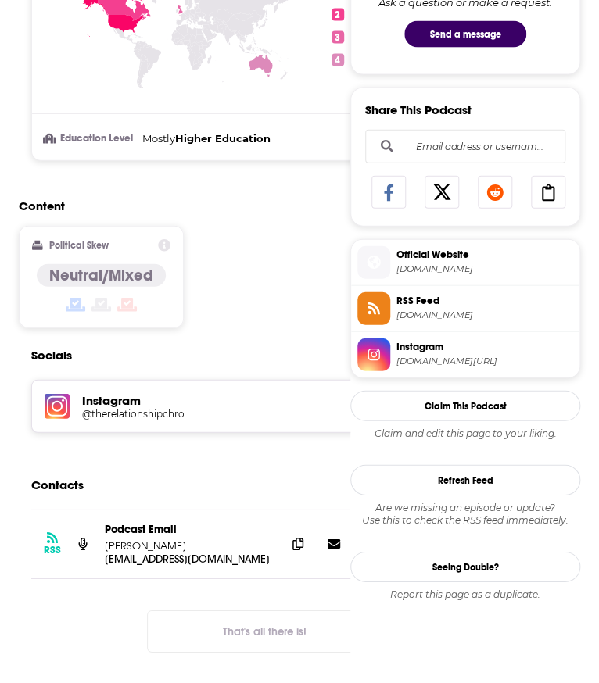
scroll to position [829, 0]
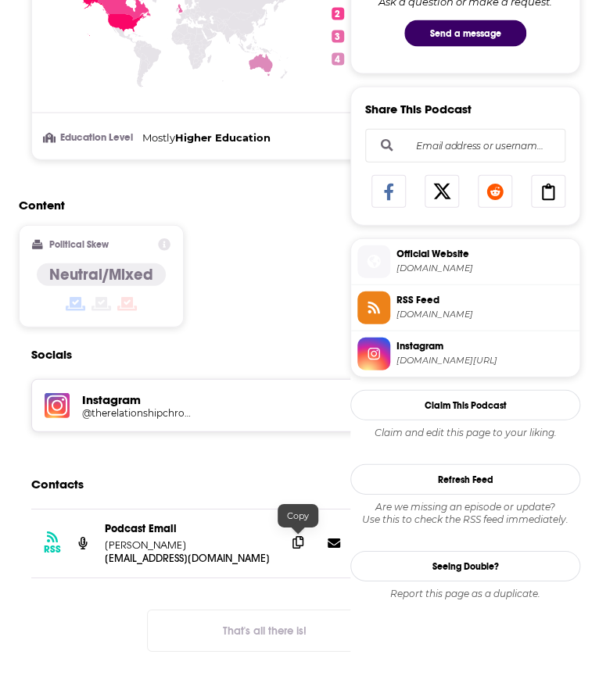
click at [298, 547] on icon at bounding box center [297, 542] width 11 height 13
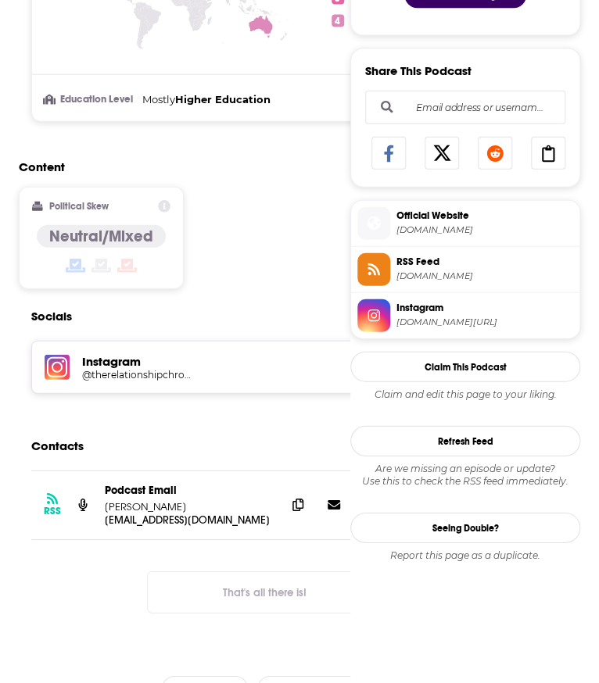
scroll to position [869, 0]
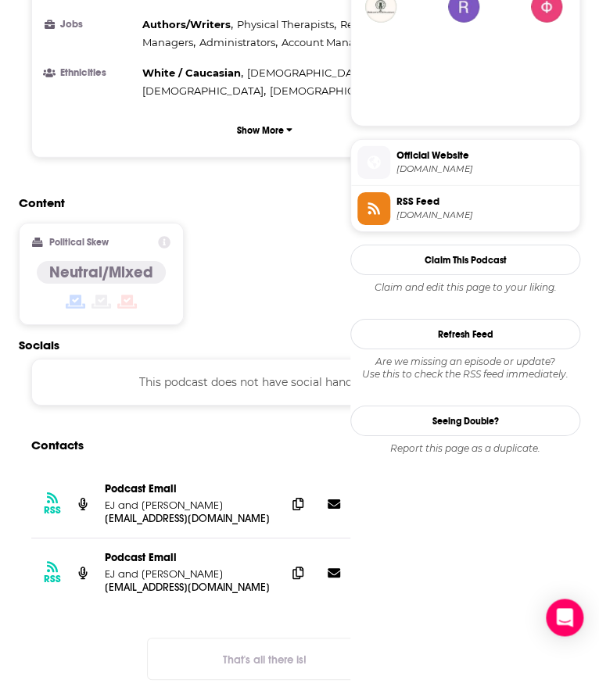
scroll to position [1132, 0]
click at [301, 497] on icon at bounding box center [297, 503] width 11 height 13
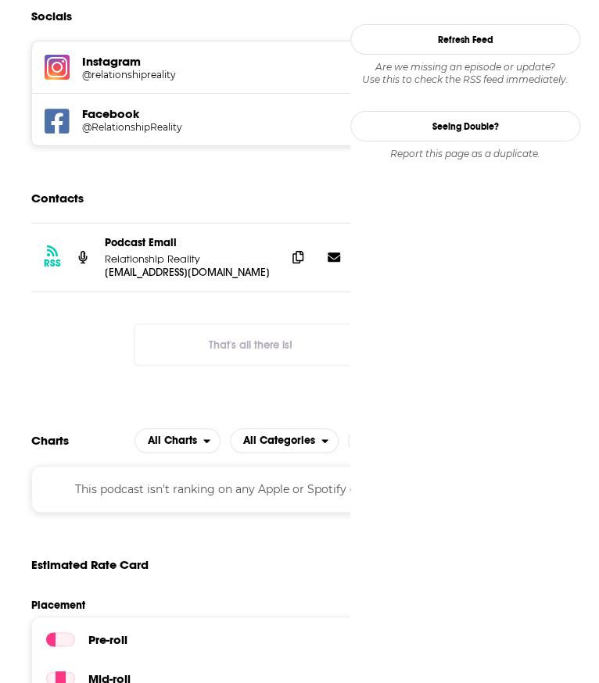
scroll to position [1432, 0]
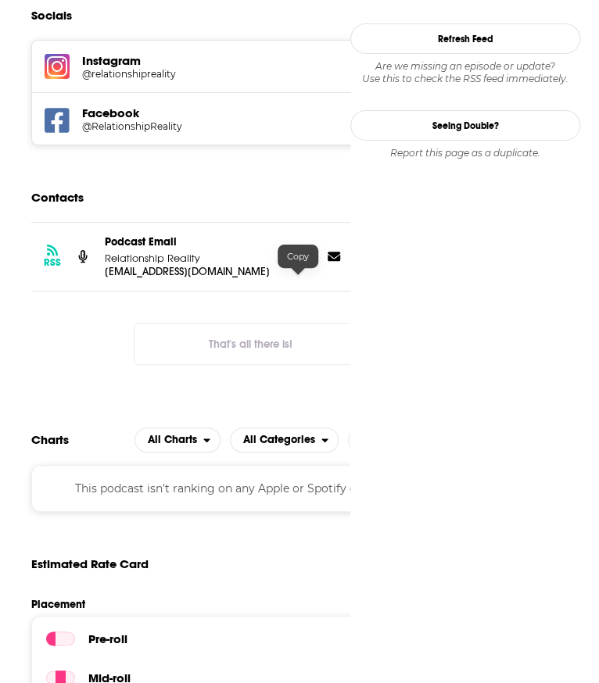
click at [301, 262] on icon at bounding box center [297, 255] width 11 height 13
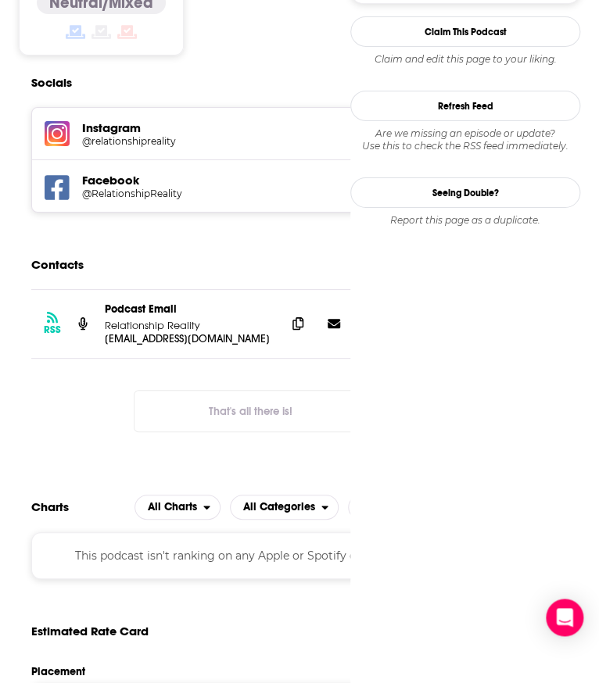
scroll to position [1364, 0]
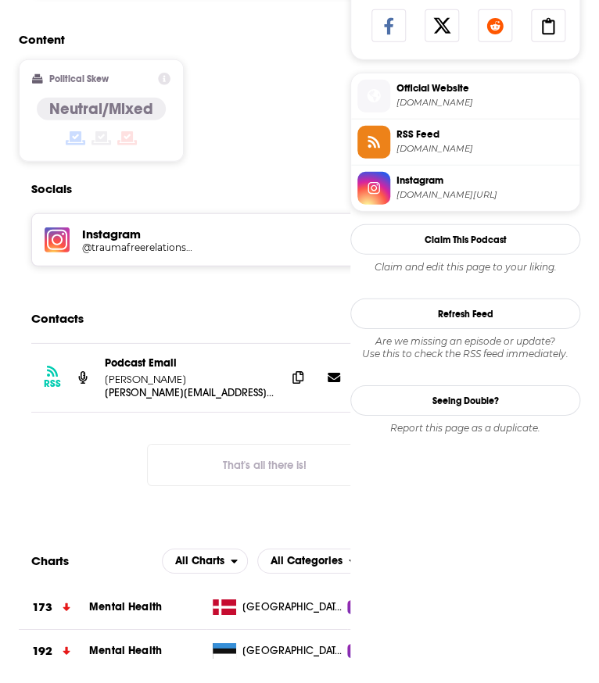
scroll to position [994, 0]
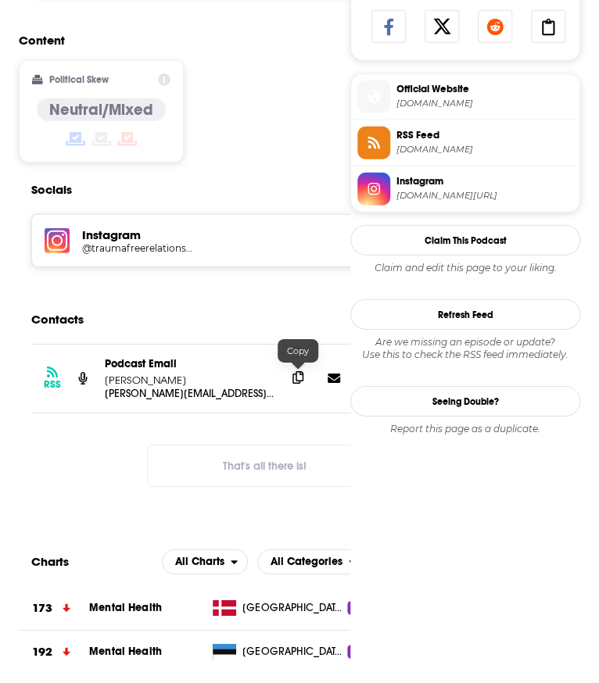
click at [299, 375] on icon at bounding box center [297, 377] width 11 height 13
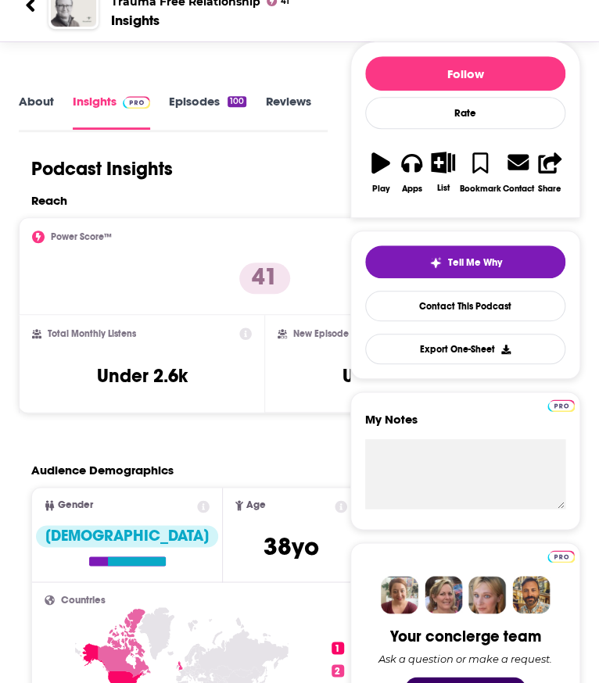
scroll to position [0, 0]
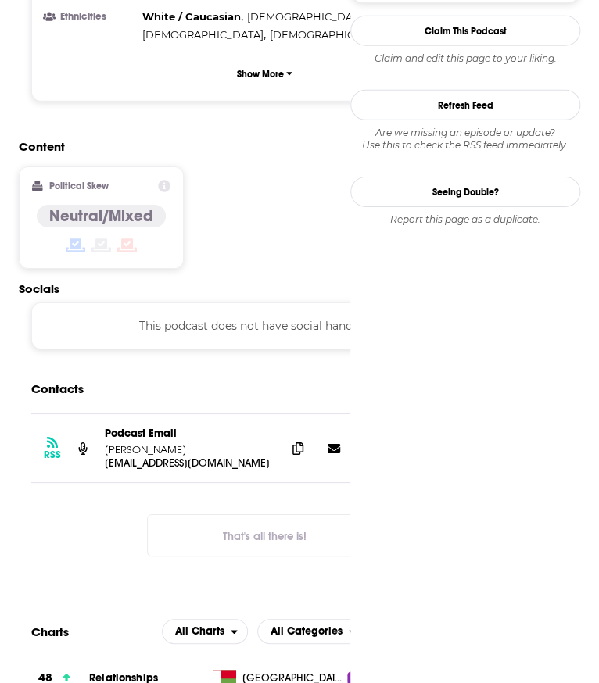
scroll to position [1159, 0]
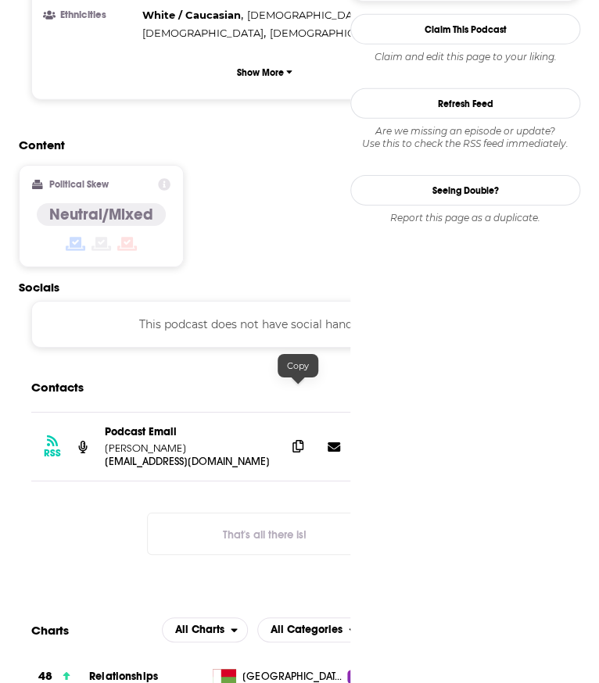
click at [297, 435] on span at bounding box center [297, 446] width 23 height 23
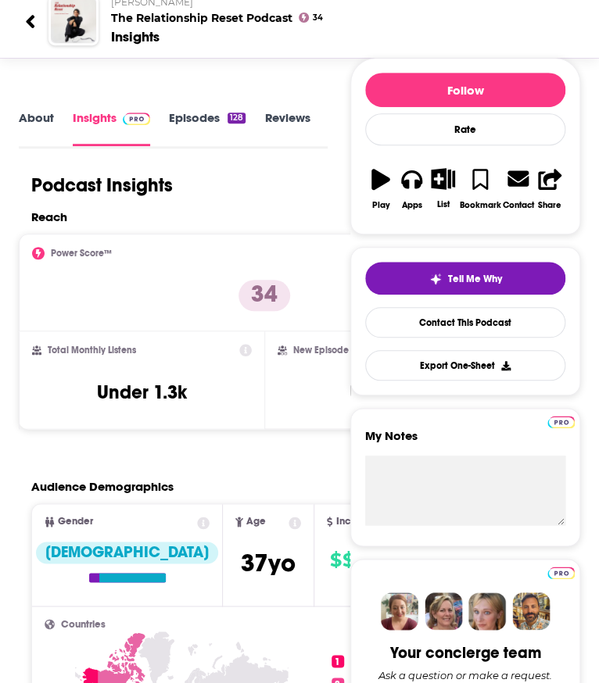
scroll to position [0, 0]
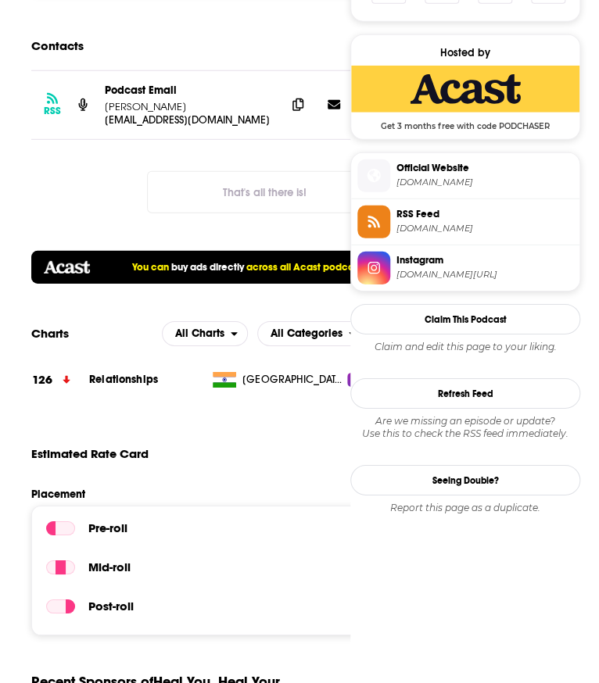
scroll to position [1010, 0]
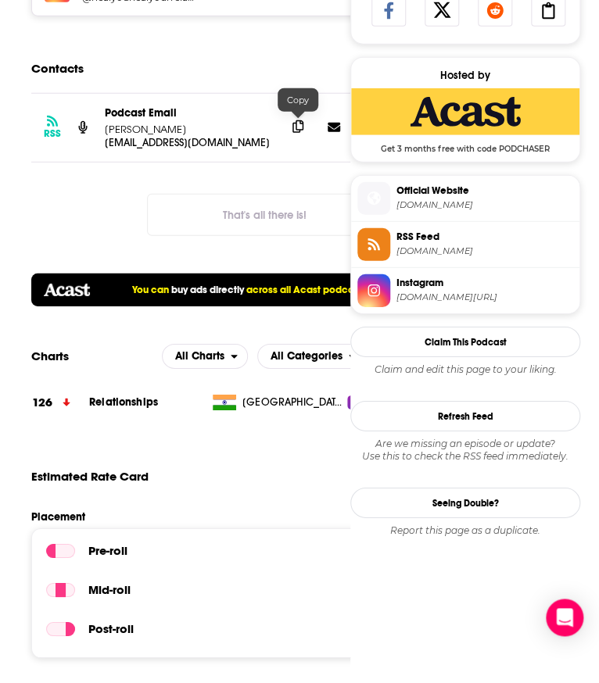
click at [298, 128] on icon at bounding box center [297, 126] width 11 height 13
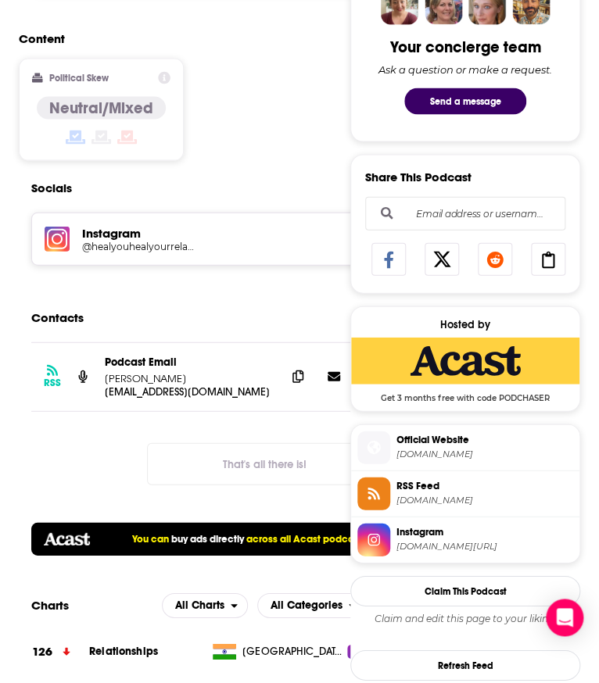
scroll to position [762, 0]
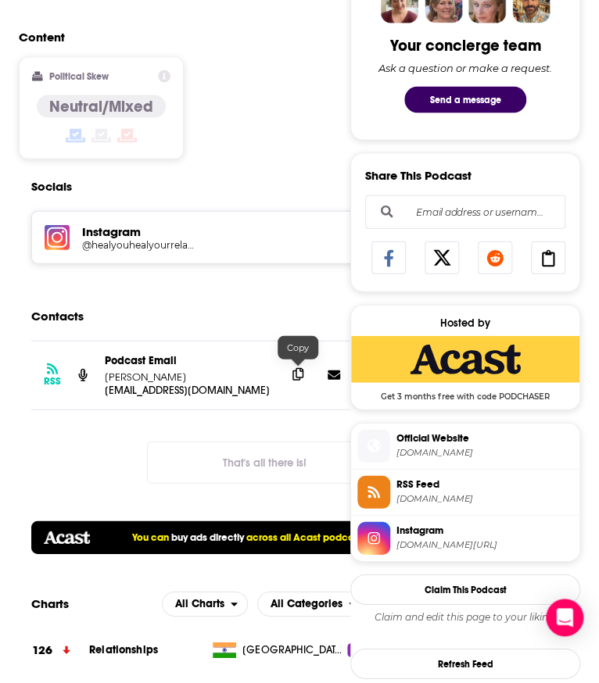
click at [297, 367] on span at bounding box center [297, 374] width 23 height 23
